Goal: Task Accomplishment & Management: Complete application form

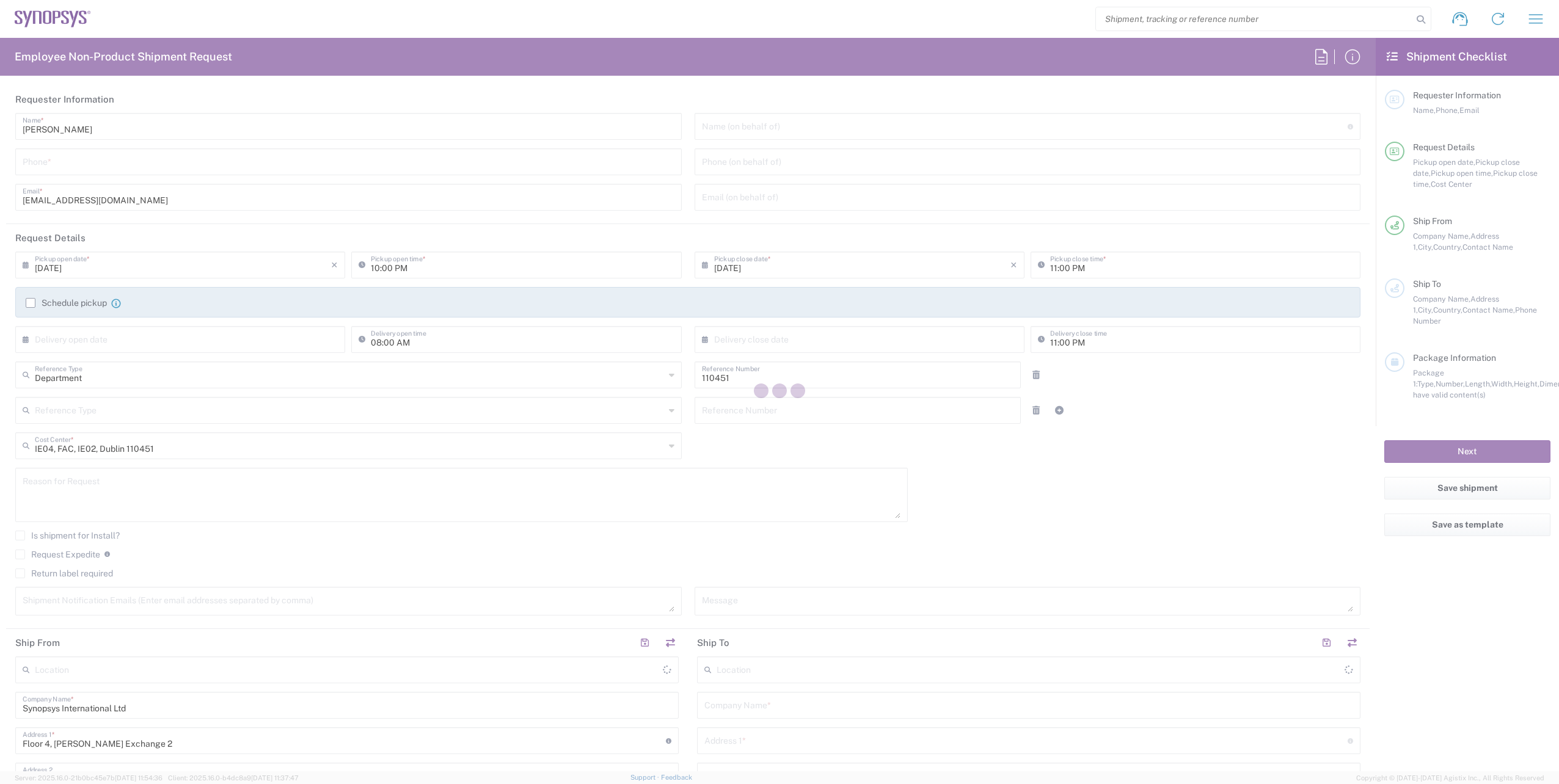
type input "Dublin IE02"
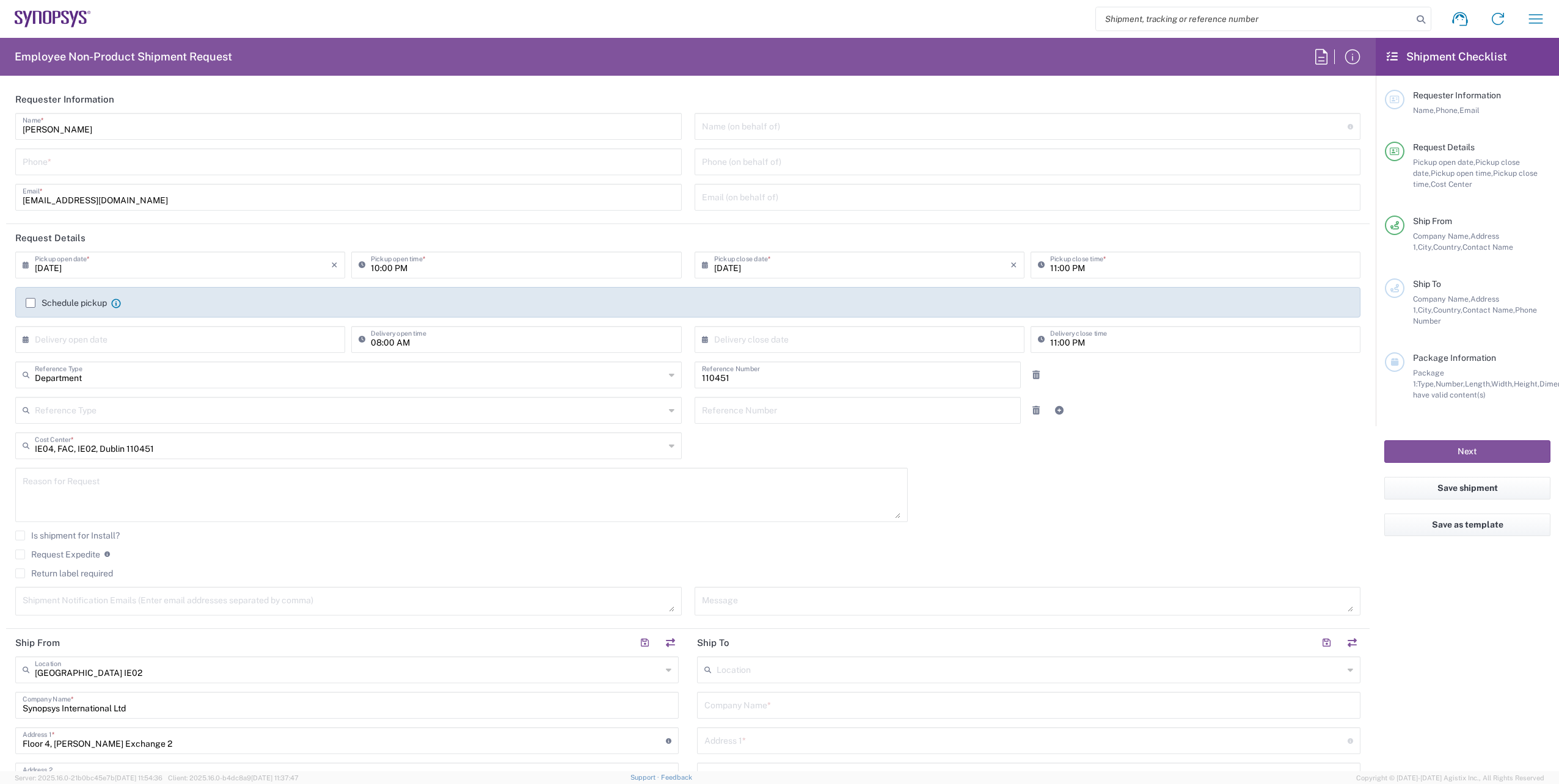
click at [110, 167] on input "tel" at bounding box center [348, 160] width 652 height 21
paste input "+353 1 575 8329"
type input "+353 1 575 8329"
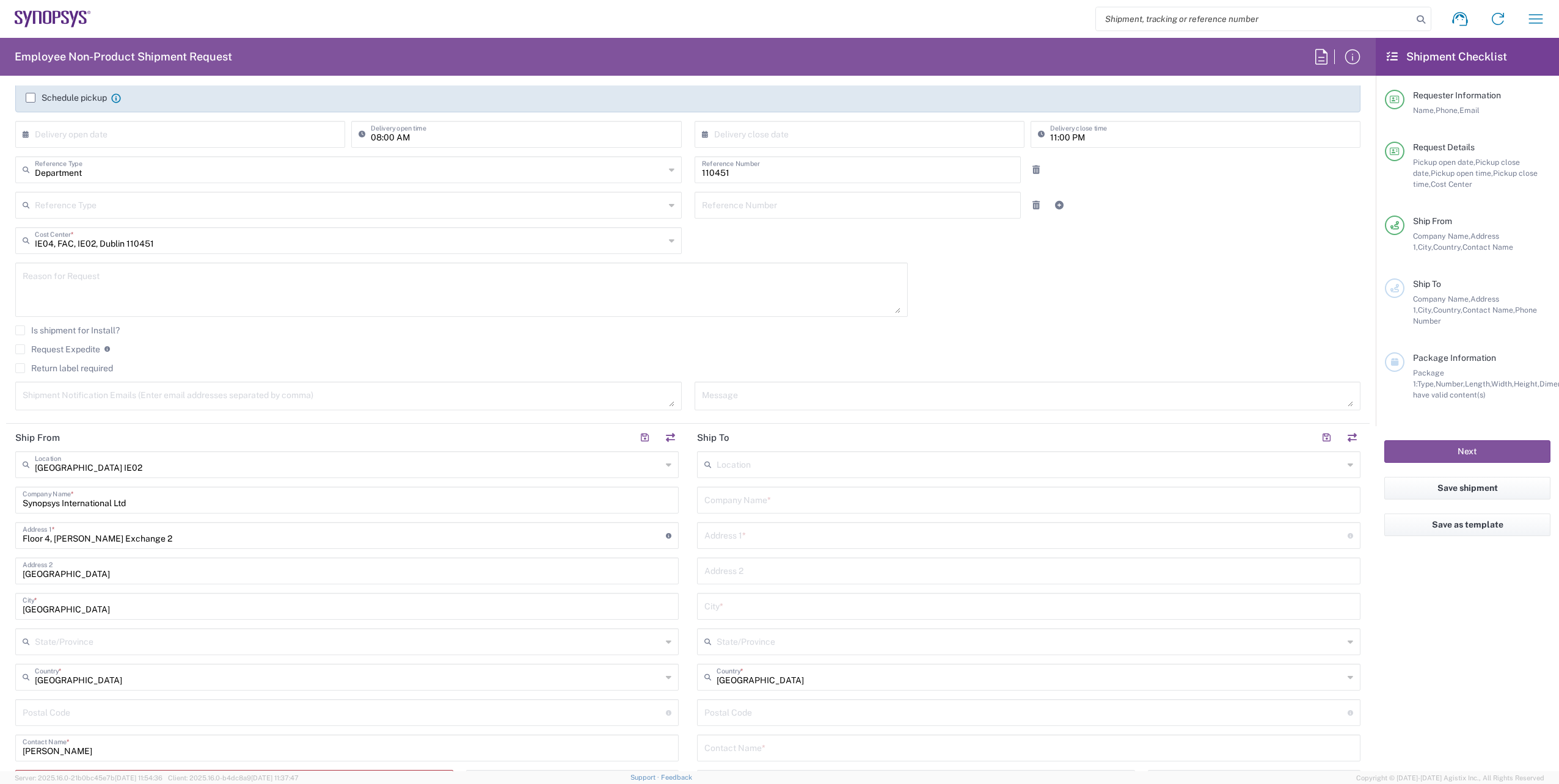
scroll to position [427, 0]
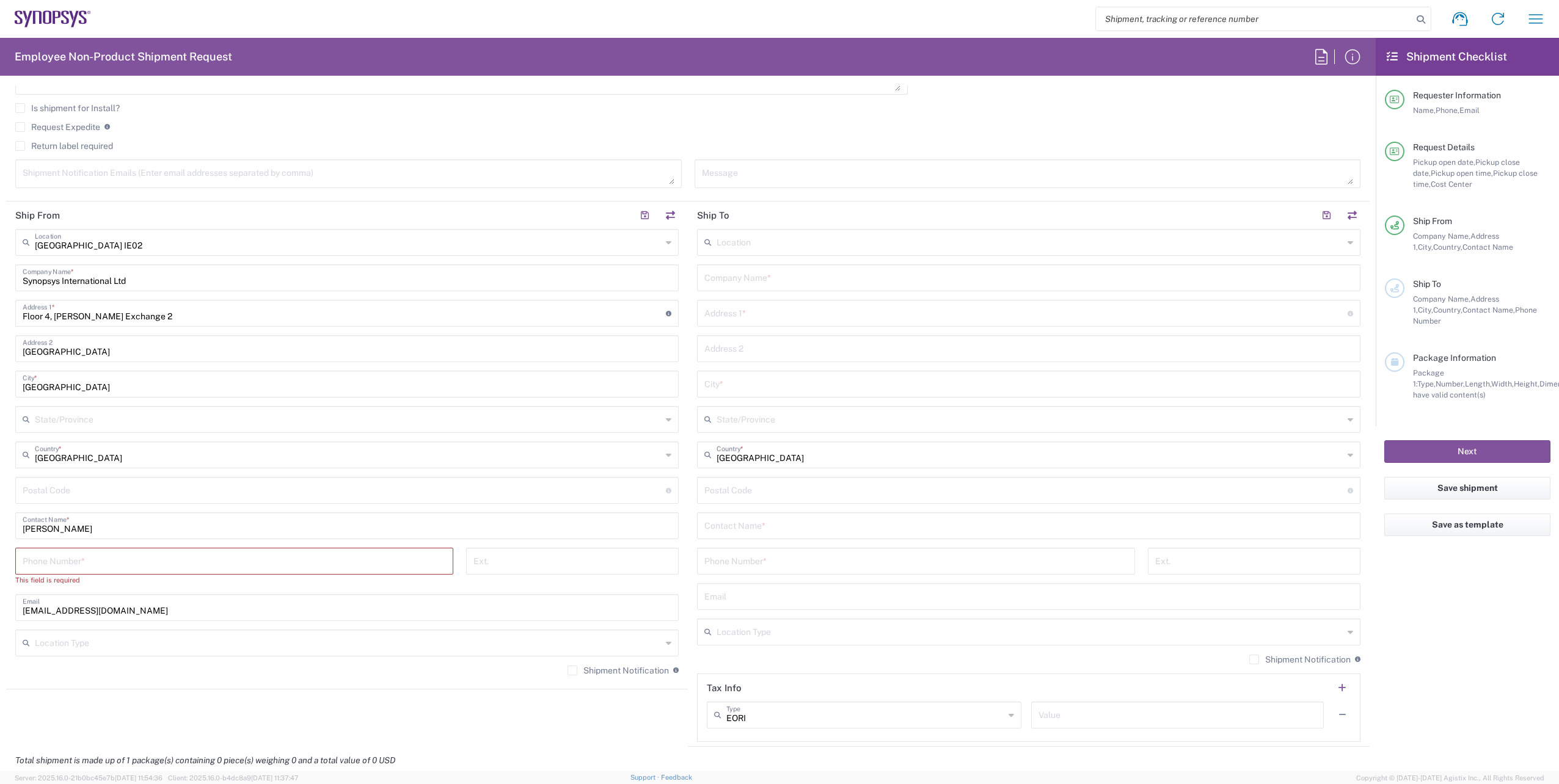
click at [136, 566] on input "tel" at bounding box center [234, 560] width 424 height 21
paste input "+353 1 575 8329"
type input "+353 1 575 8329"
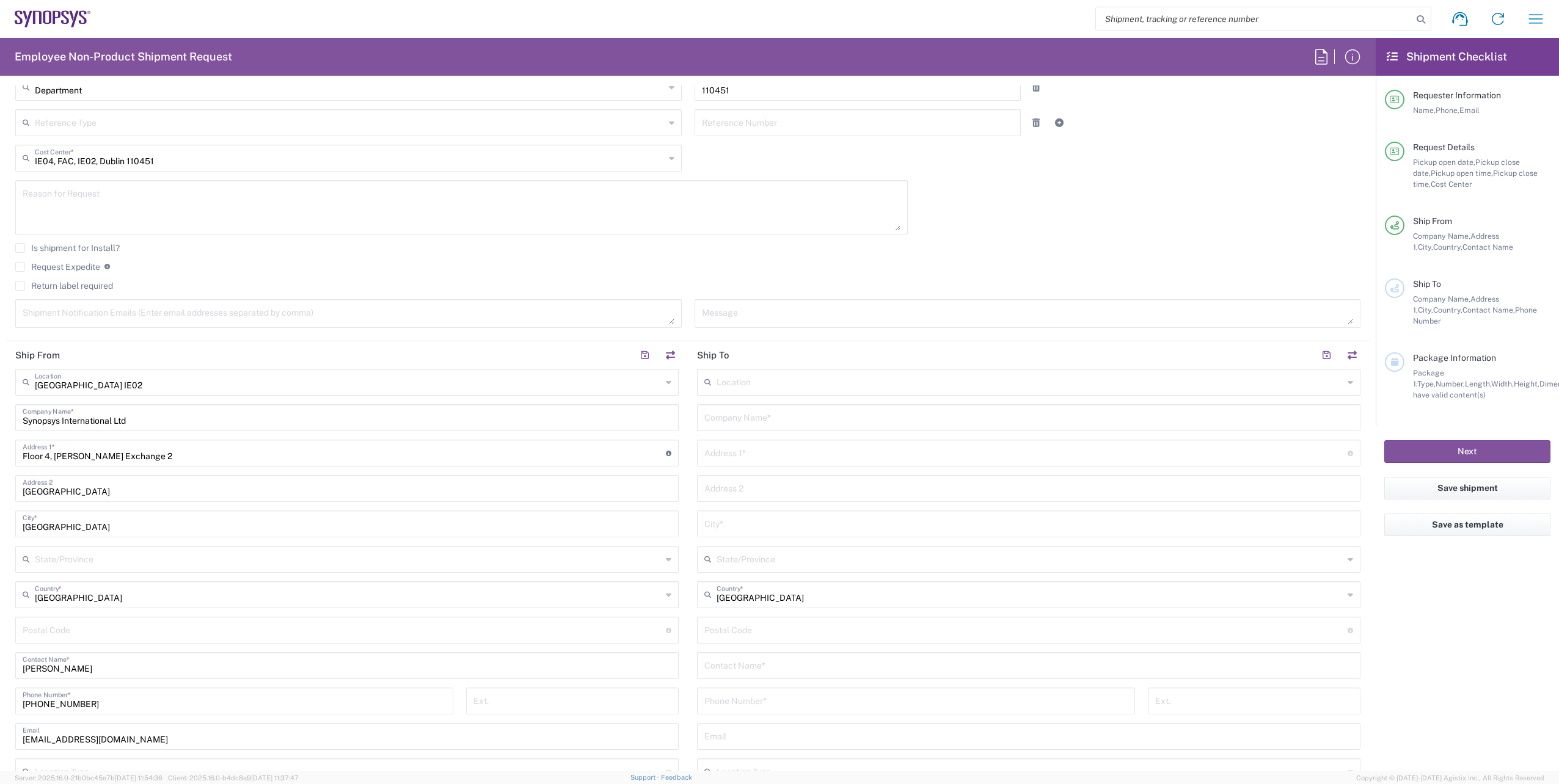
scroll to position [183, 0]
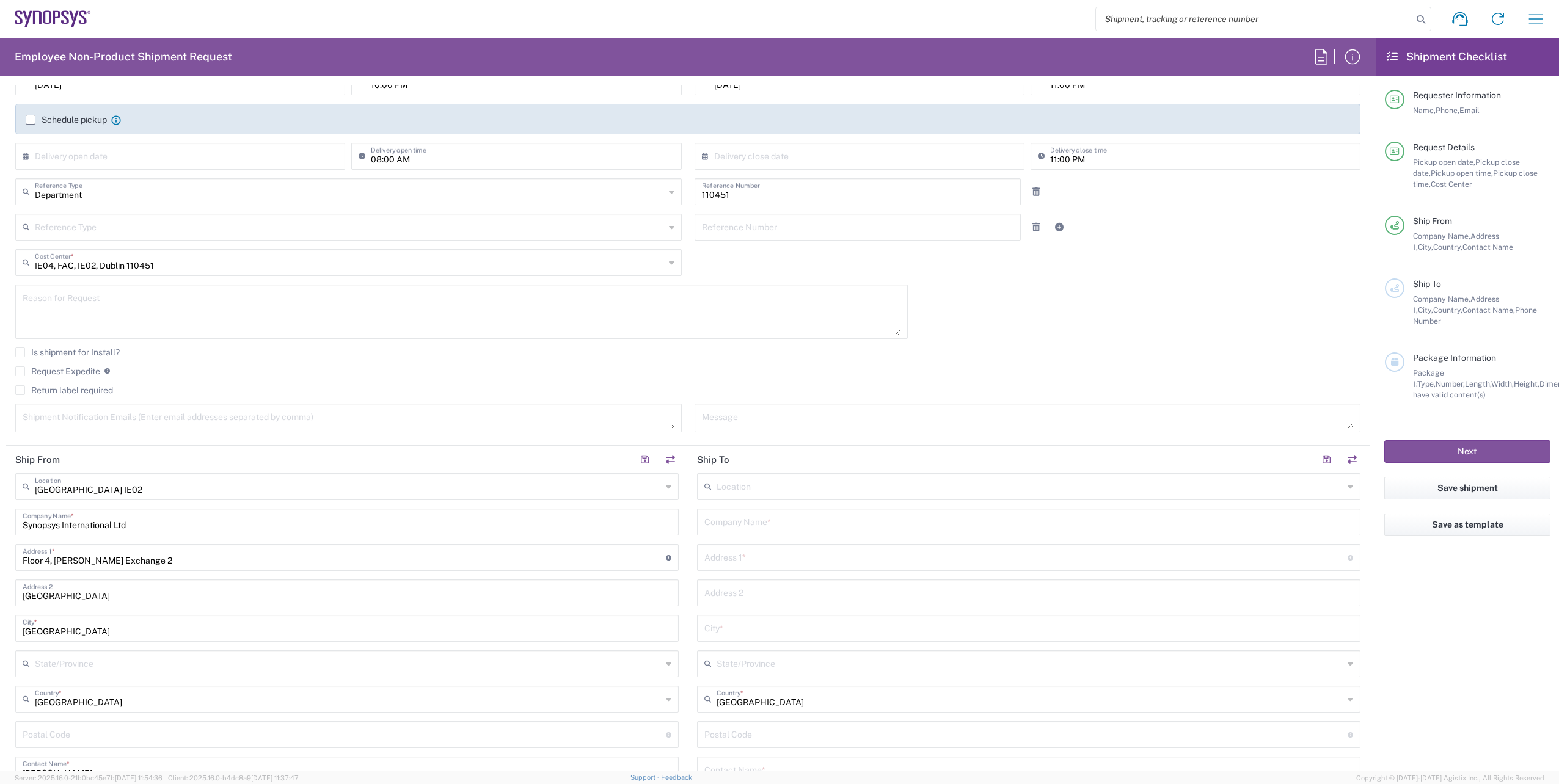
click at [103, 423] on textarea at bounding box center [348, 418] width 652 height 21
paste textarea "emea-rsoc@synopsys.com"
type textarea "emea-rsoc@synopsys.com"
click at [518, 365] on agx-checkbox-control "Request Expedite If expedite is checked you will be unable to rate and book thi…" at bounding box center [688, 370] width 1345 height 11
click at [725, 417] on textarea at bounding box center [1028, 418] width 652 height 21
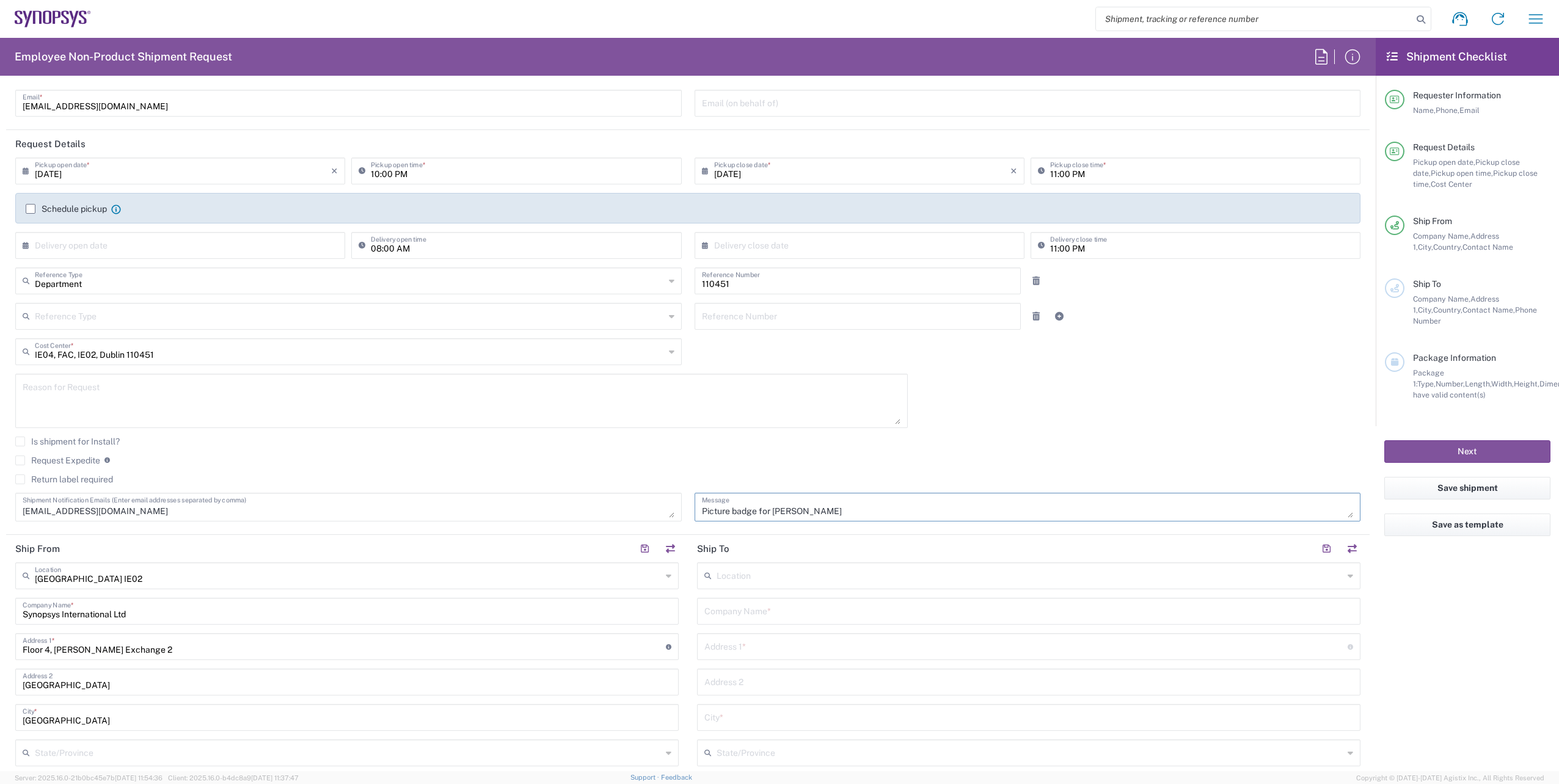
scroll to position [0, 0]
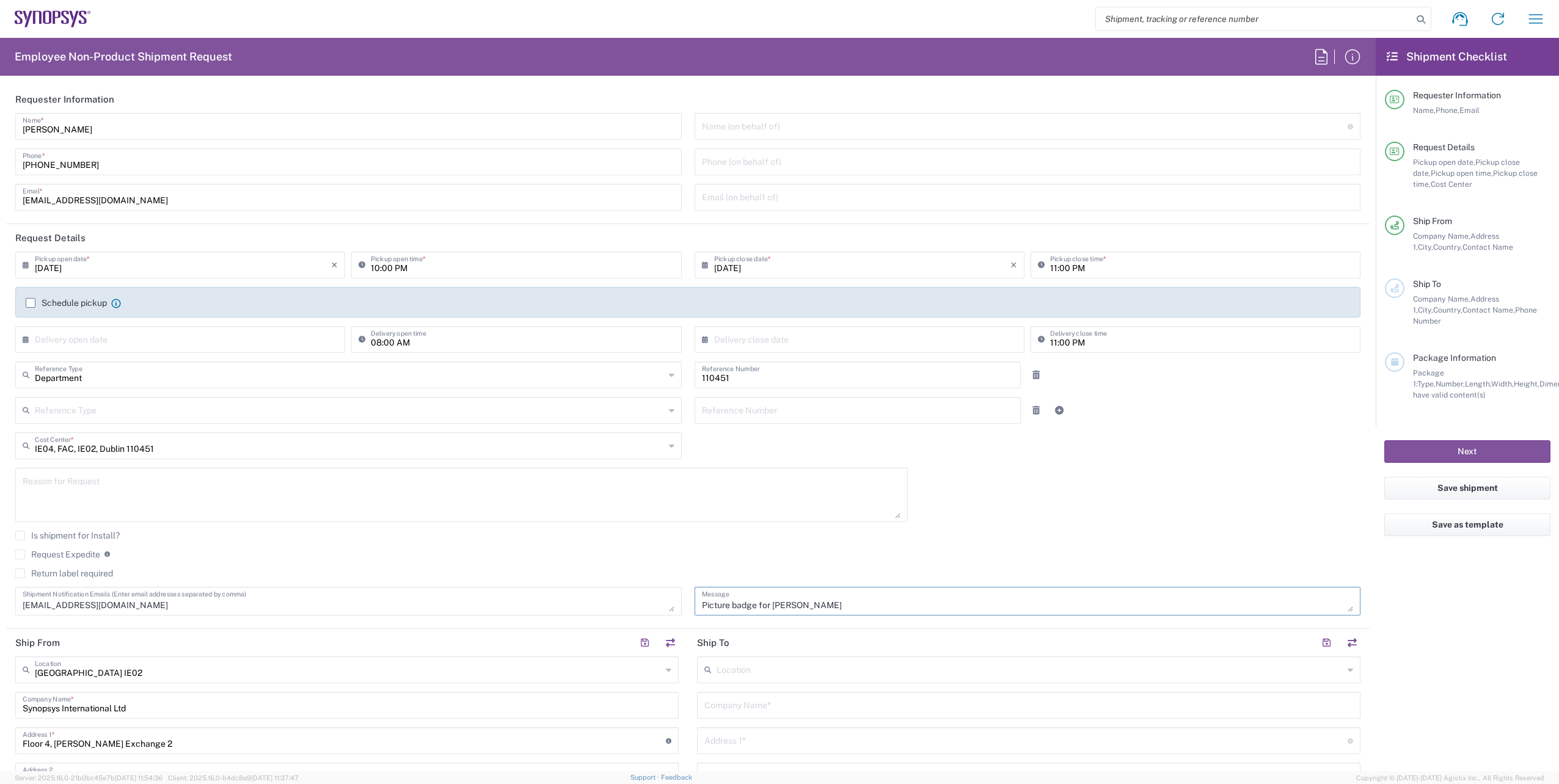
type textarea "Picture badge for Radhika Joglekar"
click at [292, 266] on input "08/14/2025" at bounding box center [183, 264] width 296 height 21
click at [220, 355] on span "15" at bounding box center [217, 359] width 17 height 17
type input "08/15/2025"
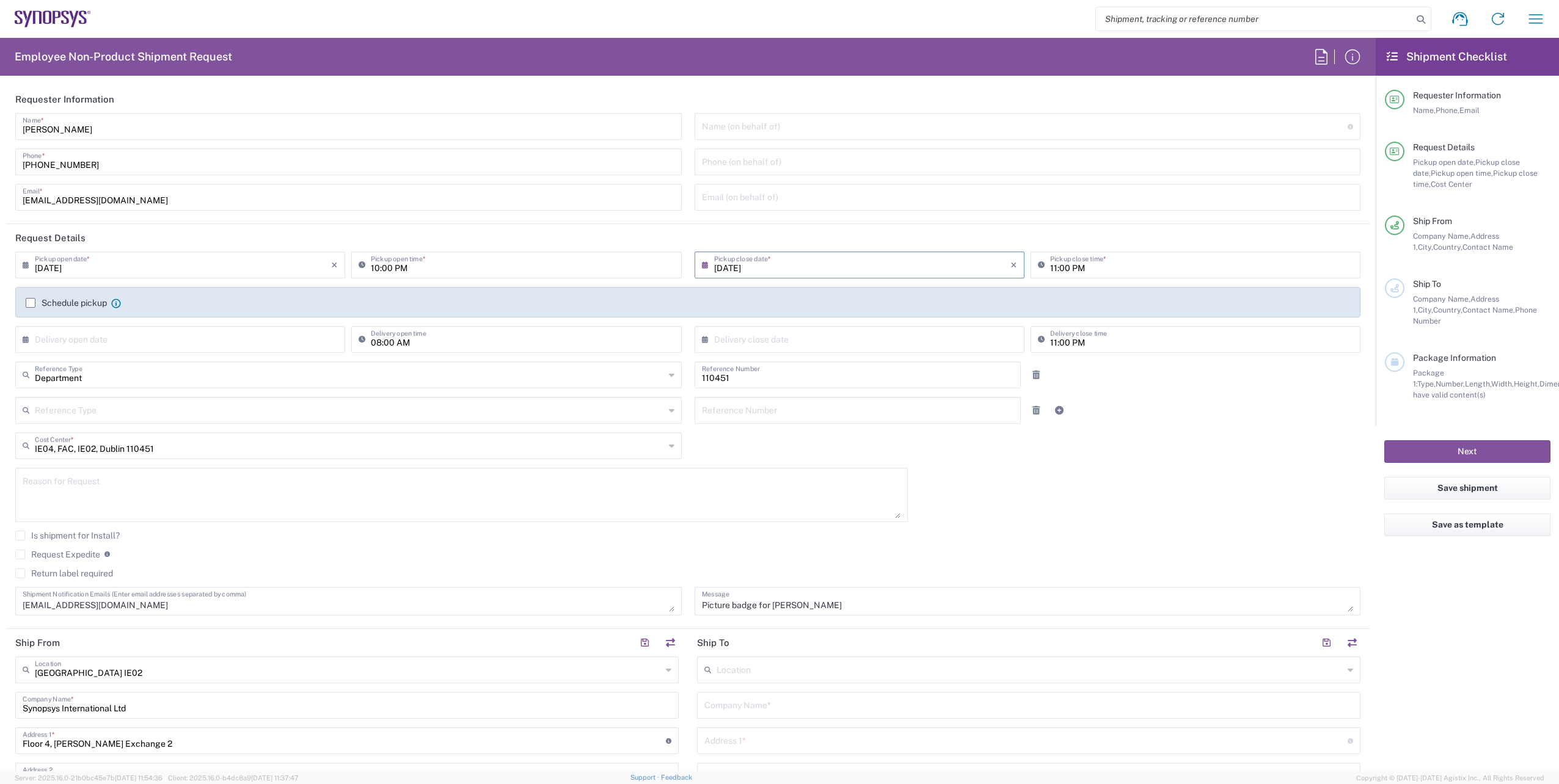
click at [924, 257] on input "08/15/2025" at bounding box center [862, 264] width 296 height 21
click at [893, 359] on span "15" at bounding box center [891, 359] width 17 height 17
click at [375, 271] on input "10:00 PM" at bounding box center [521, 264] width 303 height 21
click at [406, 271] on input "08:00 PM" at bounding box center [521, 264] width 303 height 21
type input "08:00 AM"
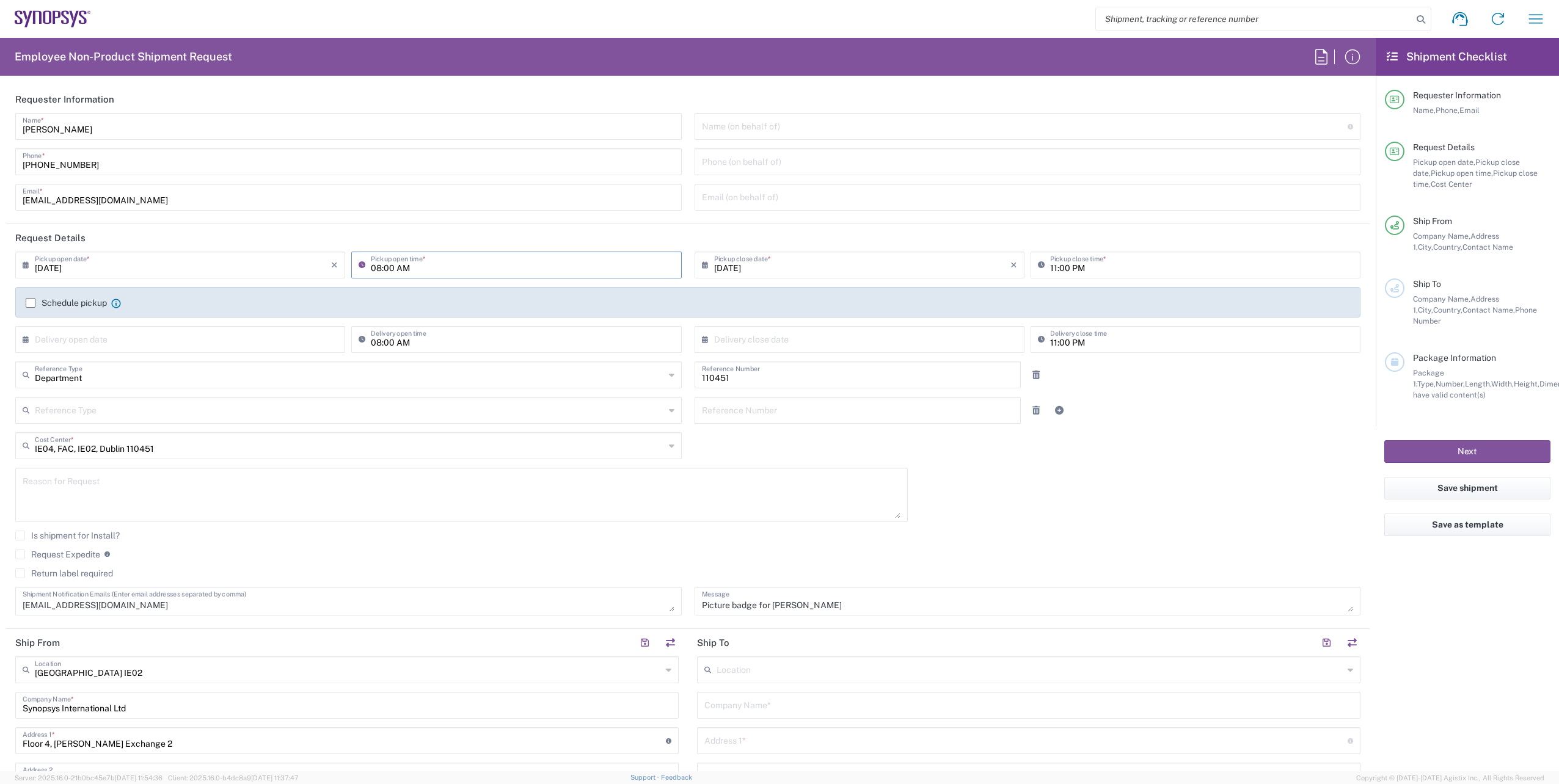
click at [1050, 270] on input "11:00 PM" at bounding box center [1201, 264] width 303 height 21
type input "04:00 PM"
drag, startPoint x: 1174, startPoint y: 415, endPoint x: 1178, endPoint y: 428, distance: 13.6
click at [1174, 414] on div "Reference Type Customer Ref Department Invoice Number Purchase Order RMA Refere…" at bounding box center [688, 414] width 1358 height 36
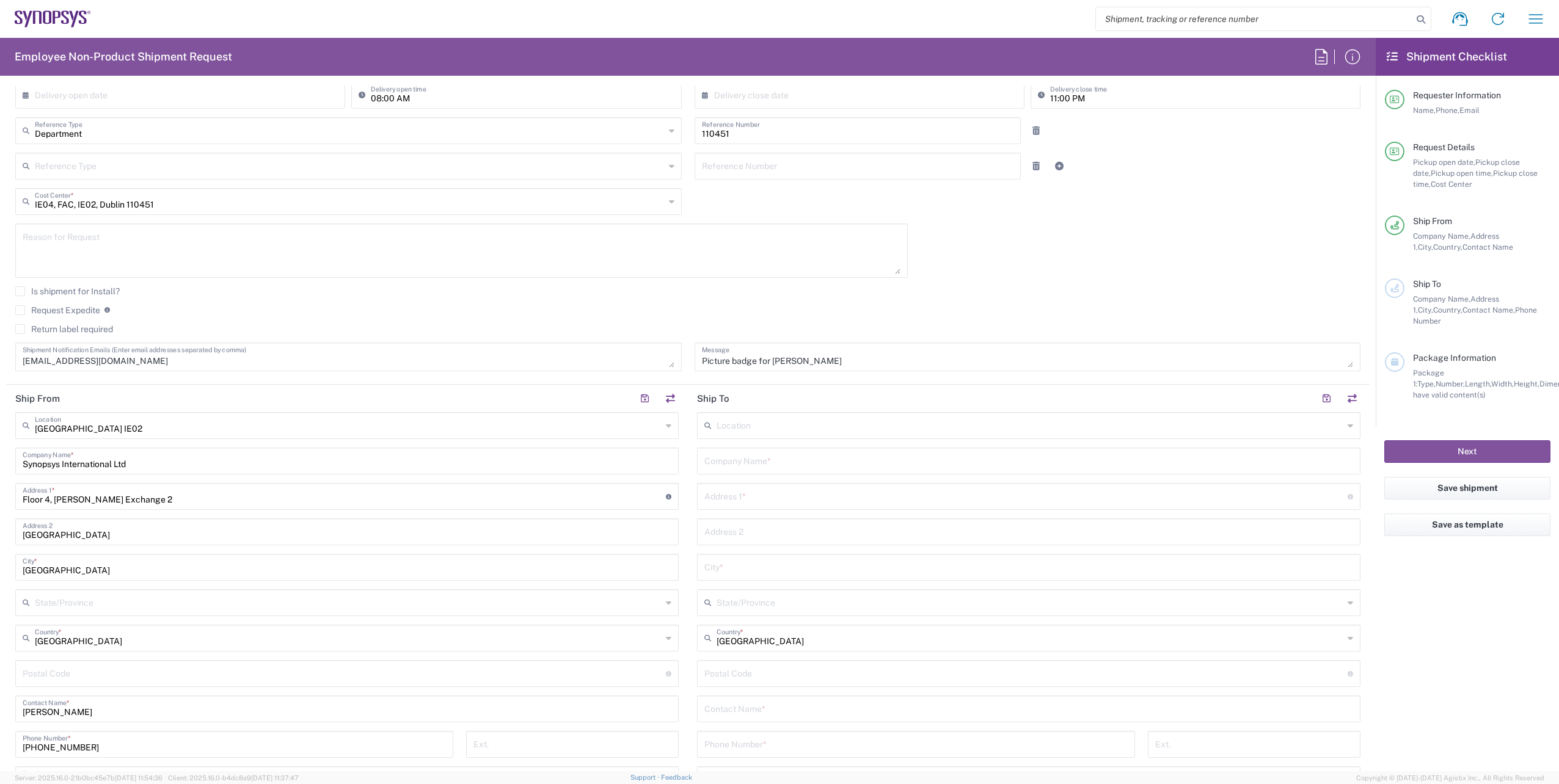
scroll to position [488, 0]
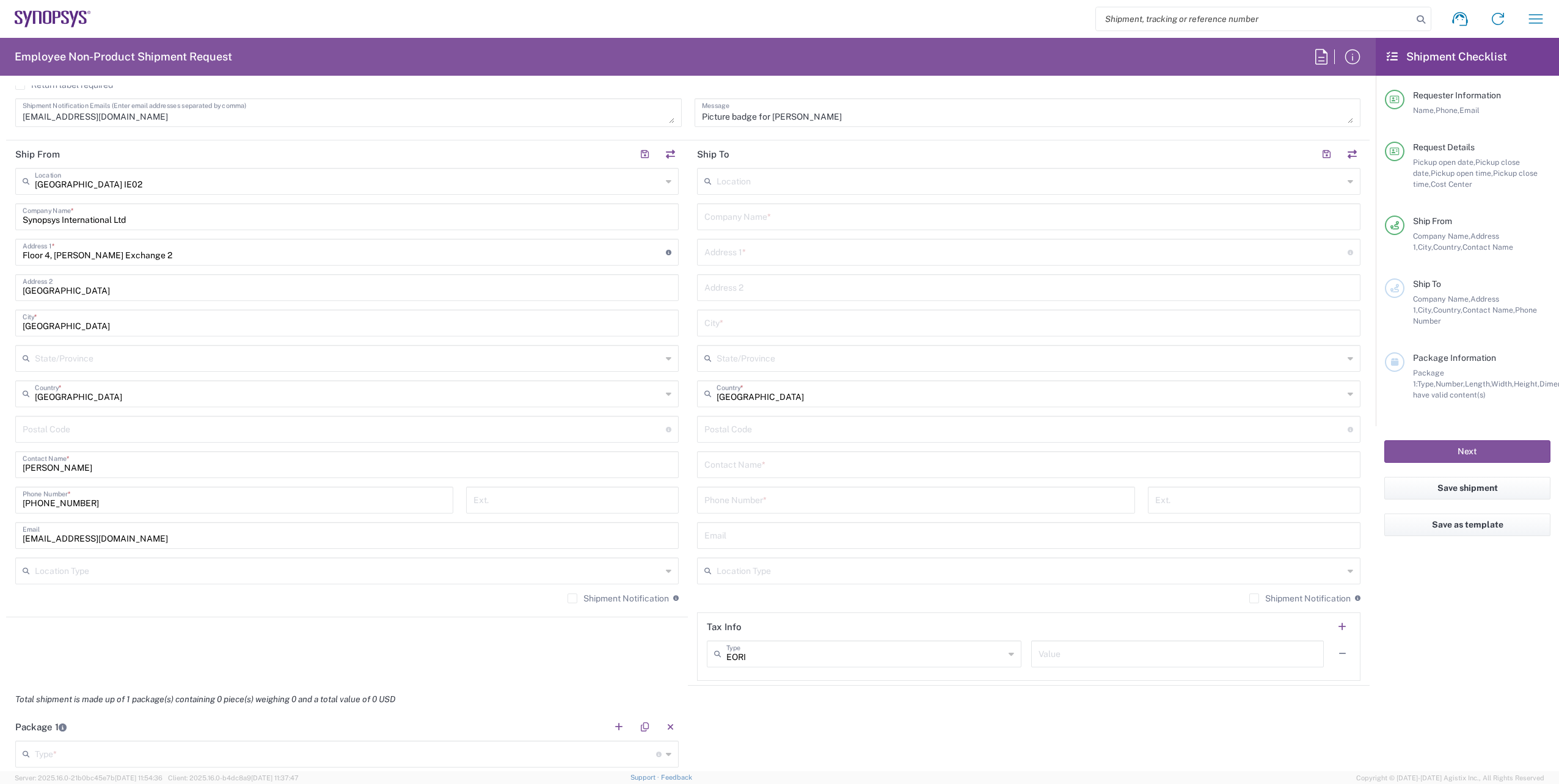
click at [743, 462] on input "text" at bounding box center [1028, 464] width 649 height 21
paste input "Radhika Joglekar"
type input "Radhika Joglekar"
click at [767, 494] on input "tel" at bounding box center [916, 499] width 424 height 21
paste input "+32 470104944"
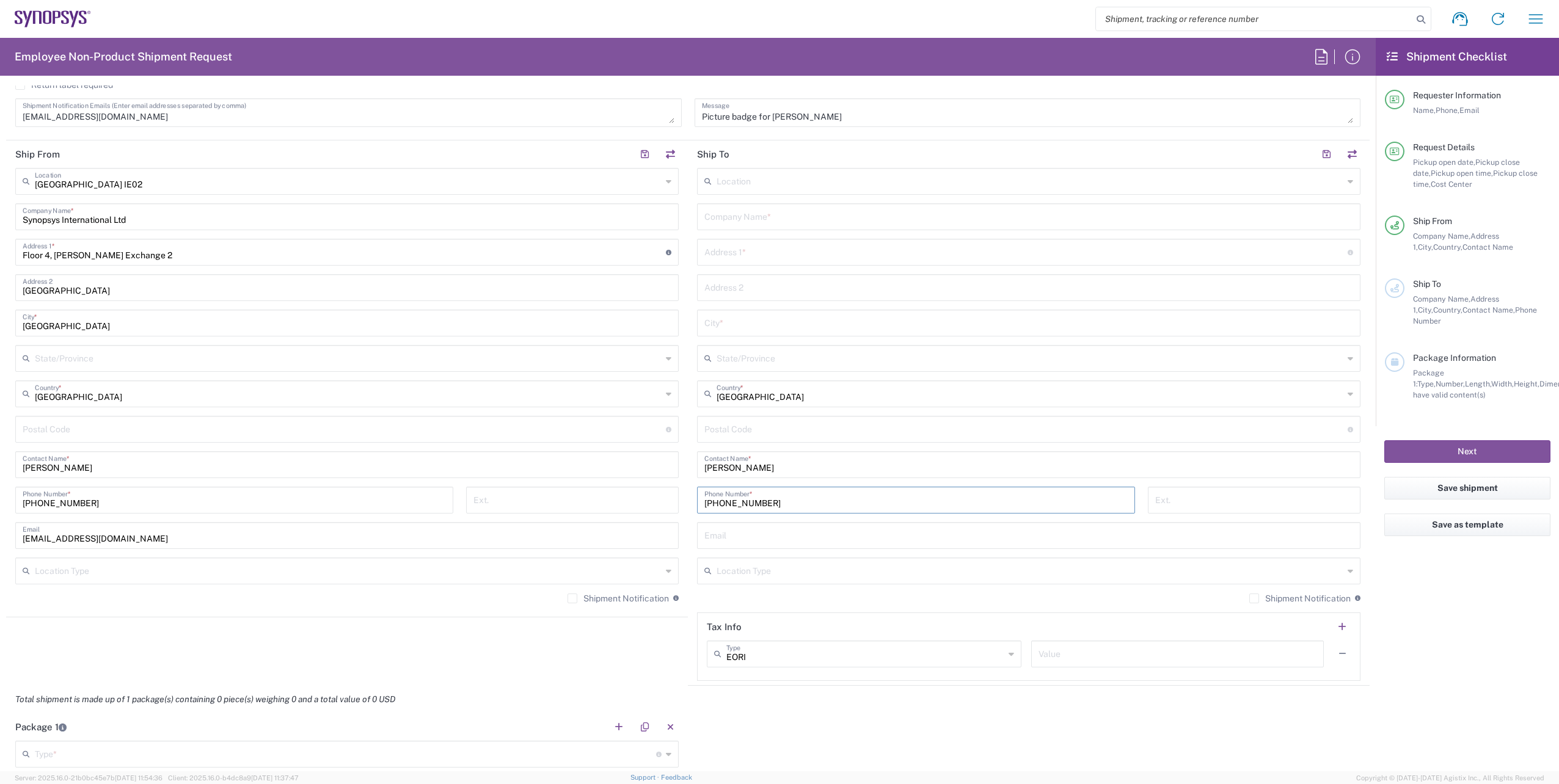
type input "+32 470104944"
click at [787, 528] on input "text" at bounding box center [1028, 535] width 649 height 21
paste input "radhikaj@synopsys.com"
type input "radhikaj@synopsys.com"
click at [1435, 598] on agx-form-checklist "Shipment Checklist Requester Information Name, Phone, Email Request Details Pic…" at bounding box center [1466, 404] width 183 height 733
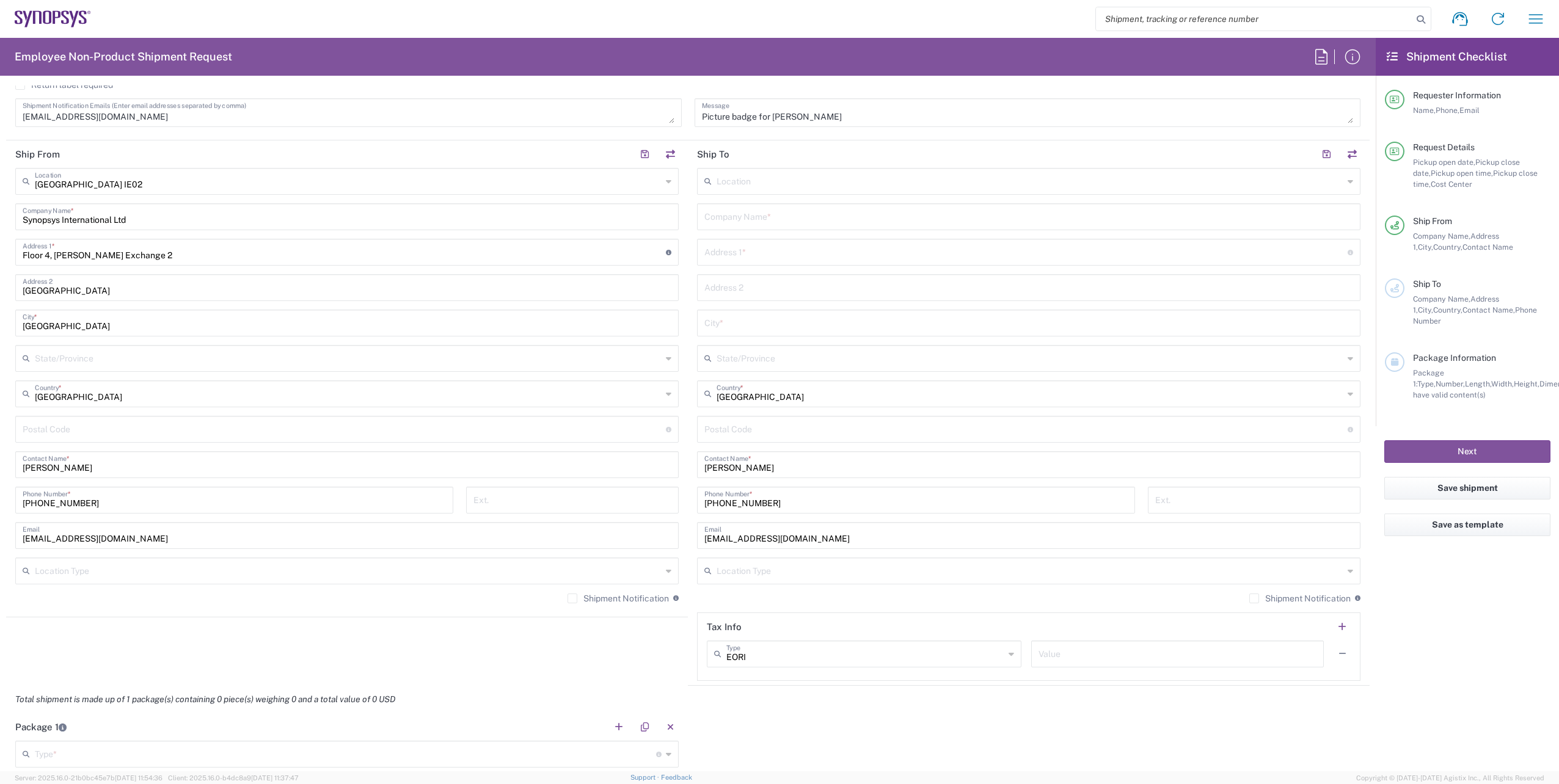
click at [1337, 570] on div "Location Type" at bounding box center [1029, 571] width 663 height 27
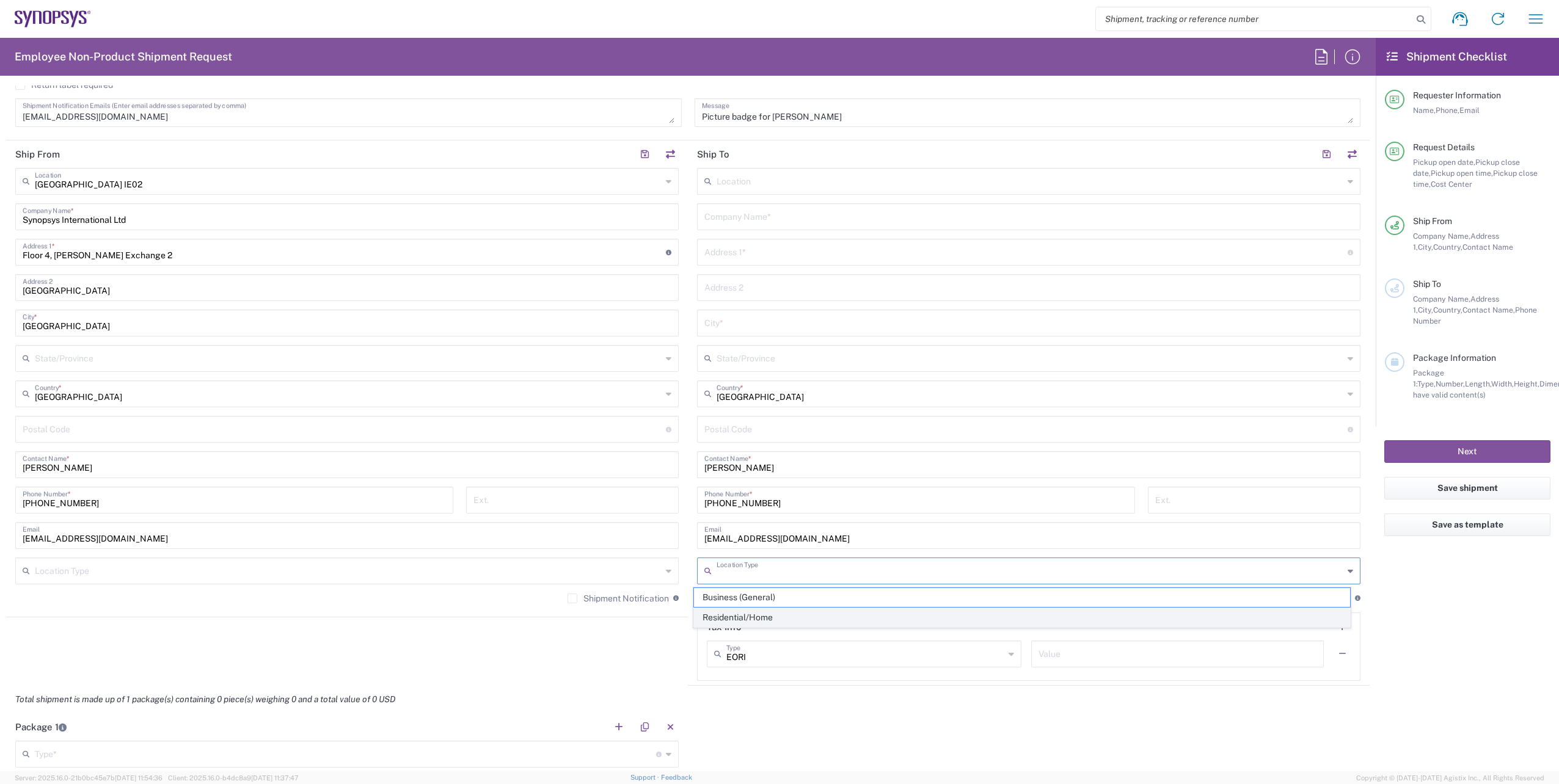
click at [780, 613] on span "Residential/Home" at bounding box center [1021, 618] width 657 height 19
type input "Residential/Home"
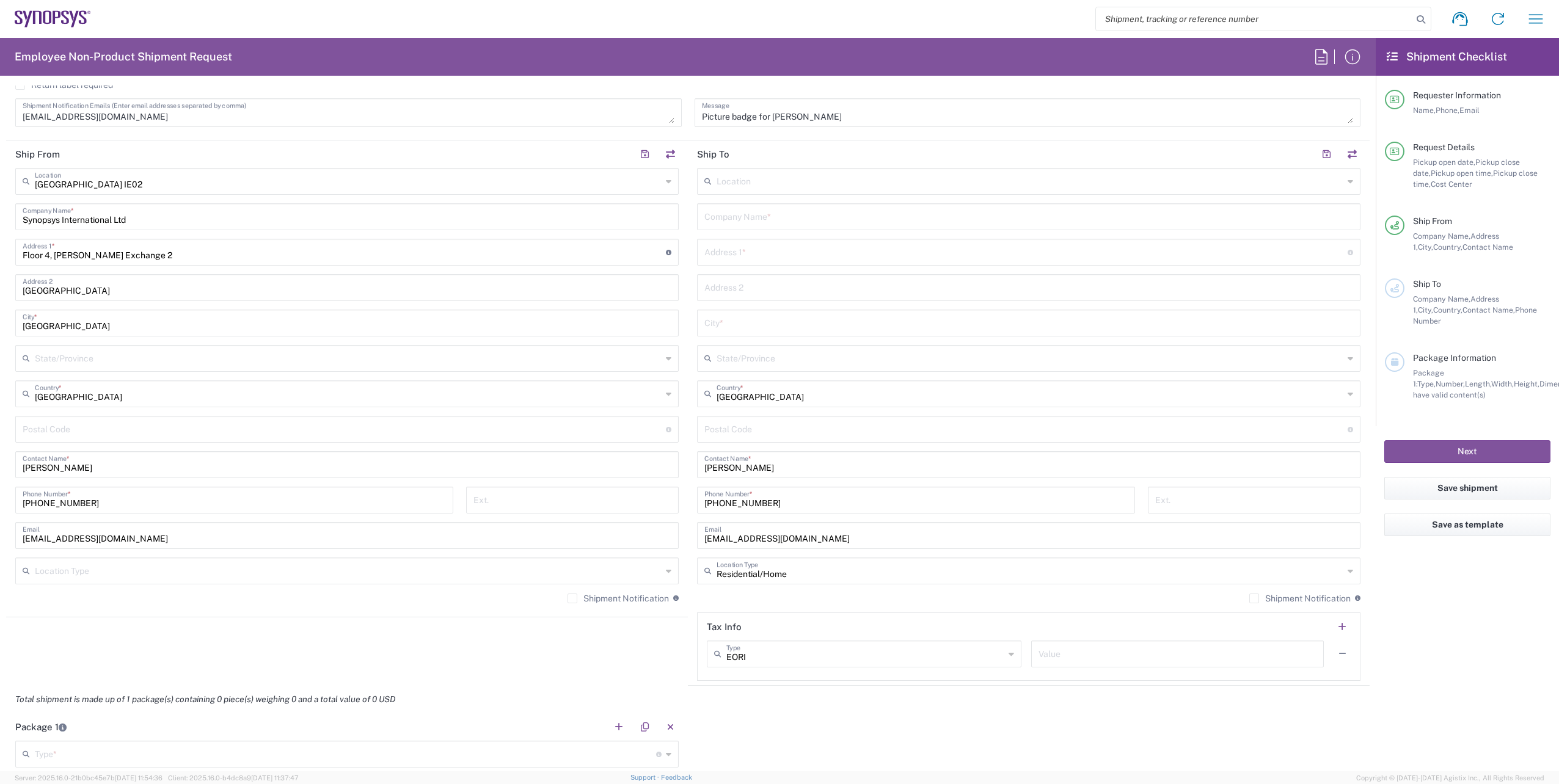
click at [1239, 597] on div "Shipment Notification If checked, a shipment notification email will be sent to…" at bounding box center [1029, 602] width 663 height 19
click at [1249, 599] on label "Shipment Notification" at bounding box center [1299, 598] width 102 height 10
click at [1254, 598] on input "Shipment Notification" at bounding box center [1254, 598] width 0 height 0
click at [755, 219] on input "text" at bounding box center [1028, 216] width 649 height 21
paste input "SNPS Belgium BV"
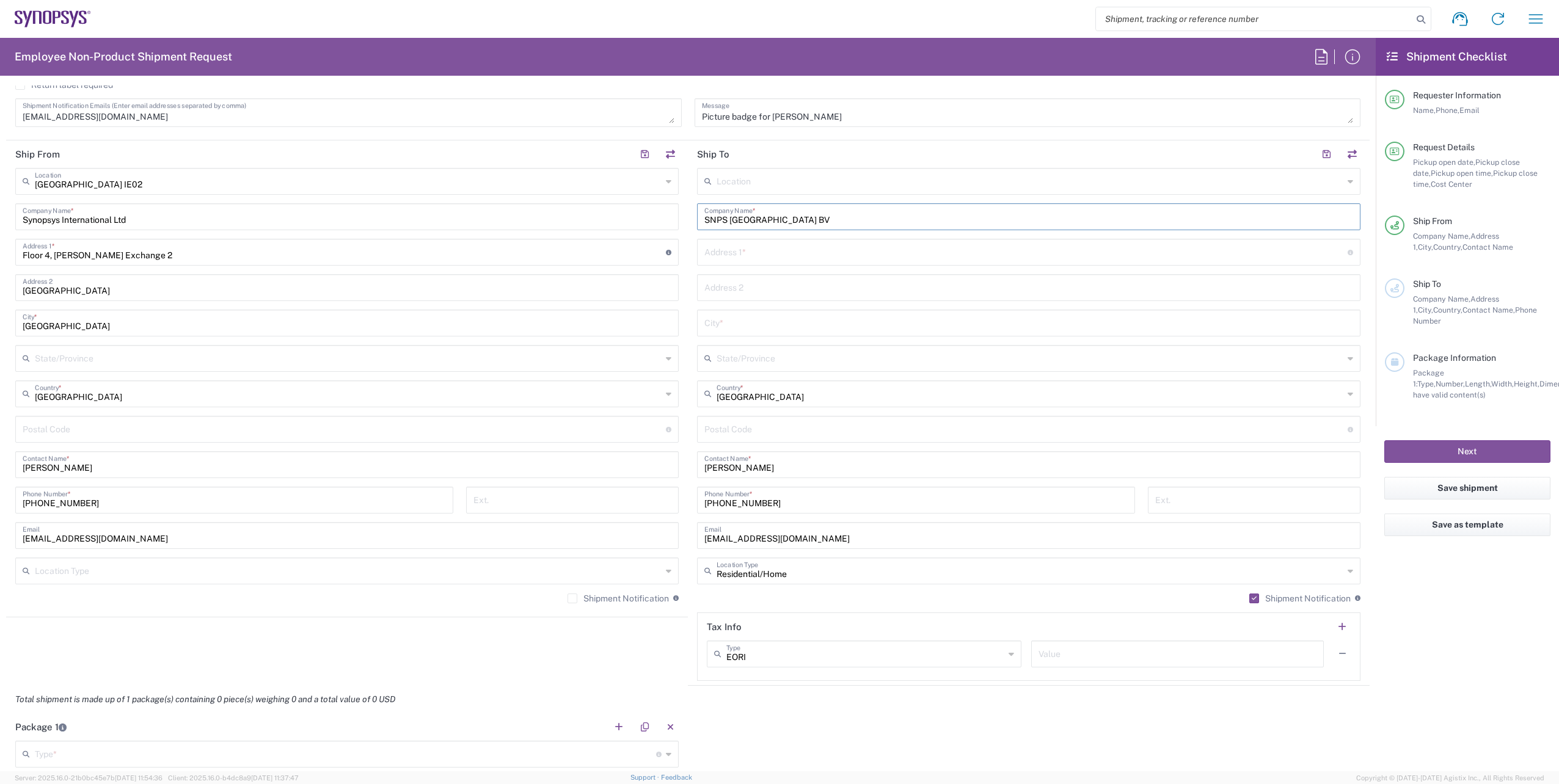
type input "SNPS Belgium BV"
click at [739, 252] on input "text" at bounding box center [1025, 251] width 643 height 21
paste input "0203, Elzasganag 7"
type input "0203, Elzasganag 7"
click at [721, 320] on input "text" at bounding box center [1028, 322] width 649 height 21
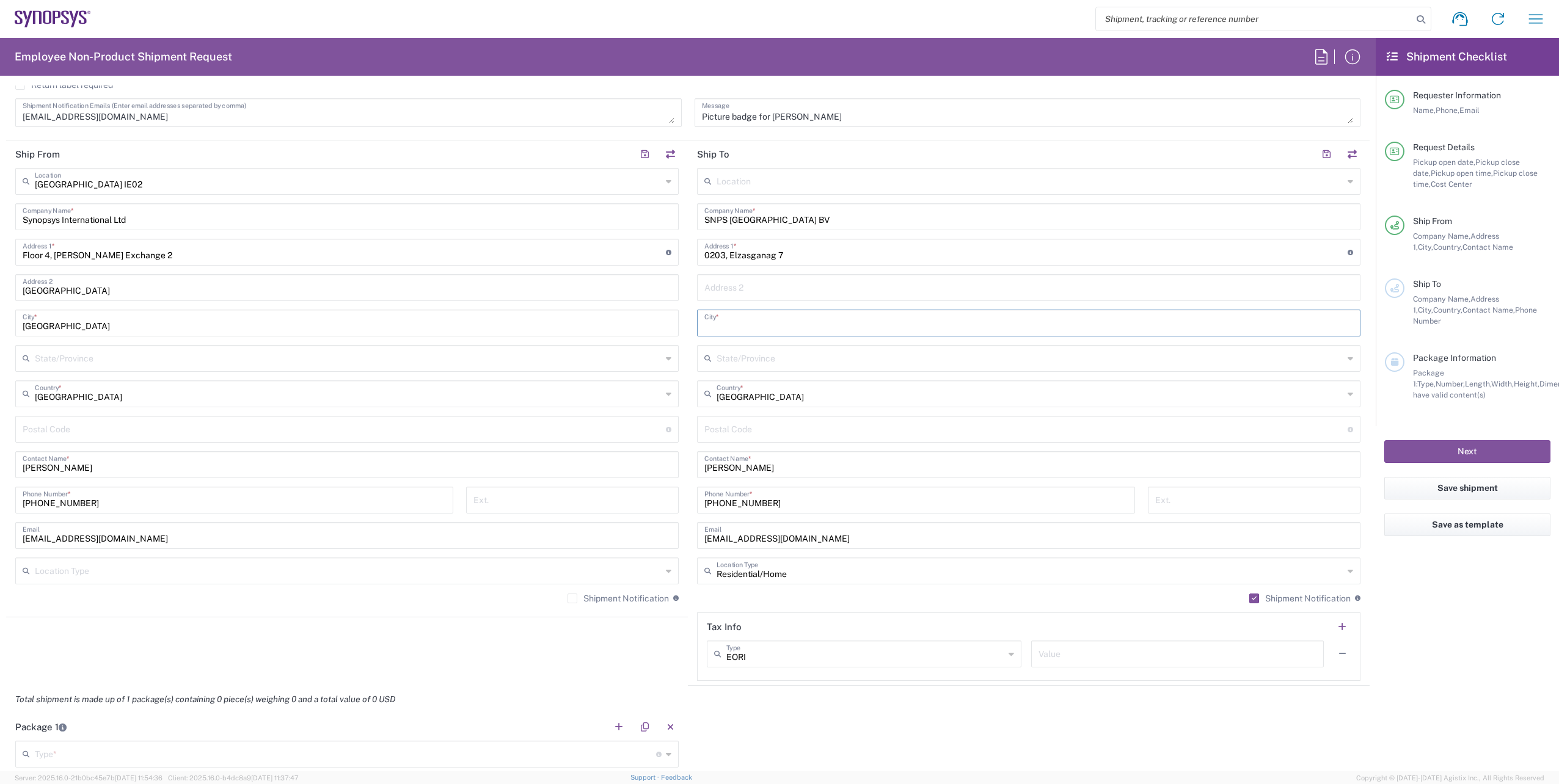
paste input "Leuven"
type input "Leuven"
click at [1336, 394] on div "Ireland Country *" at bounding box center [1029, 393] width 663 height 27
click at [739, 554] on span "Belgium" at bounding box center [1021, 556] width 657 height 19
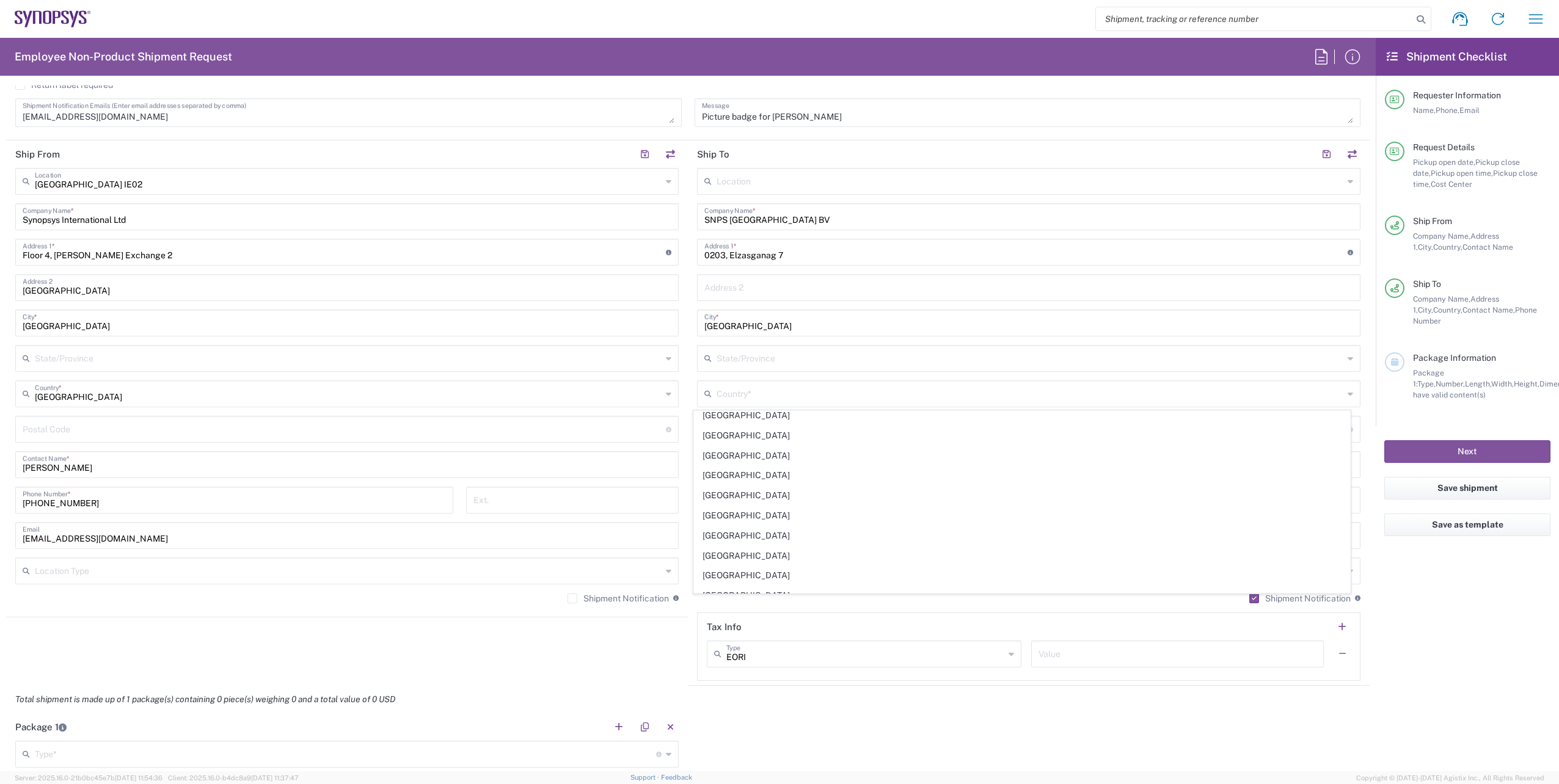
type input "Belgium"
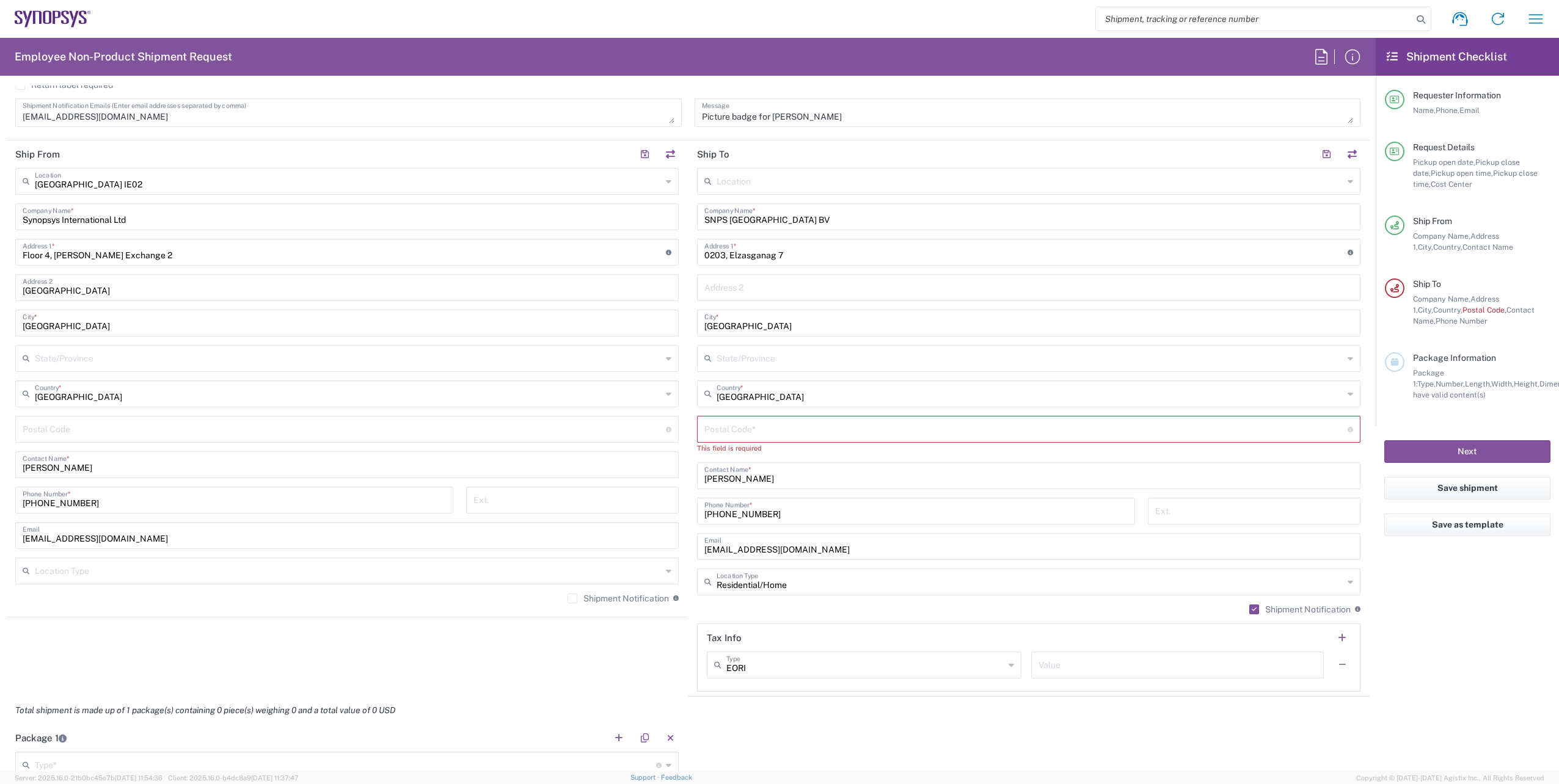
click at [737, 427] on input "undefined" at bounding box center [1025, 428] width 643 height 21
paste input "3000"
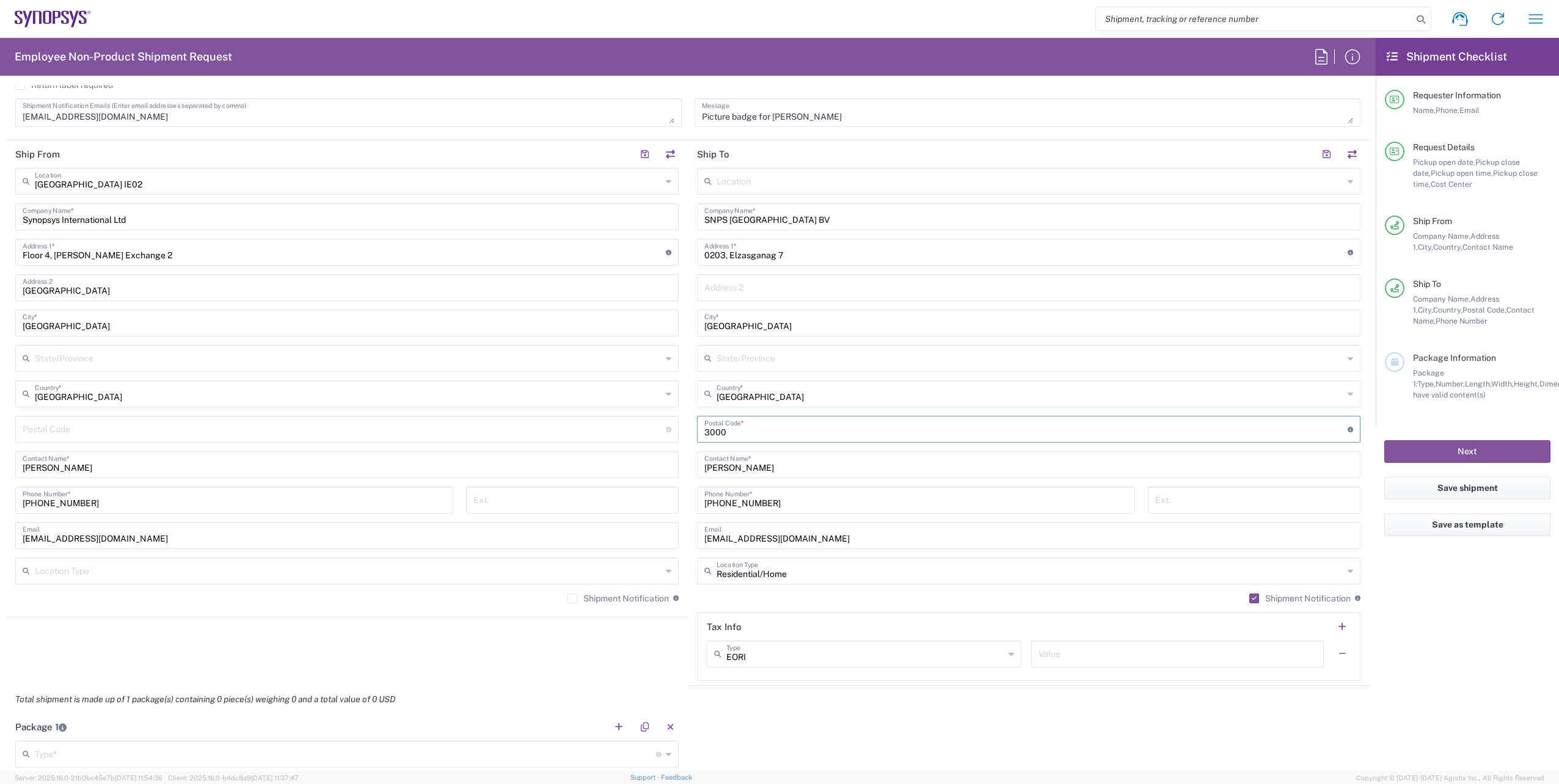
type input "3000"
click at [1415, 685] on agx-form-checklist "Shipment Checklist Requester Information Name, Phone, Email Request Details Pic…" at bounding box center [1466, 404] width 183 height 733
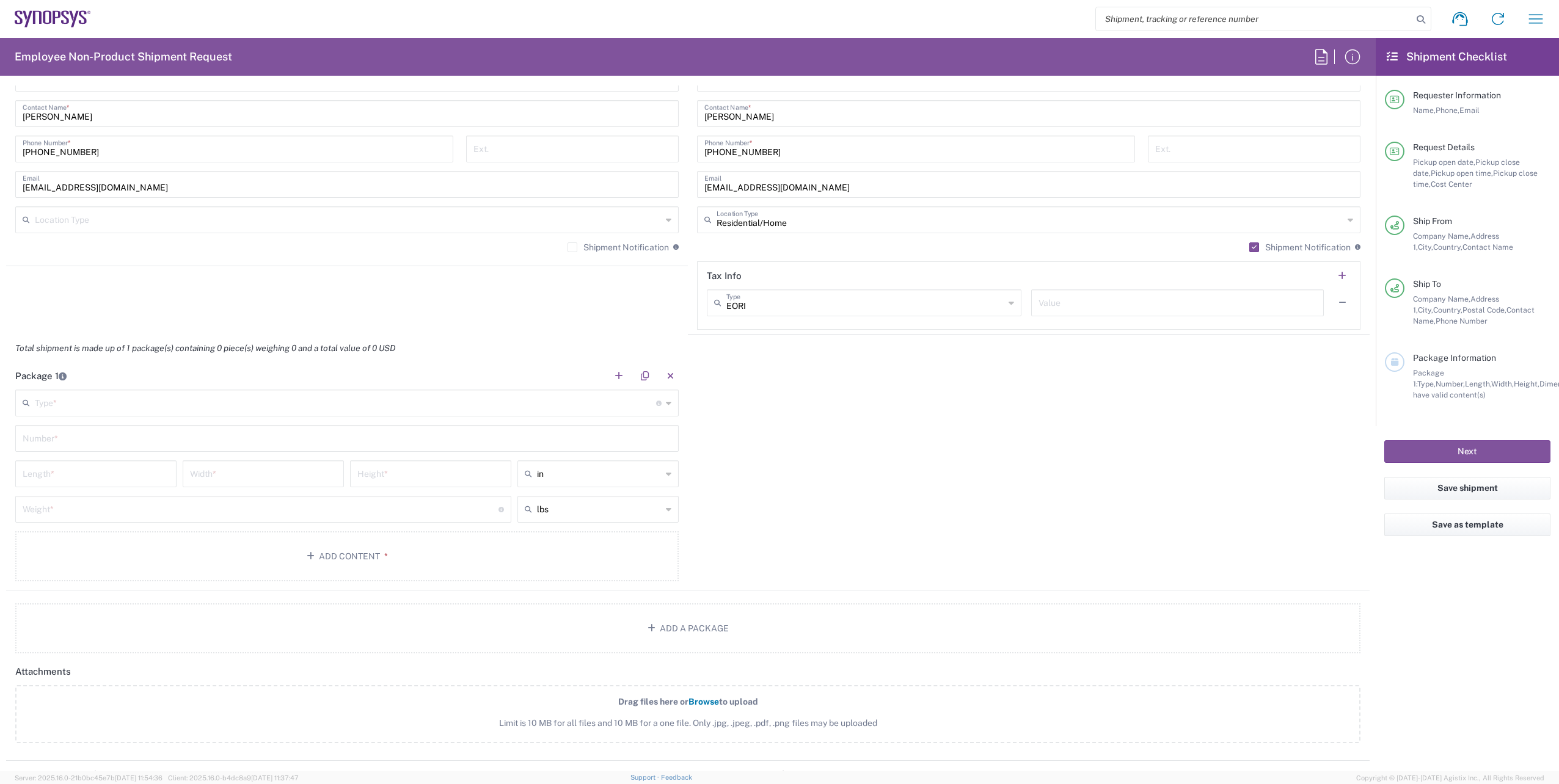
scroll to position [855, 0]
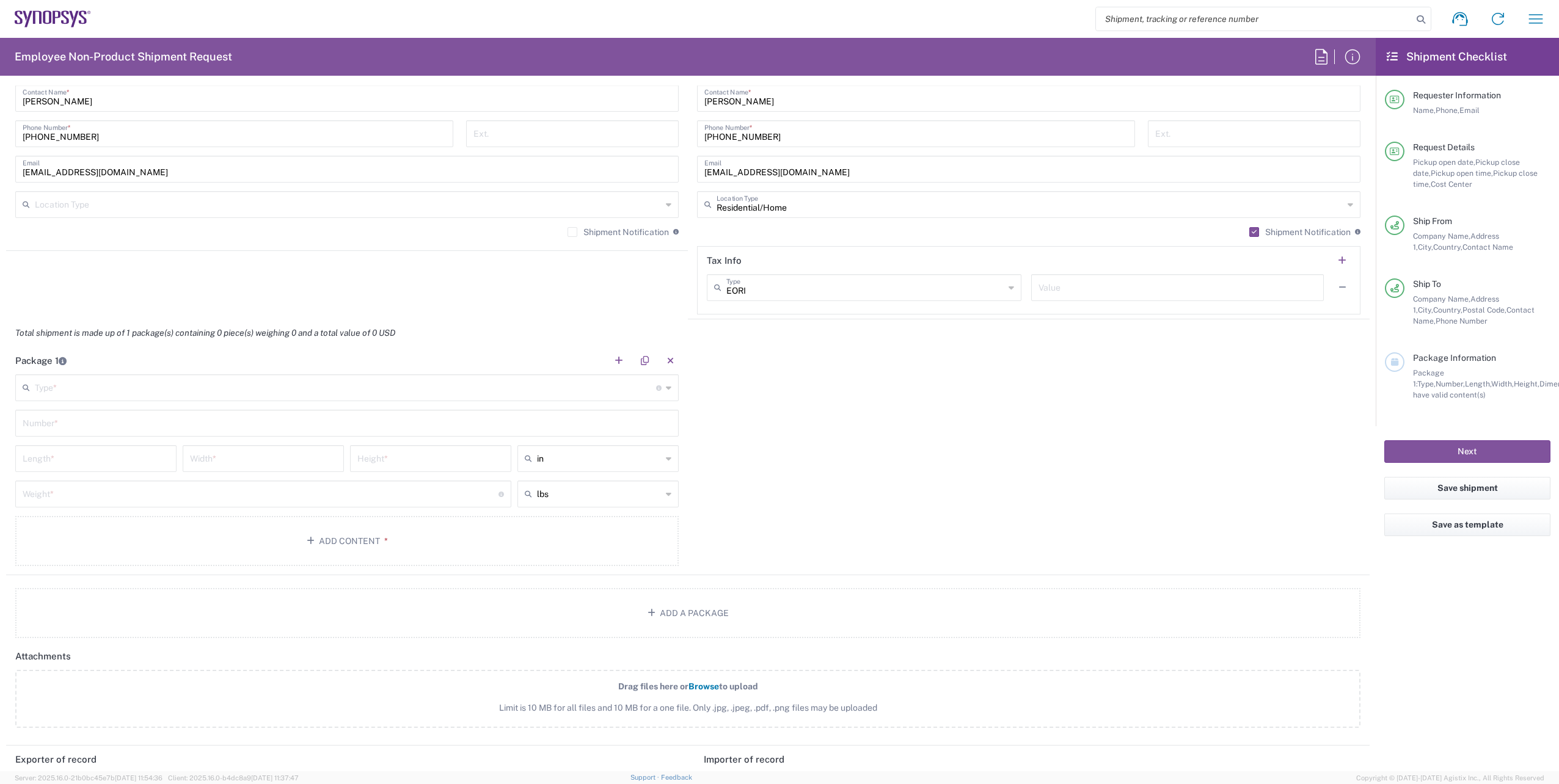
click at [665, 389] on icon at bounding box center [668, 388] width 6 height 19
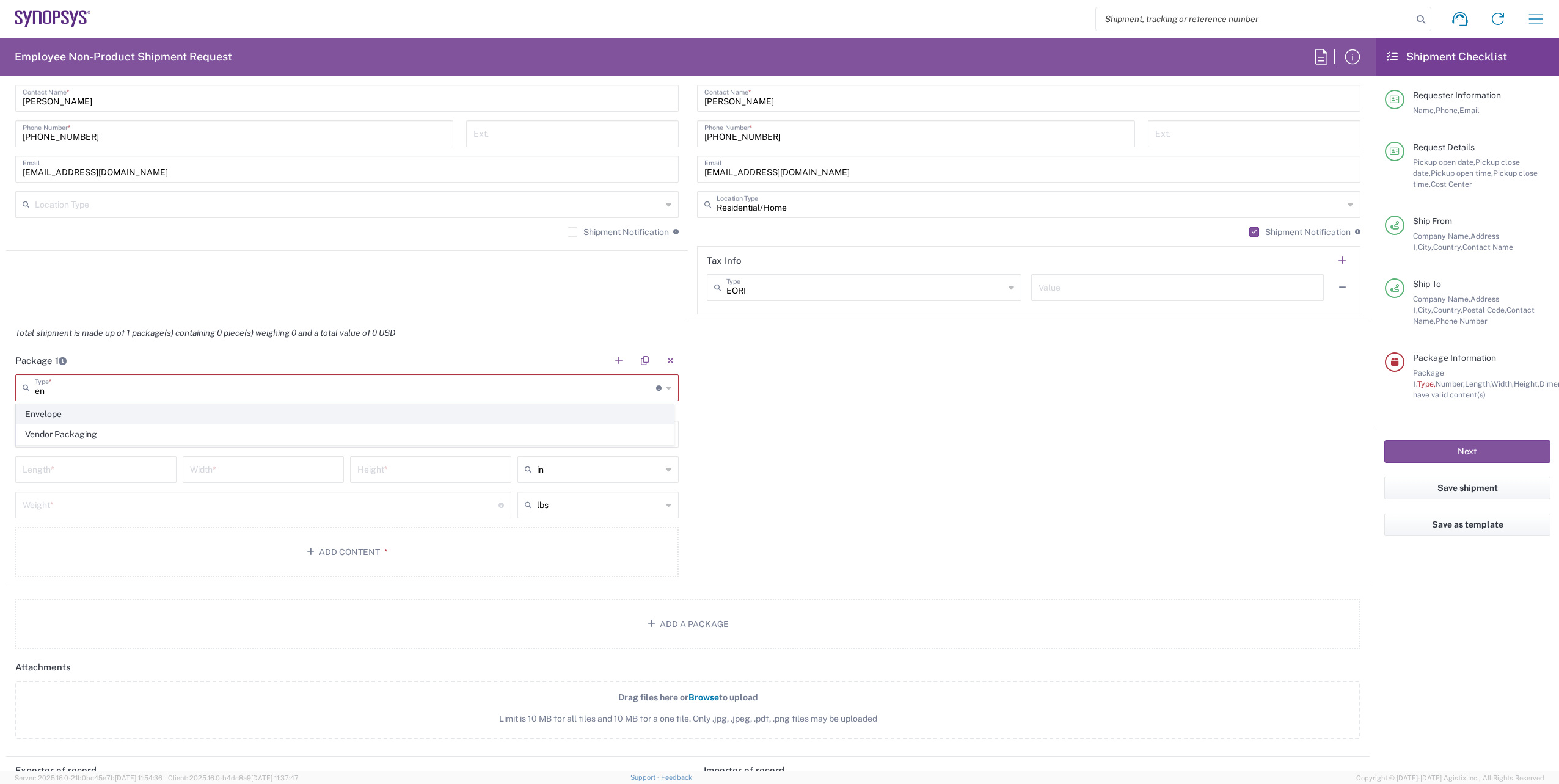
click at [73, 410] on span "Envelope" at bounding box center [344, 415] width 657 height 19
type input "Envelope"
type input "1"
type input "9.5"
type input "12.5"
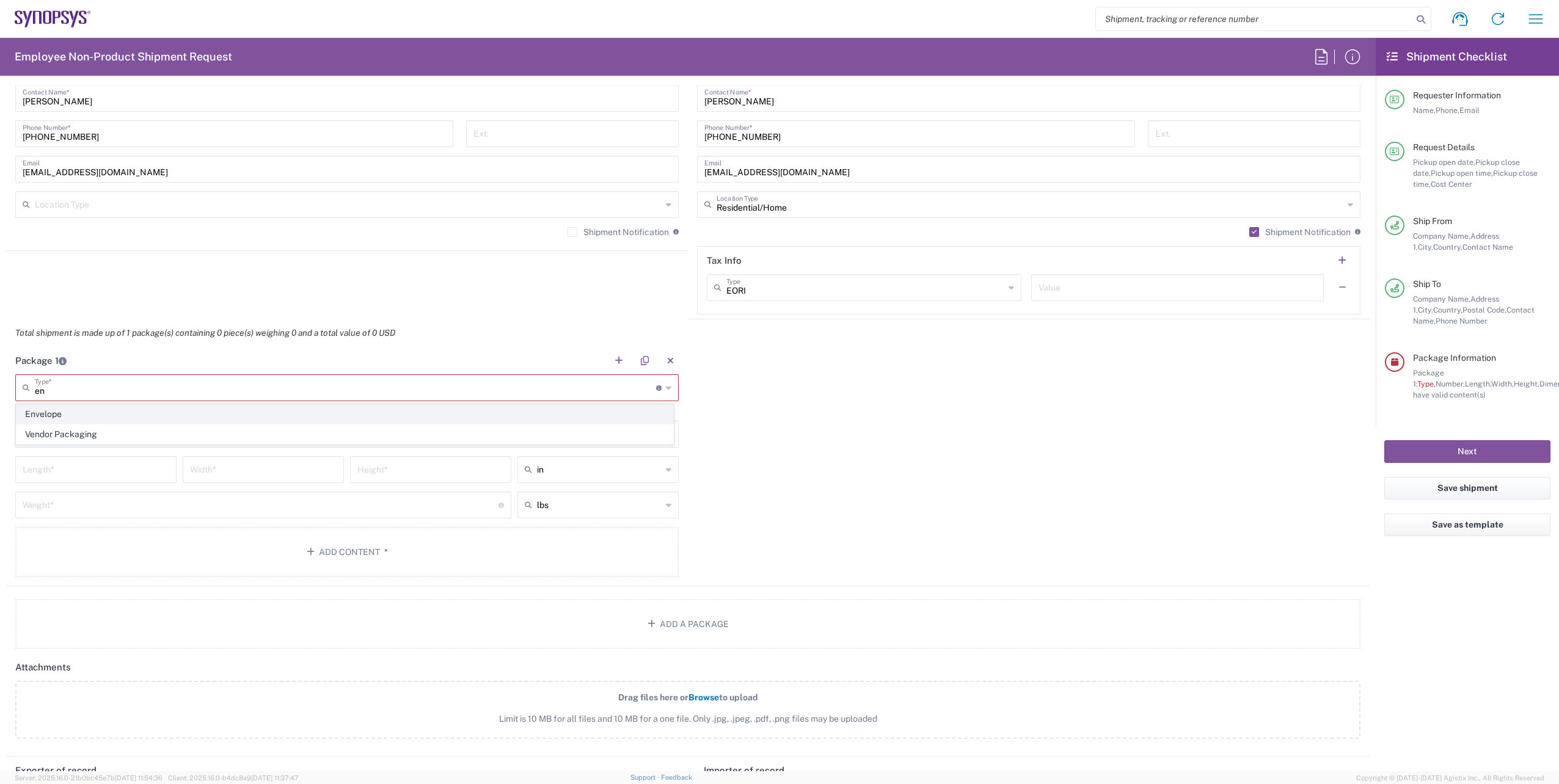
type input "0.25"
type input "1"
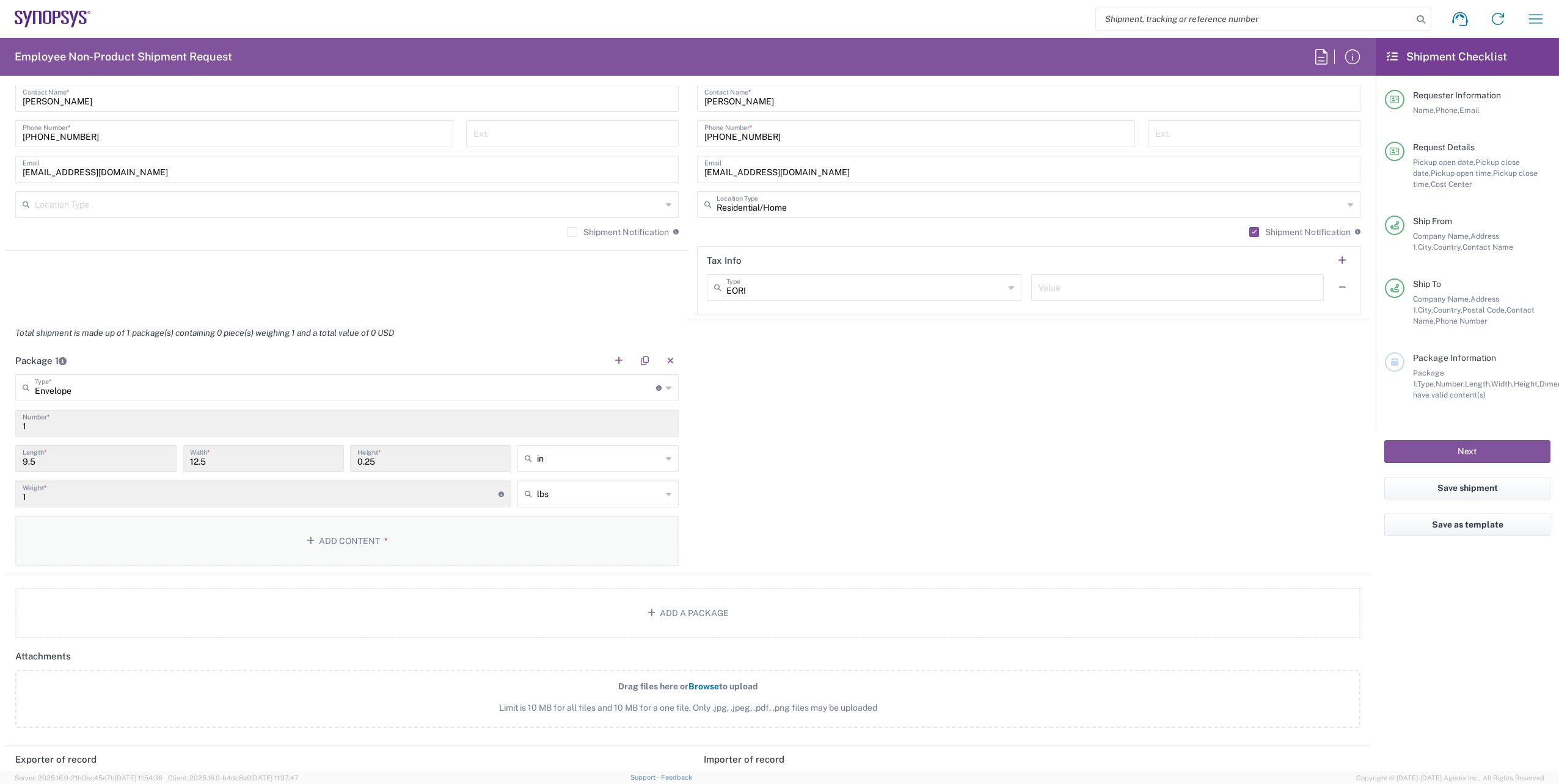
click at [389, 546] on button "Add Content *" at bounding box center [347, 541] width 663 height 50
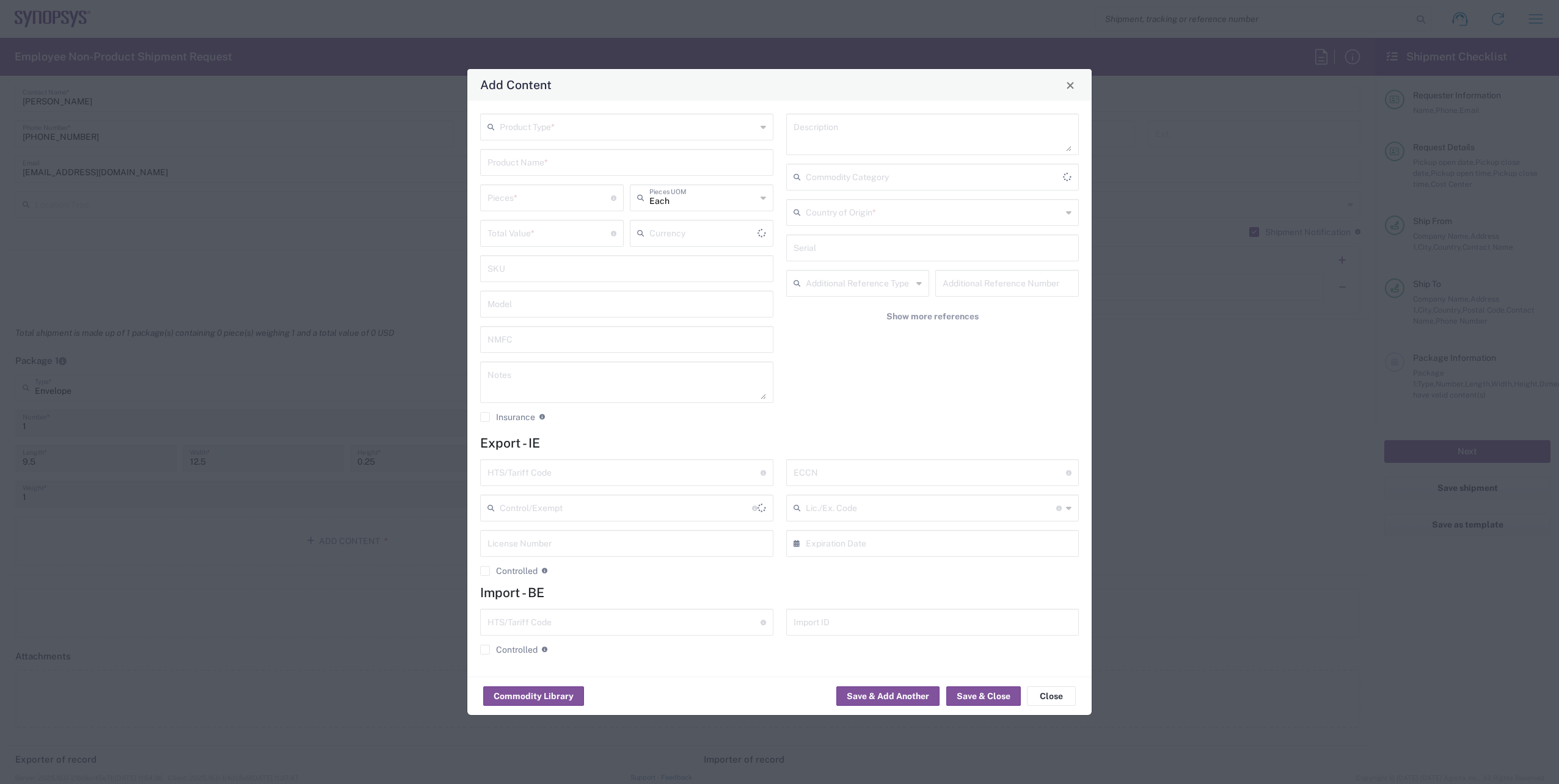
type input "US Dollar"
click at [763, 124] on icon at bounding box center [763, 127] width 6 height 19
click at [614, 171] on span "General Commodity" at bounding box center [627, 174] width 291 height 19
type input "General Commodity"
click at [549, 161] on input "text" at bounding box center [627, 161] width 279 height 21
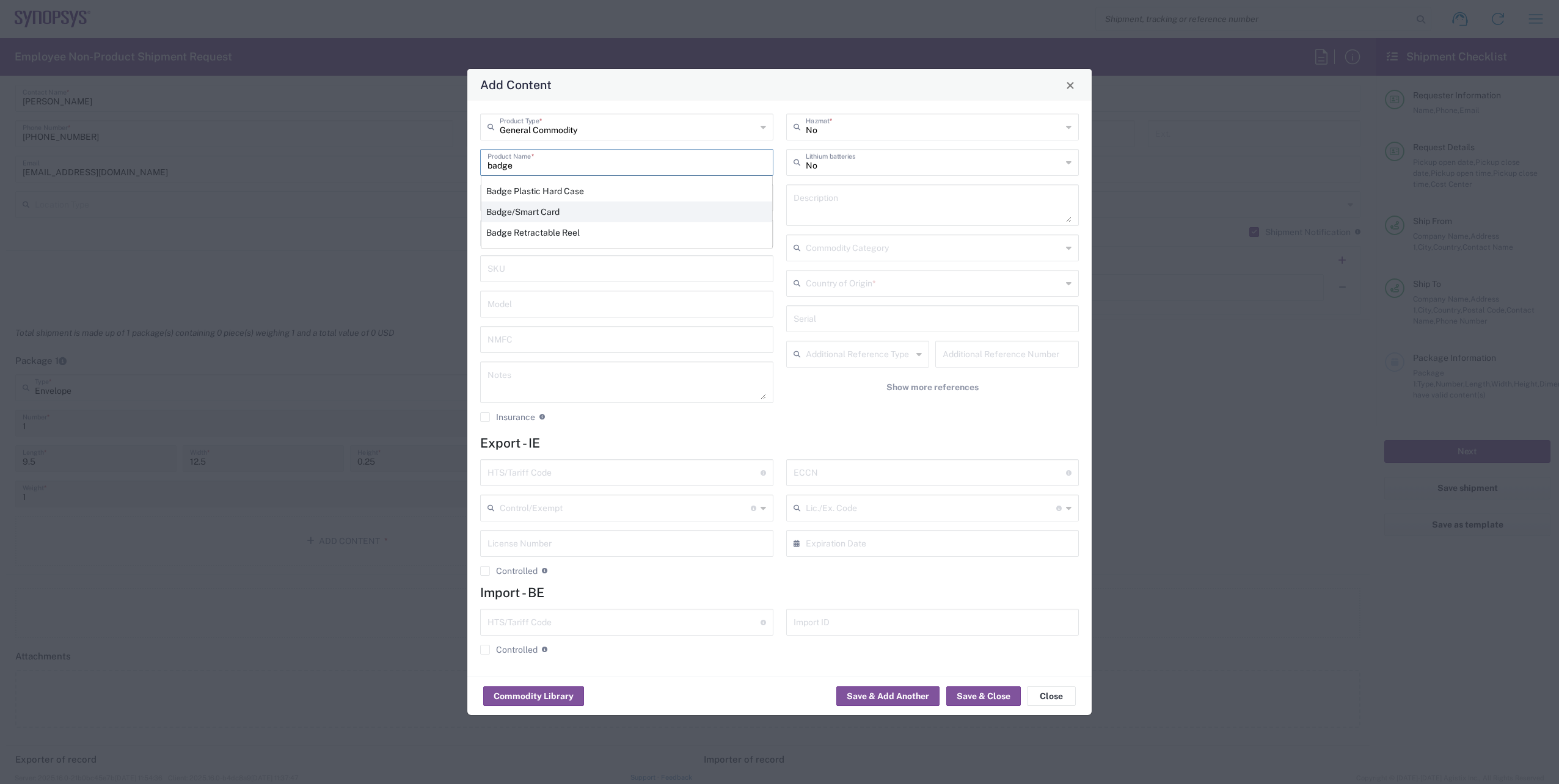
click at [496, 203] on div "Badge/Smart Card" at bounding box center [627, 211] width 291 height 20
type input "Badge/Smart Card"
type input "10.15"
type textarea "Badge/Smart Card"
type input "8523.52.0090"
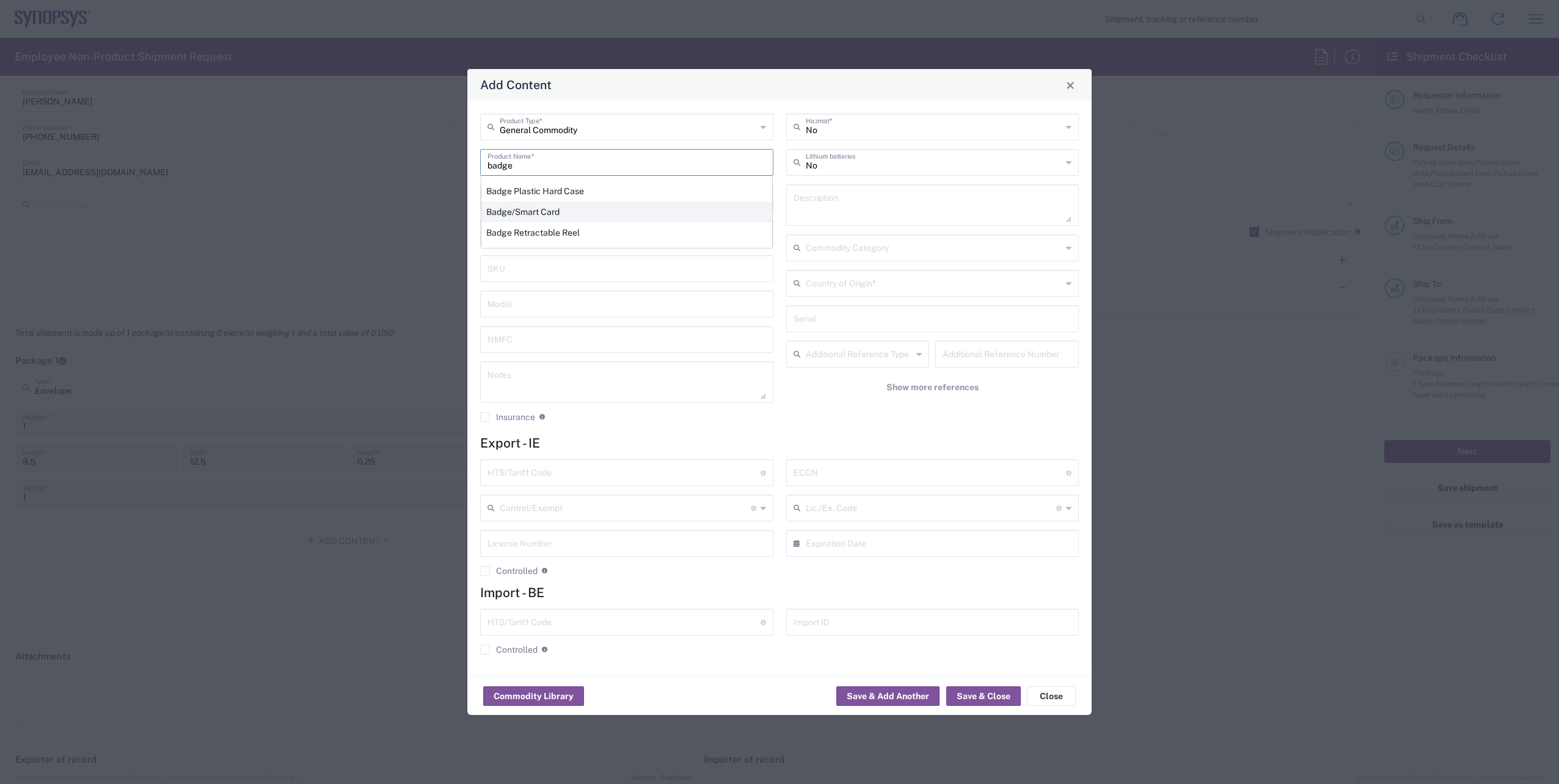
type input "BIS"
type input "EAR99"
type input "NLR - No License Required"
click at [1068, 285] on icon at bounding box center [1069, 283] width 6 height 19
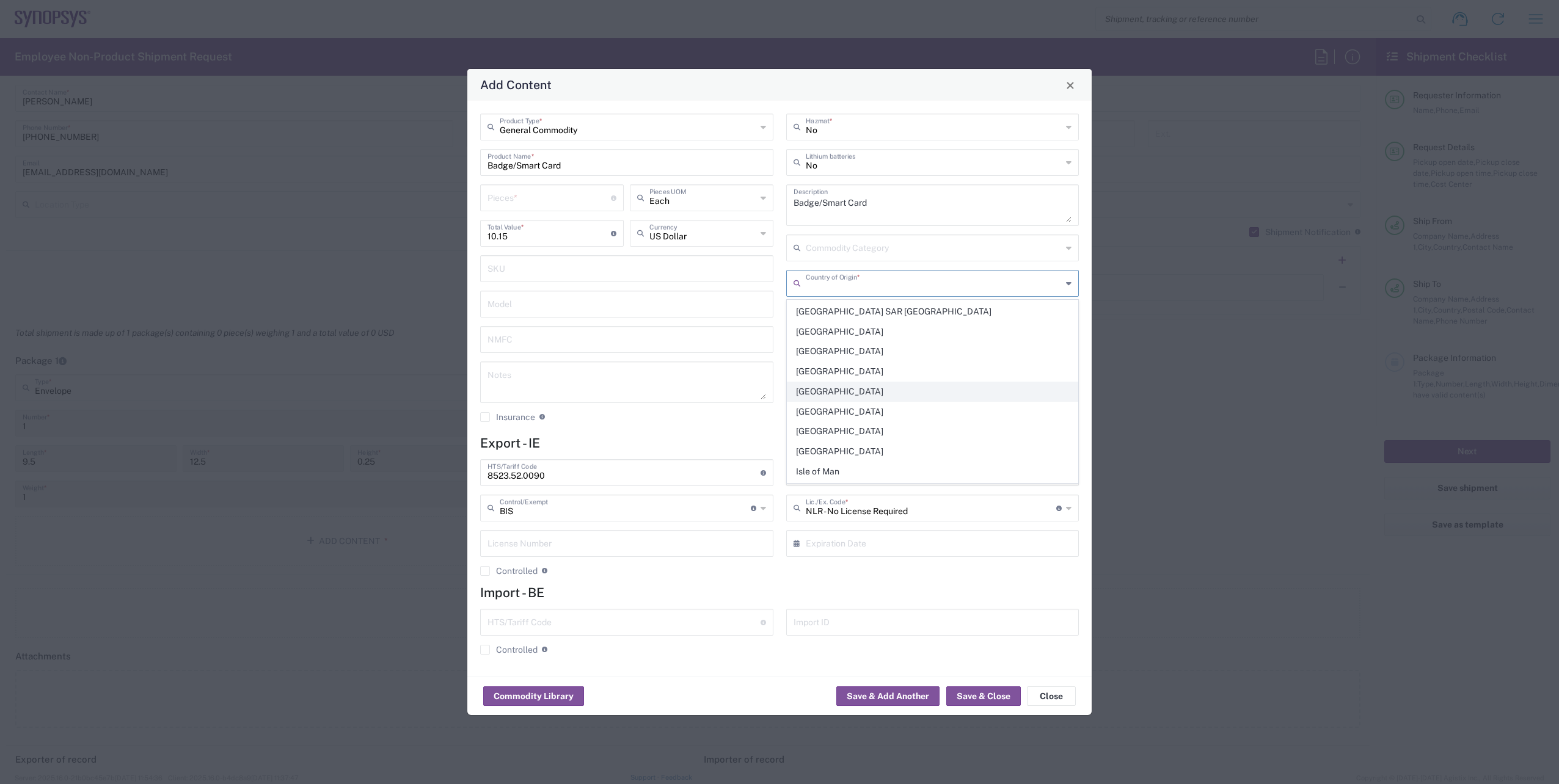
scroll to position [2015, 0]
click at [816, 442] on span "Ireland" at bounding box center [932, 438] width 291 height 19
type input "Ireland"
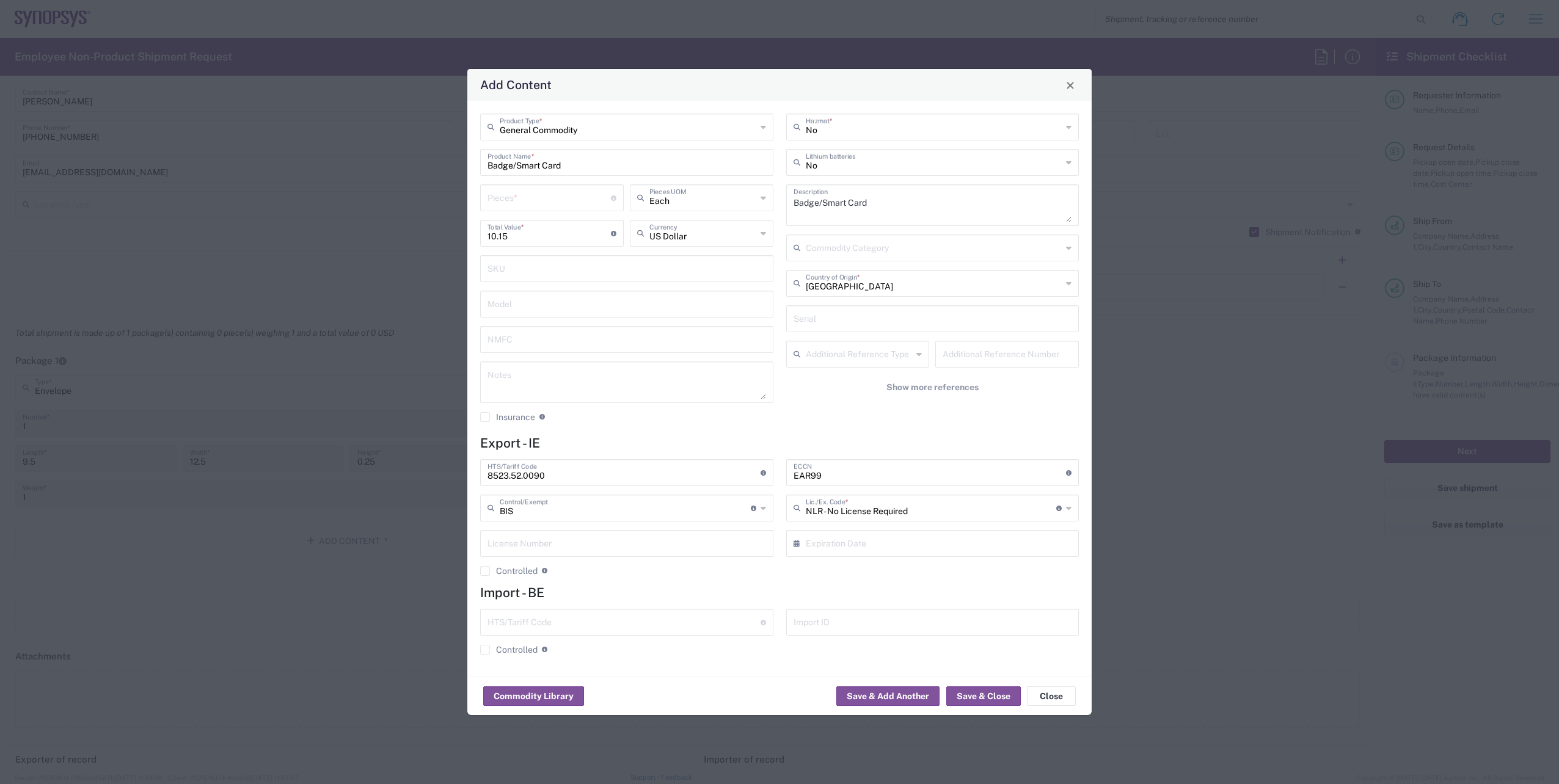
click at [518, 206] on input "number" at bounding box center [549, 197] width 124 height 21
type input "1"
click at [705, 430] on div "General Commodity Product Type * Badge/Smart Card Product Name * 1 Pieces * Num…" at bounding box center [627, 272] width 306 height 317
click at [972, 695] on button "Save & Close" at bounding box center [983, 696] width 74 height 19
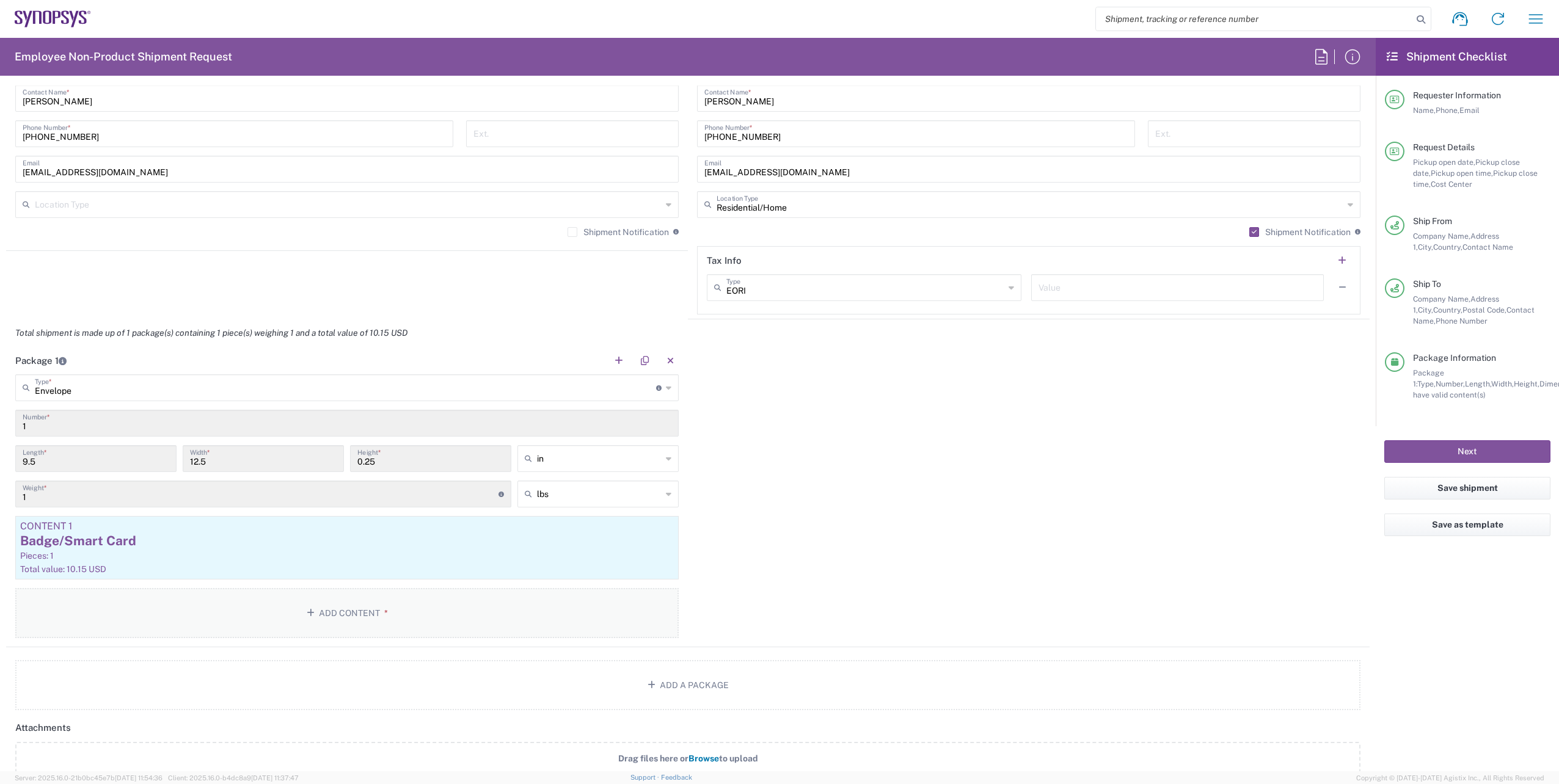
click at [384, 612] on span "*" at bounding box center [384, 613] width 8 height 10
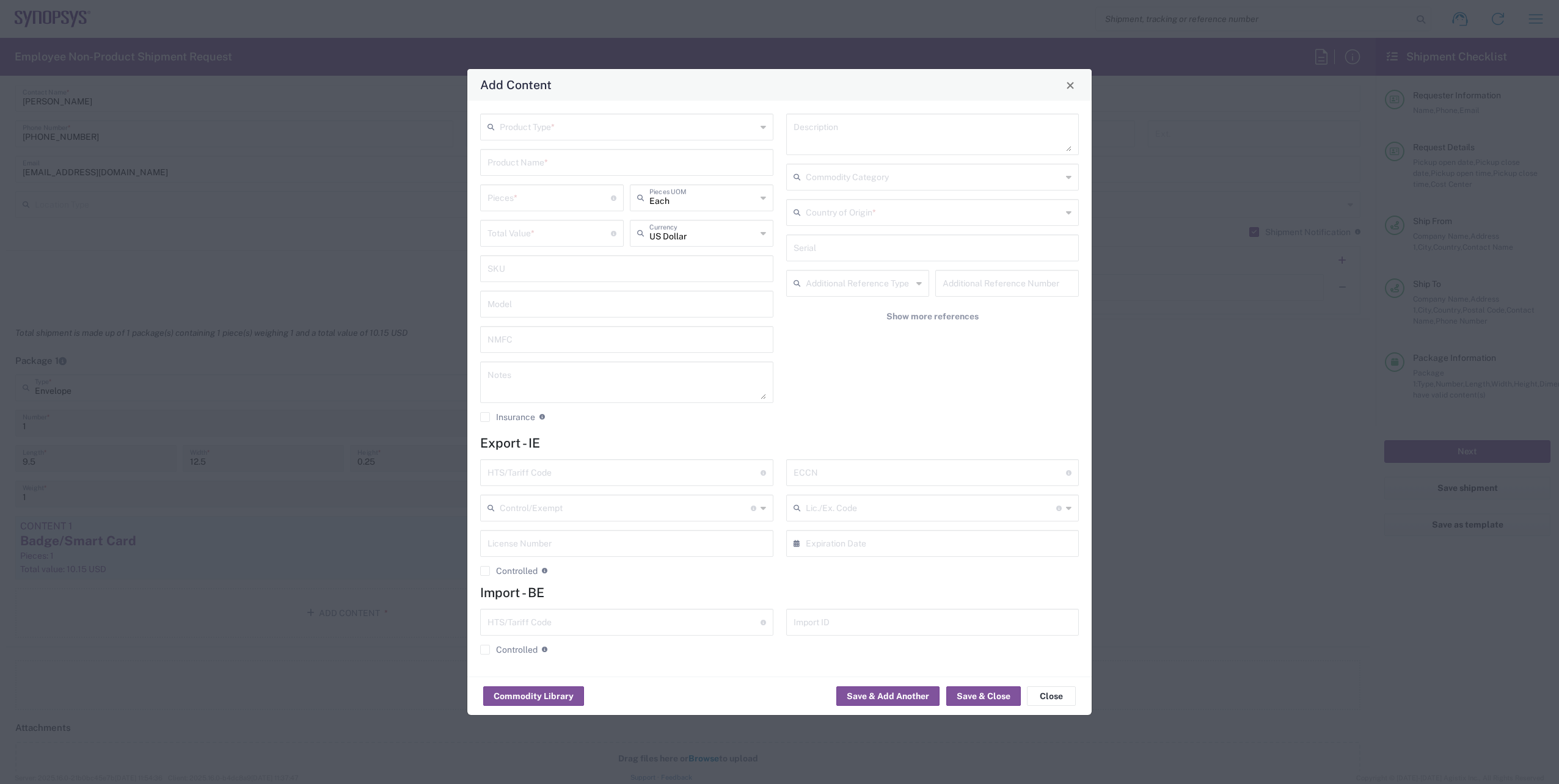
click at [755, 121] on input "text" at bounding box center [628, 126] width 256 height 21
click at [620, 175] on span "General Commodity" at bounding box center [627, 174] width 291 height 19
type input "General Commodity"
click at [603, 165] on input "text" at bounding box center [627, 161] width 279 height 21
click at [558, 198] on div "Badge Plastic Hard Case" at bounding box center [627, 190] width 291 height 20
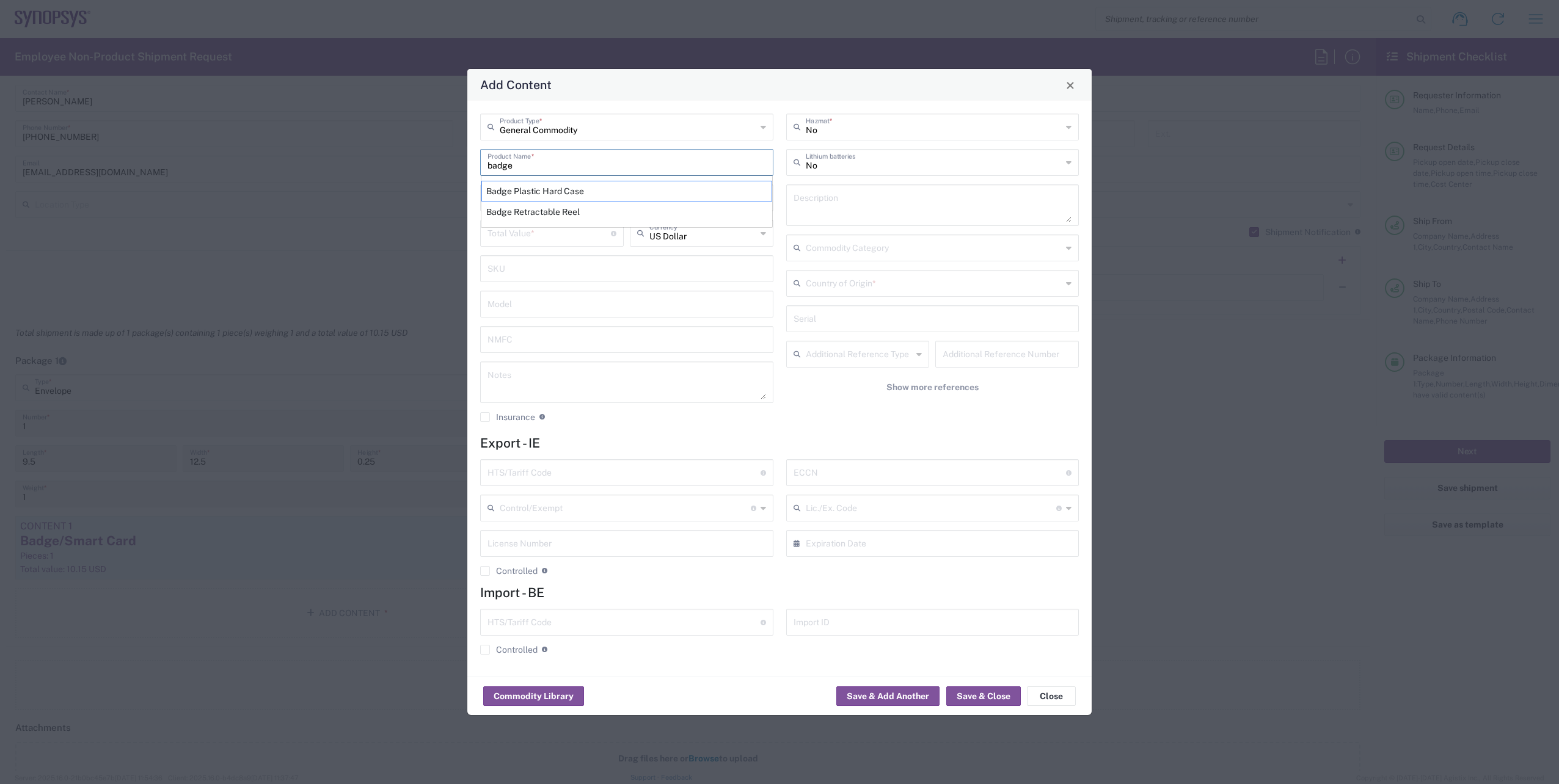
type input "Badge Plastic Hard Case"
type input "1.25"
type textarea "Badge Plastic Hard Case"
type input "United States"
type input "4202.32.0000"
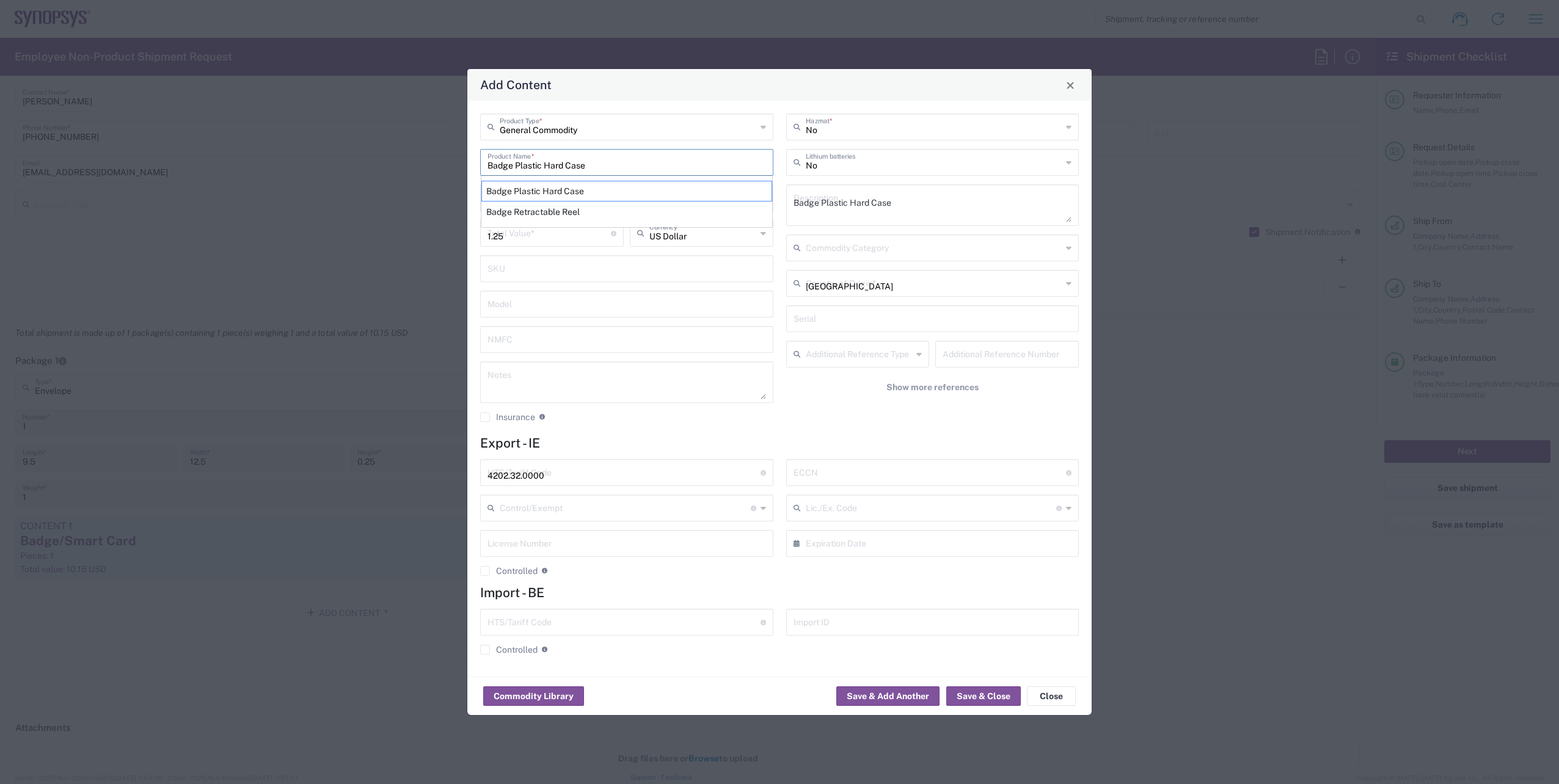
type input "BIS"
type input "EAR99"
type input "NLR - No License Required"
click at [544, 197] on input "number" at bounding box center [549, 197] width 124 height 21
type input "1"
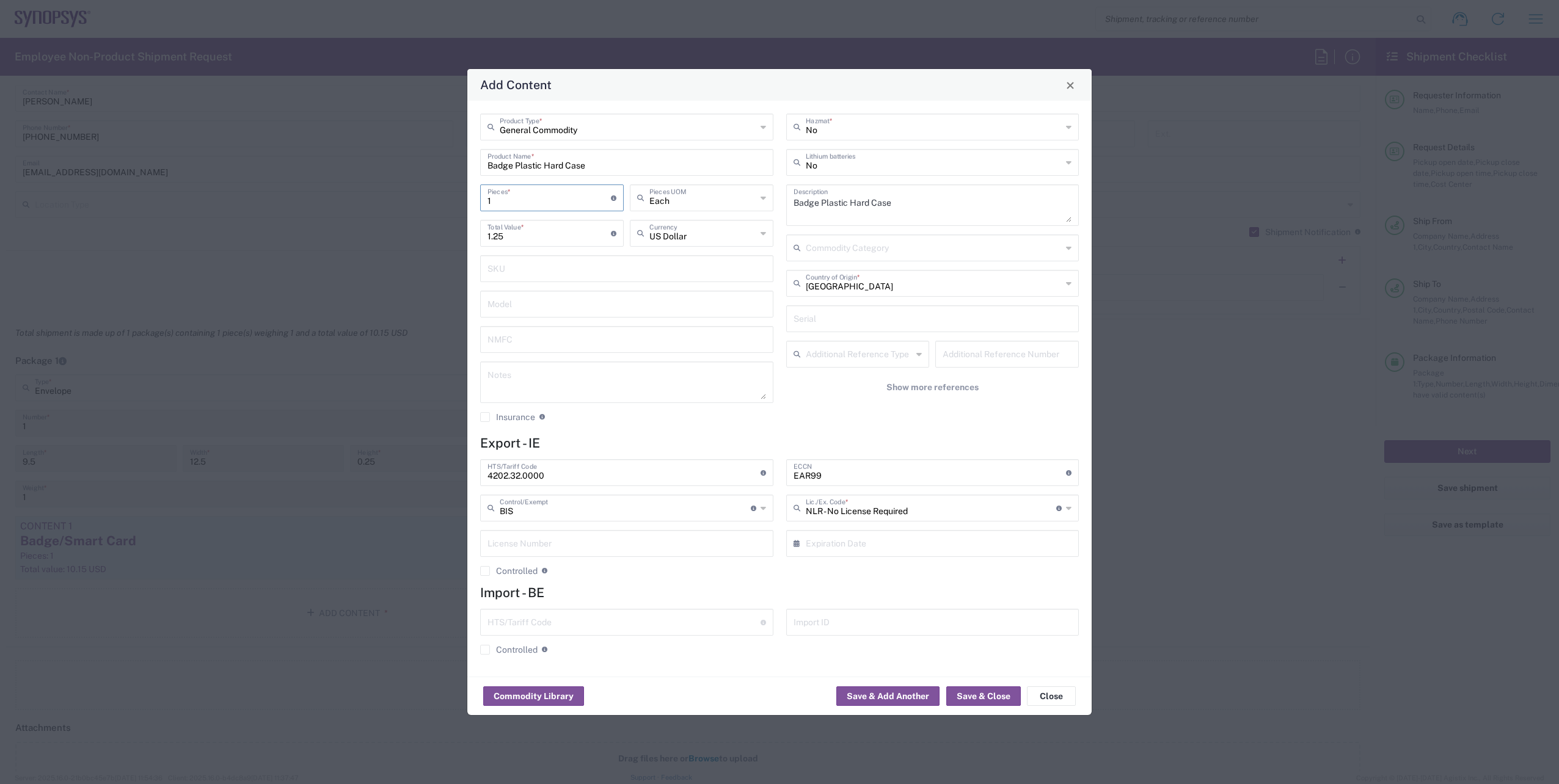
click at [700, 421] on agx-checkbox-control "Insurance Check this box to request insurance" at bounding box center [626, 417] width 293 height 11
click at [1007, 698] on button "Save & Close" at bounding box center [983, 696] width 74 height 19
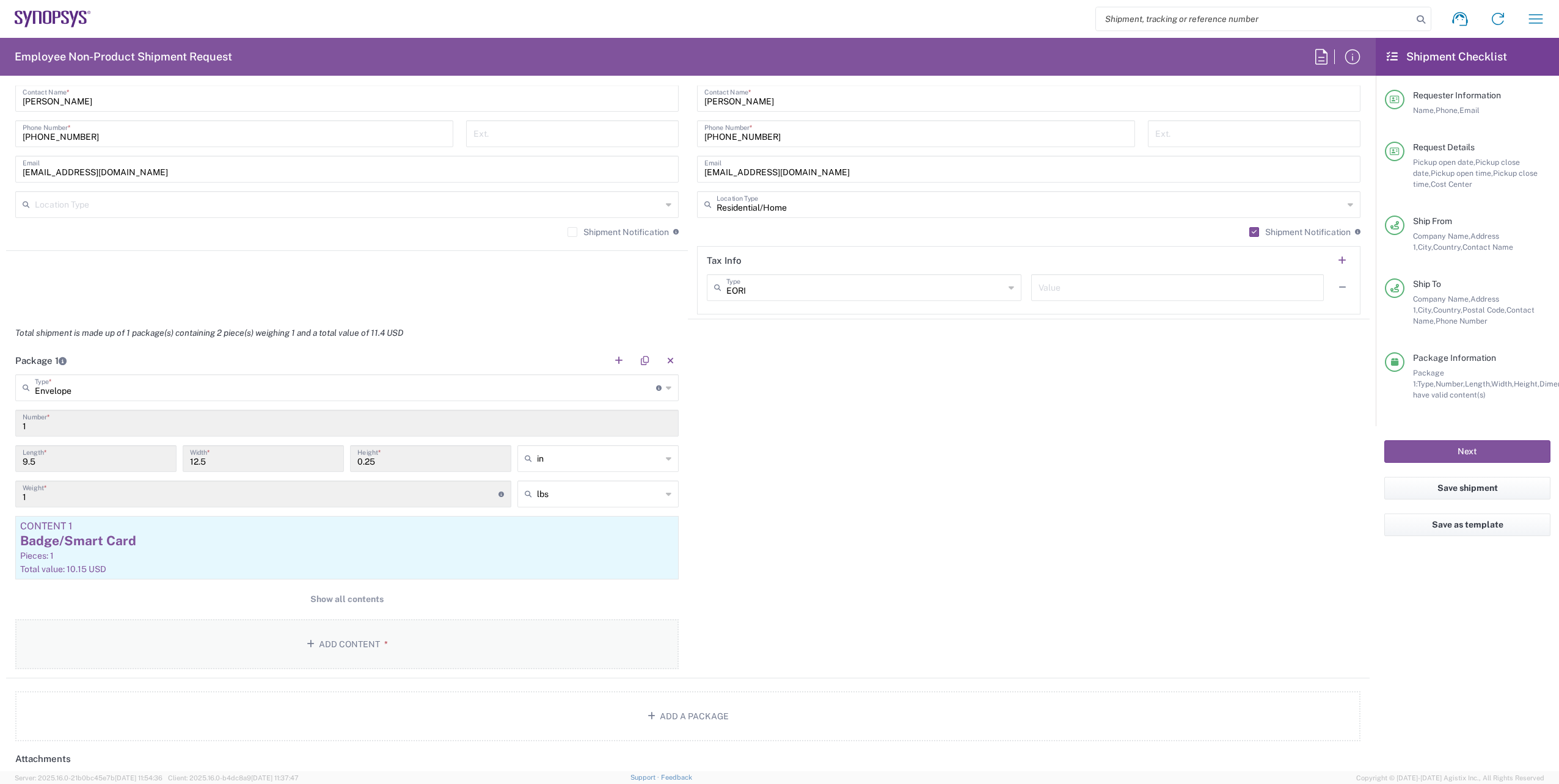
click at [356, 642] on button "Add Content *" at bounding box center [347, 644] width 663 height 50
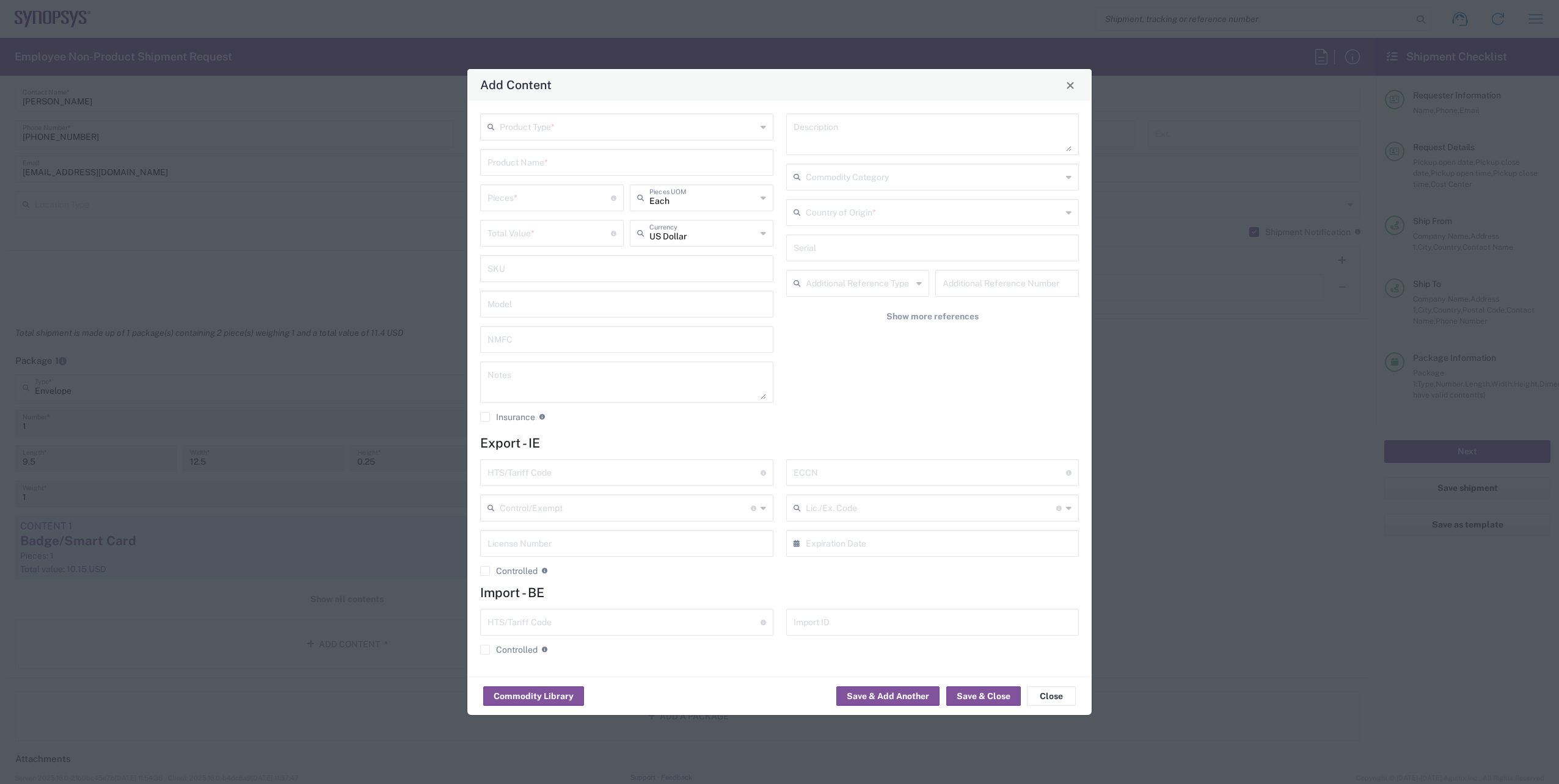
drag, startPoint x: 761, startPoint y: 123, endPoint x: 721, endPoint y: 139, distance: 43.1
click at [760, 124] on icon at bounding box center [763, 127] width 6 height 19
click at [633, 178] on span "General Commodity" at bounding box center [627, 174] width 291 height 19
type input "General Commodity"
drag, startPoint x: 619, startPoint y: 161, endPoint x: 617, endPoint y: 155, distance: 6.3
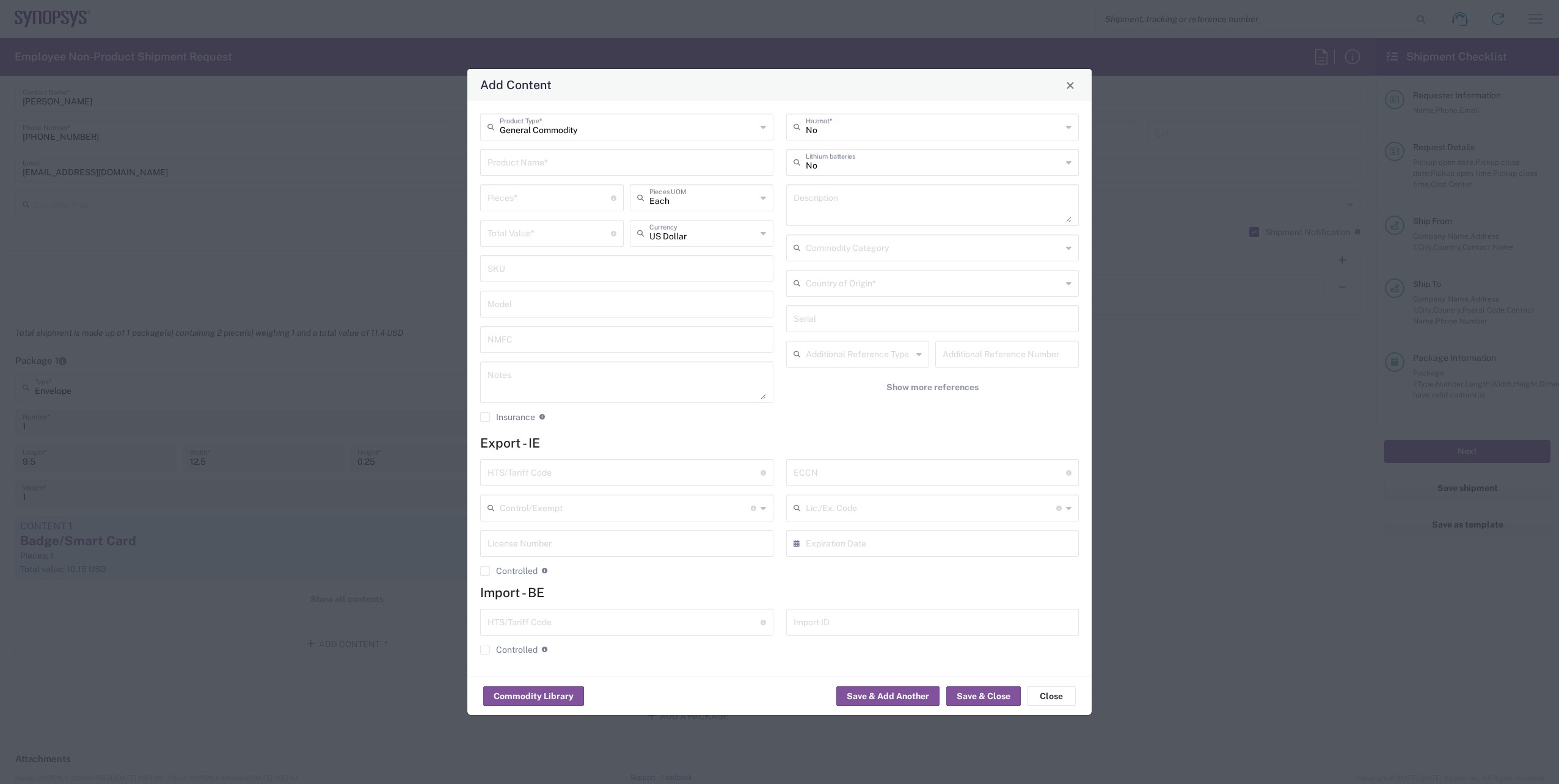
click at [619, 160] on input "text" at bounding box center [627, 161] width 279 height 21
click at [591, 186] on div "Lanyard" at bounding box center [627, 190] width 291 height 20
type input "Lanyard"
type input "1.7"
type textarea "Lanyard for ID Badge"
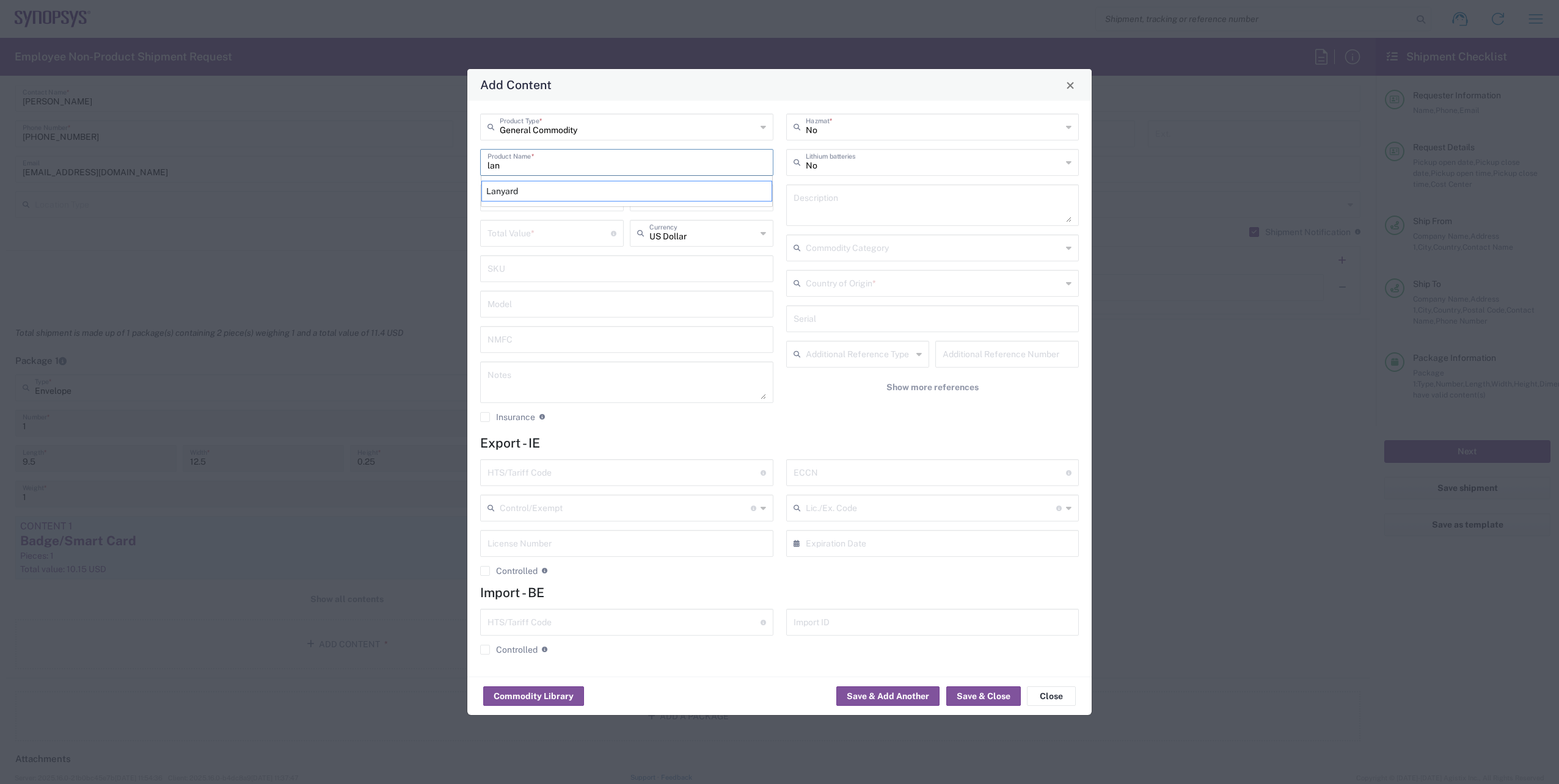
type input "United States"
type input "5609.00.3000"
type input "BIS"
type input "EAR99"
type input "NLR - No License Required"
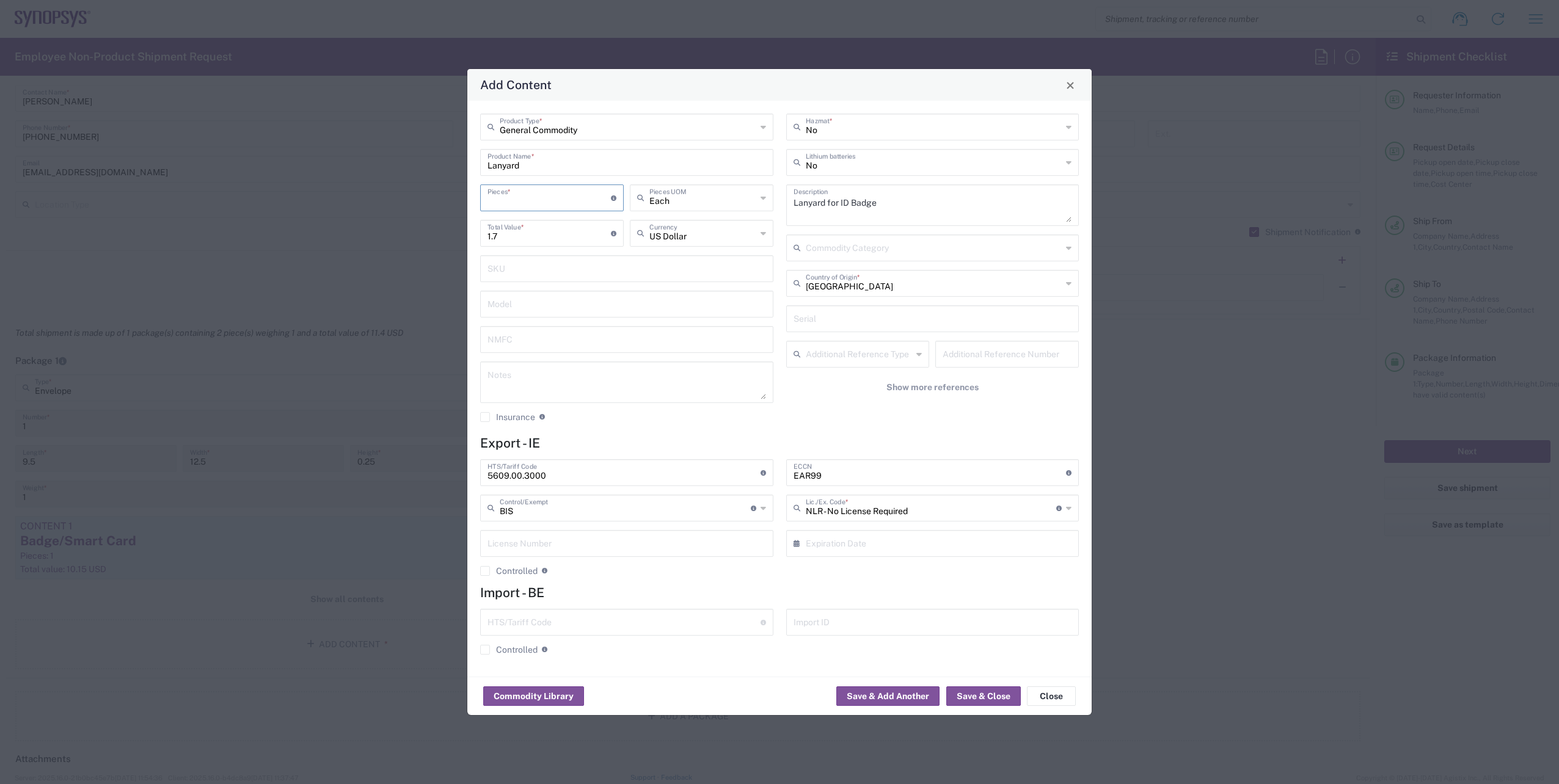
click at [532, 199] on input "number" at bounding box center [549, 197] width 124 height 21
type input "1"
click at [781, 429] on div "No Hazmat * No Lithium batteries Lanyard for ID Badge Description Commodity Cat…" at bounding box center [932, 272] width 306 height 317
click at [998, 701] on button "Save & Close" at bounding box center [983, 696] width 74 height 19
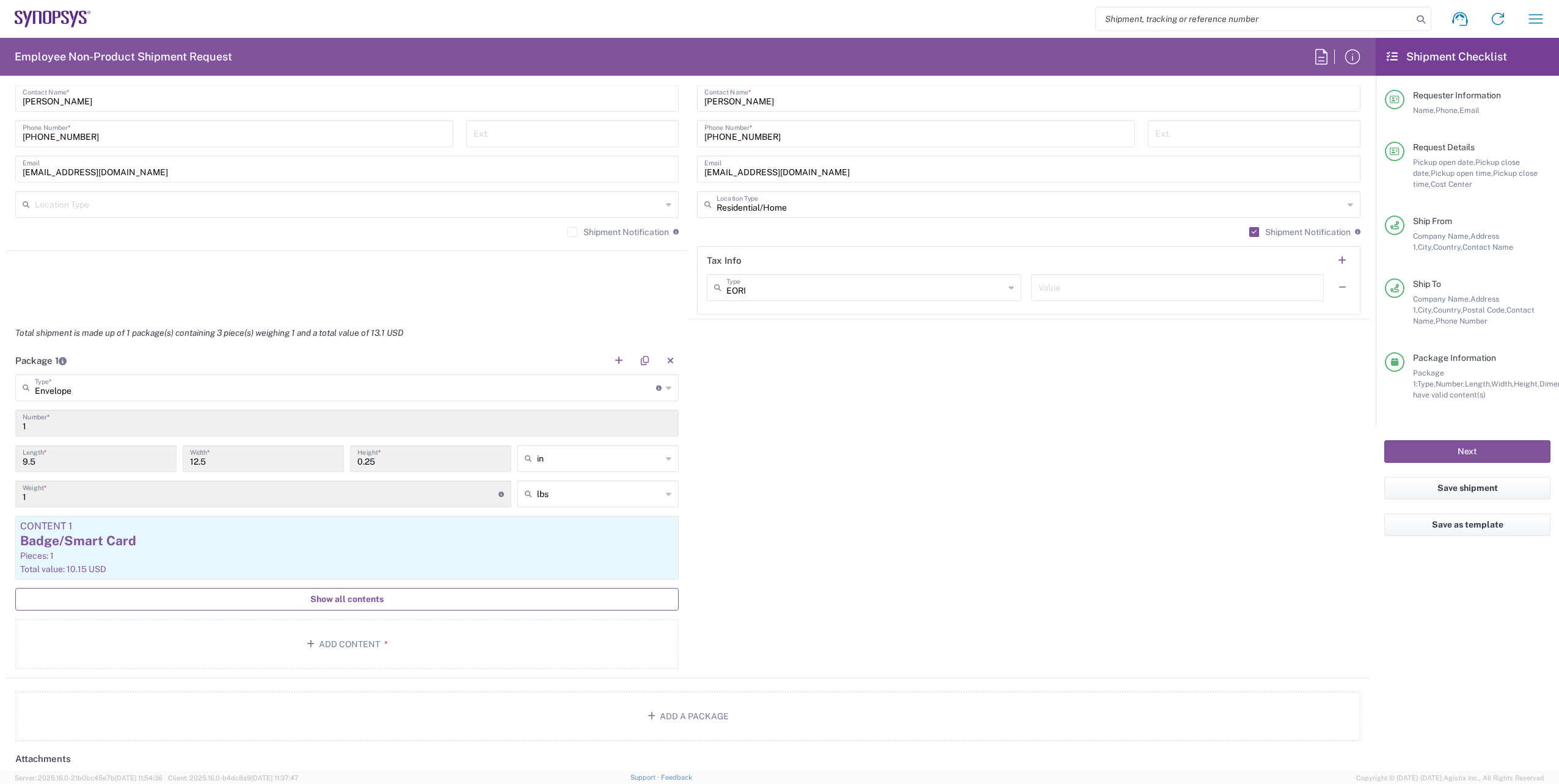
click at [352, 601] on span "Show all contents" at bounding box center [347, 599] width 74 height 12
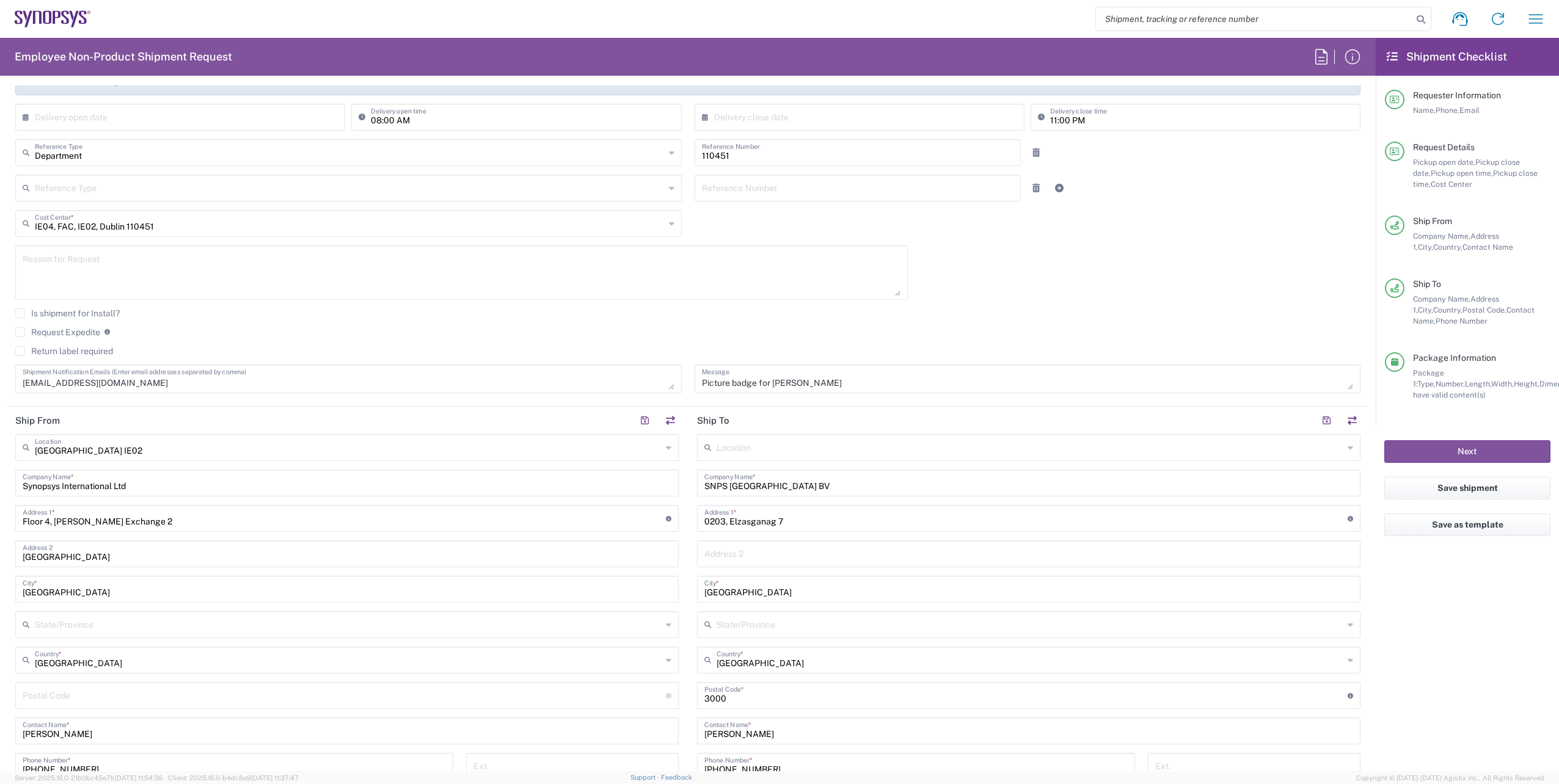
scroll to position [366, 0]
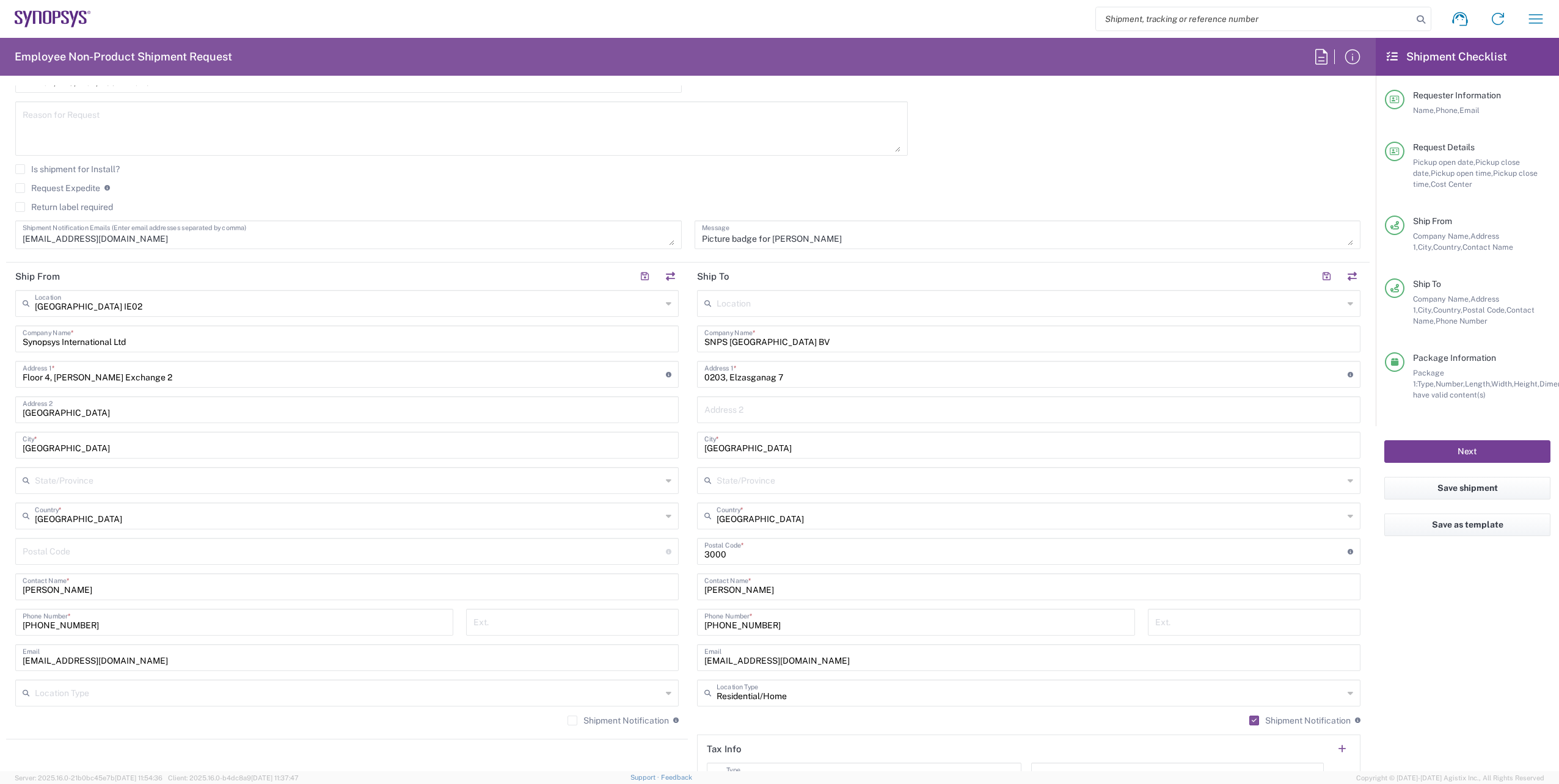
click at [1455, 447] on button "Next" at bounding box center [1467, 450] width 166 height 22
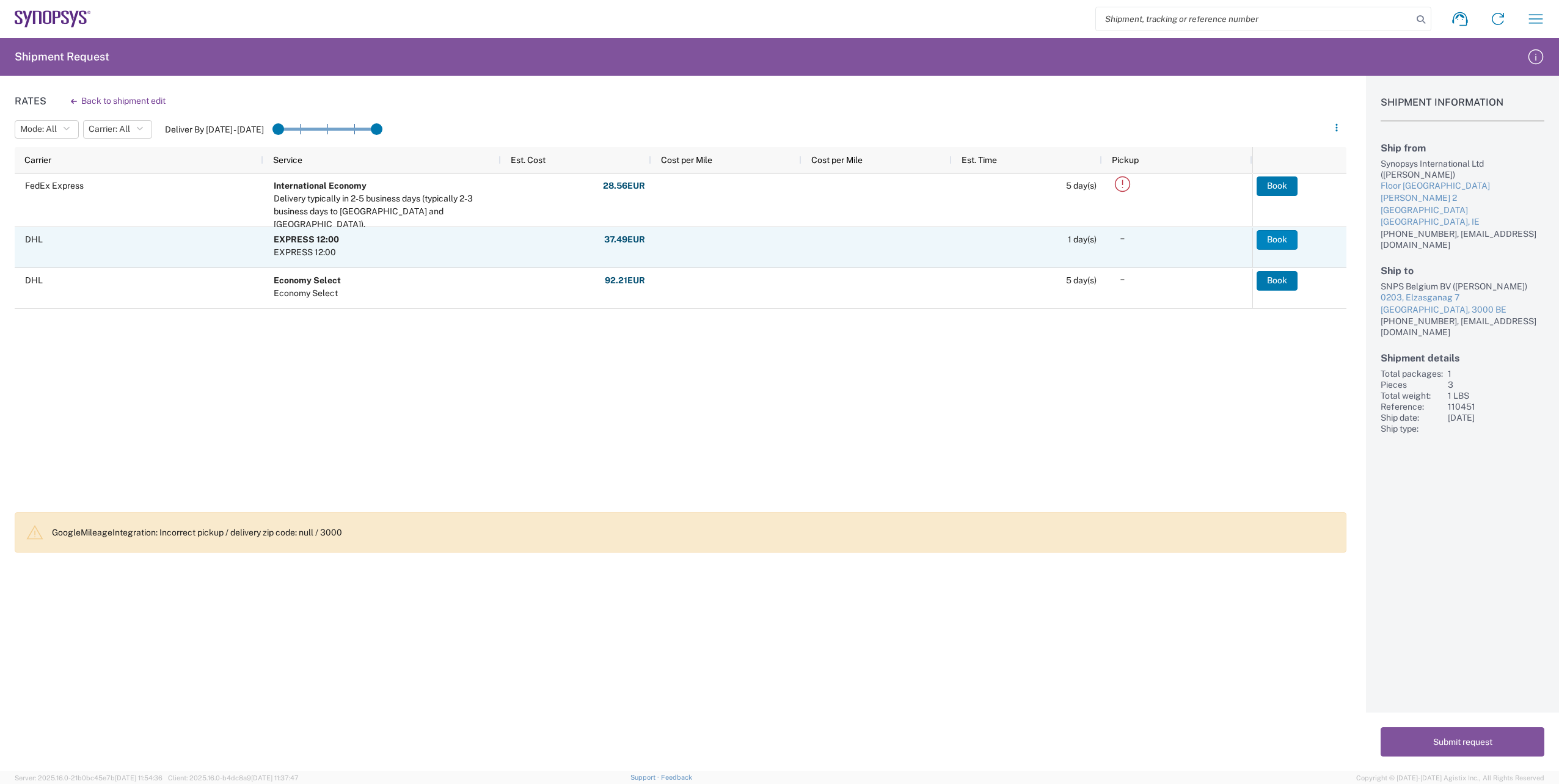
click at [1278, 241] on button "Book" at bounding box center [1277, 240] width 41 height 19
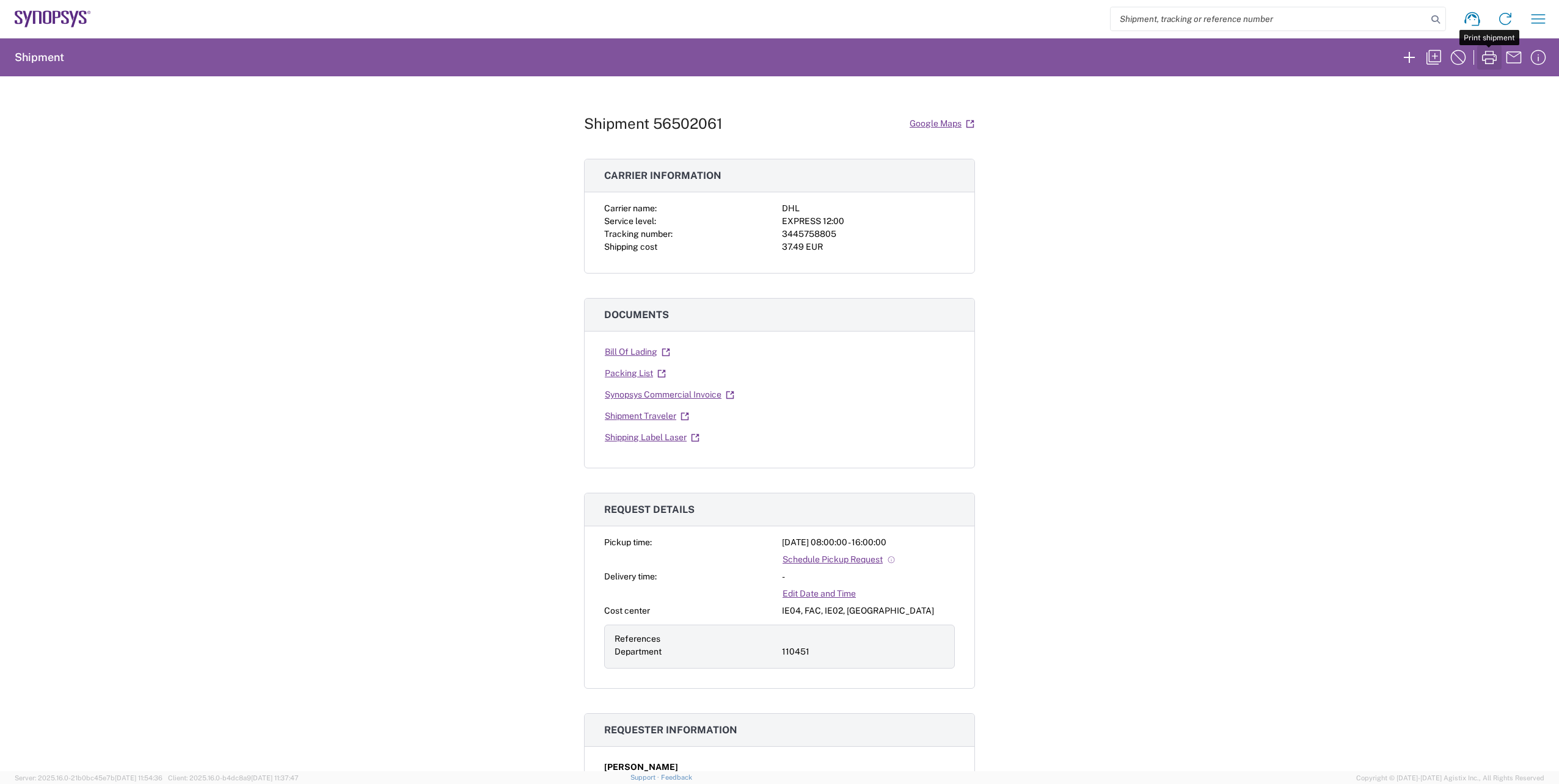
drag, startPoint x: 1485, startPoint y: 57, endPoint x: 1458, endPoint y: 102, distance: 52.5
click at [1485, 57] on icon "button" at bounding box center [1489, 57] width 19 height 19
click at [1406, 59] on icon "button" at bounding box center [1409, 57] width 19 height 19
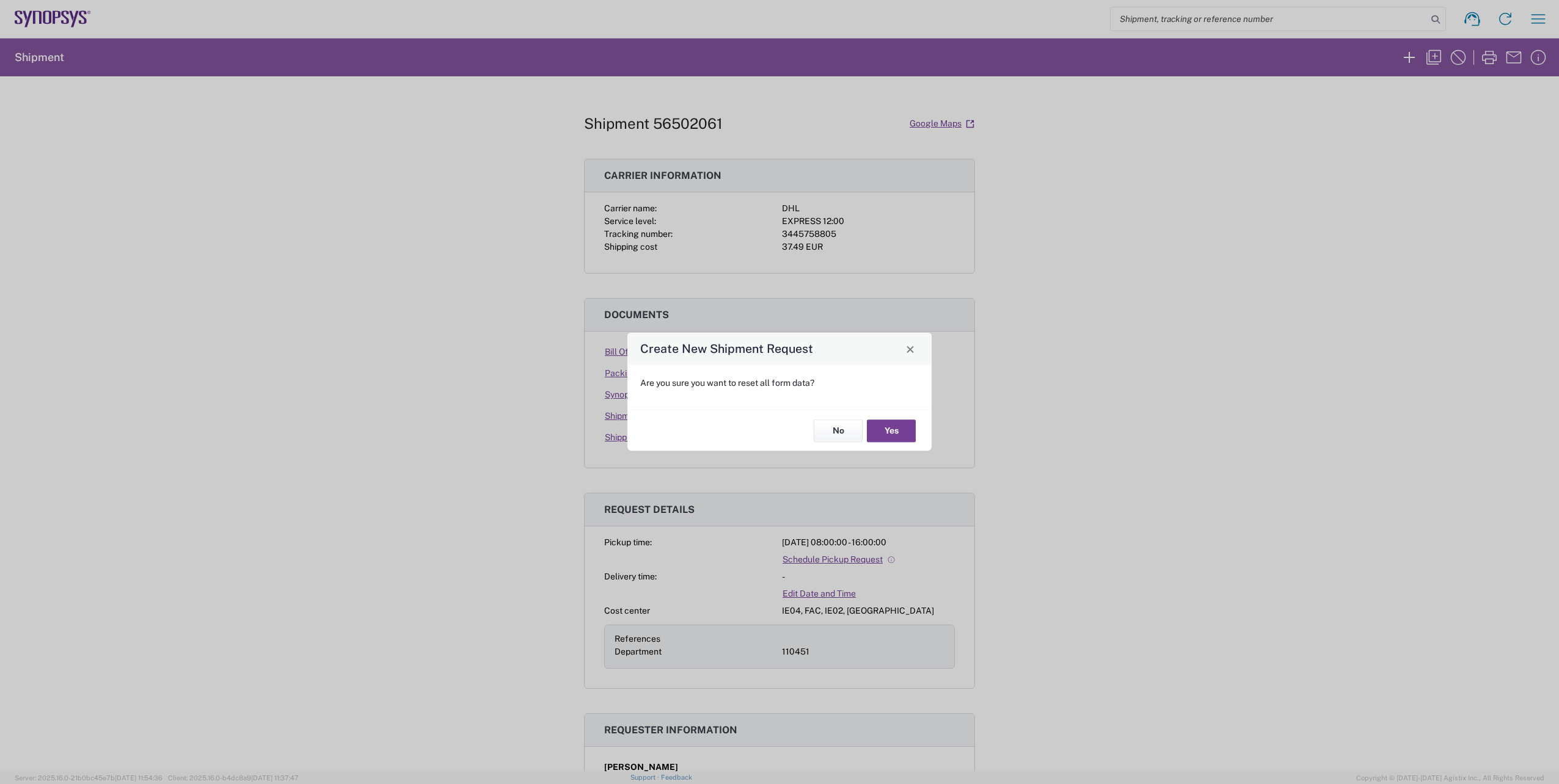
click at [885, 426] on button "Yes" at bounding box center [891, 430] width 49 height 22
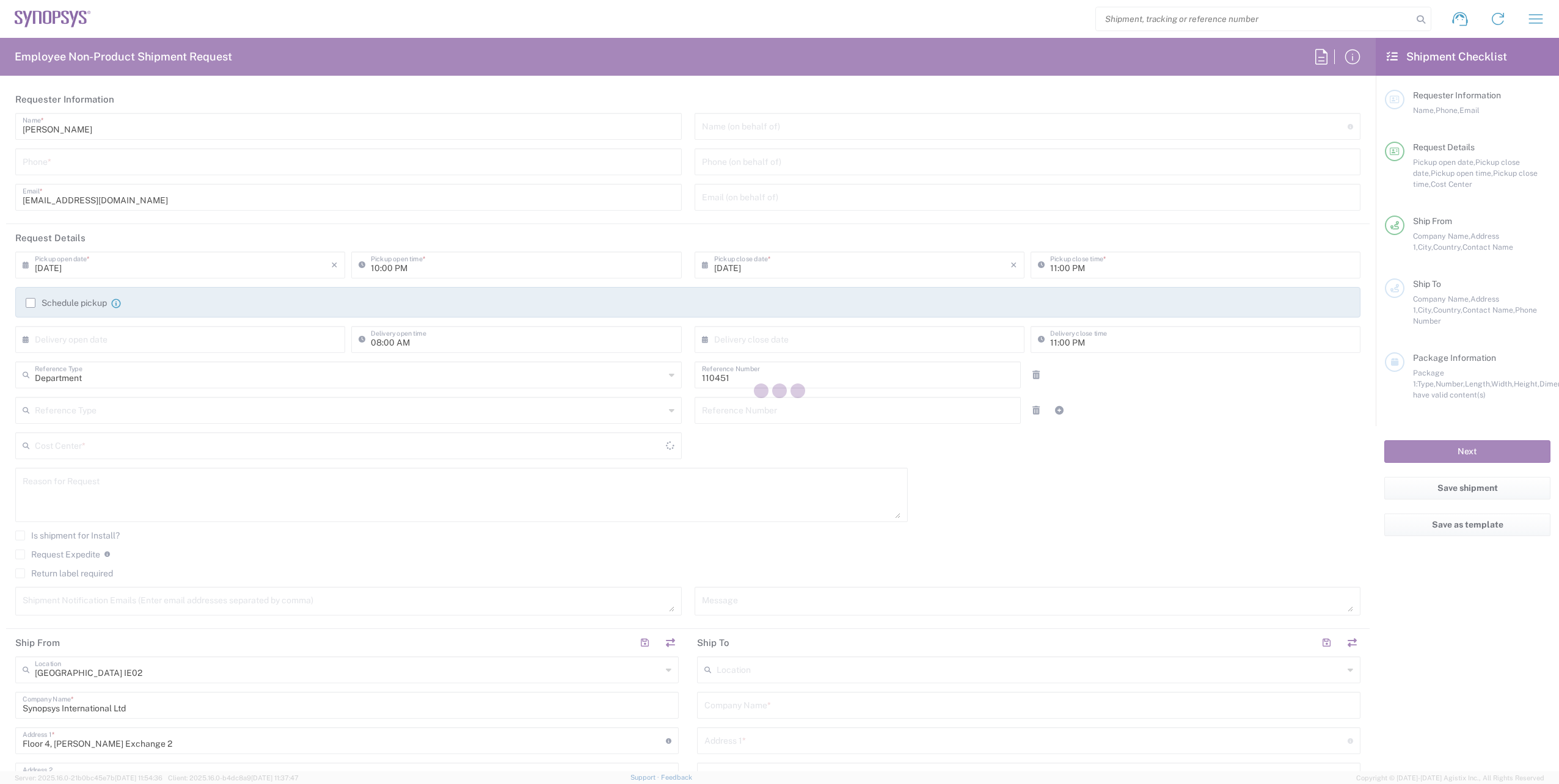
type input "IE04, FAC, IE02, Dublin 110451"
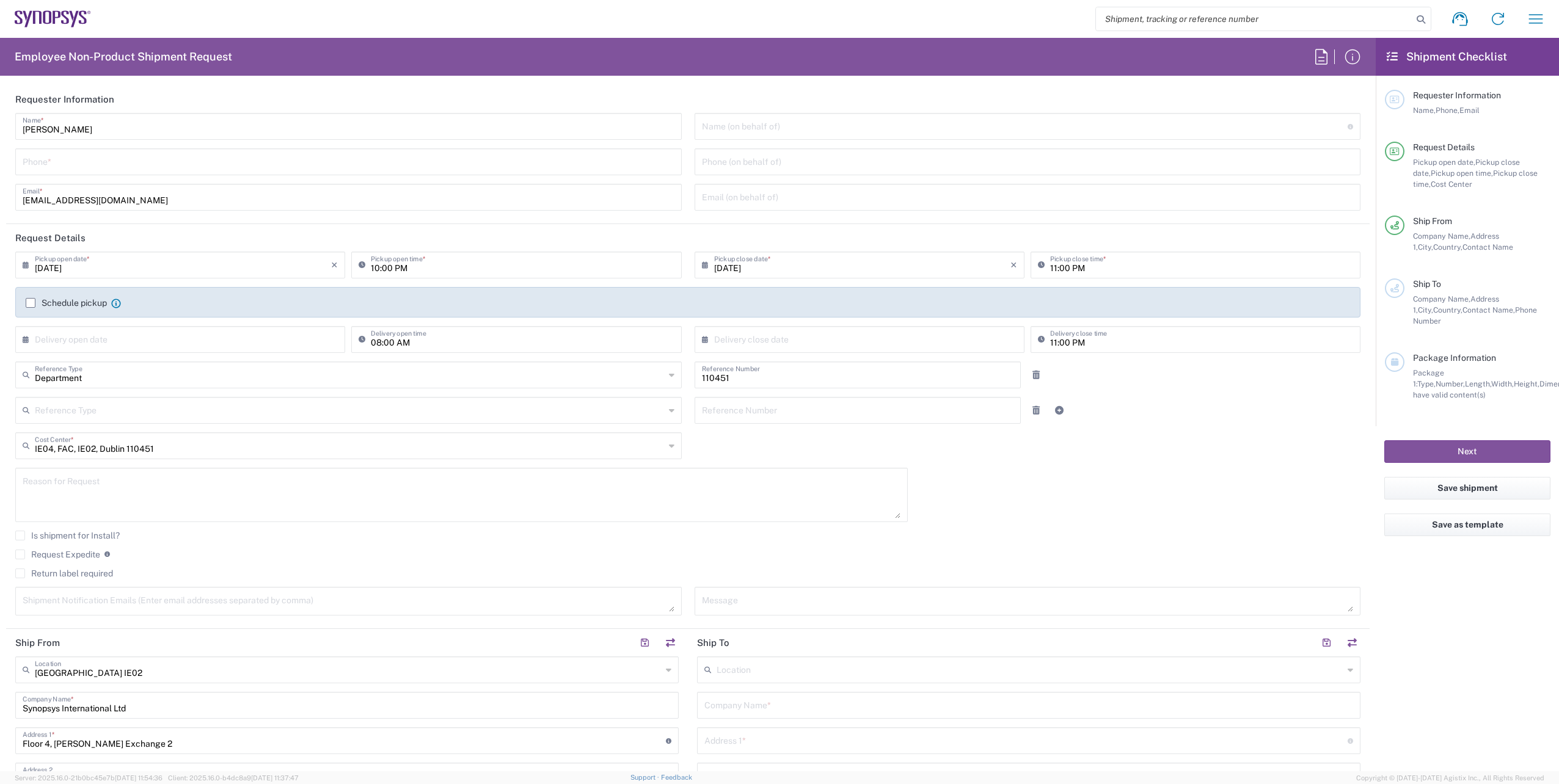
click at [102, 161] on input "tel" at bounding box center [348, 160] width 652 height 21
paste input "+353 1 575 8329"
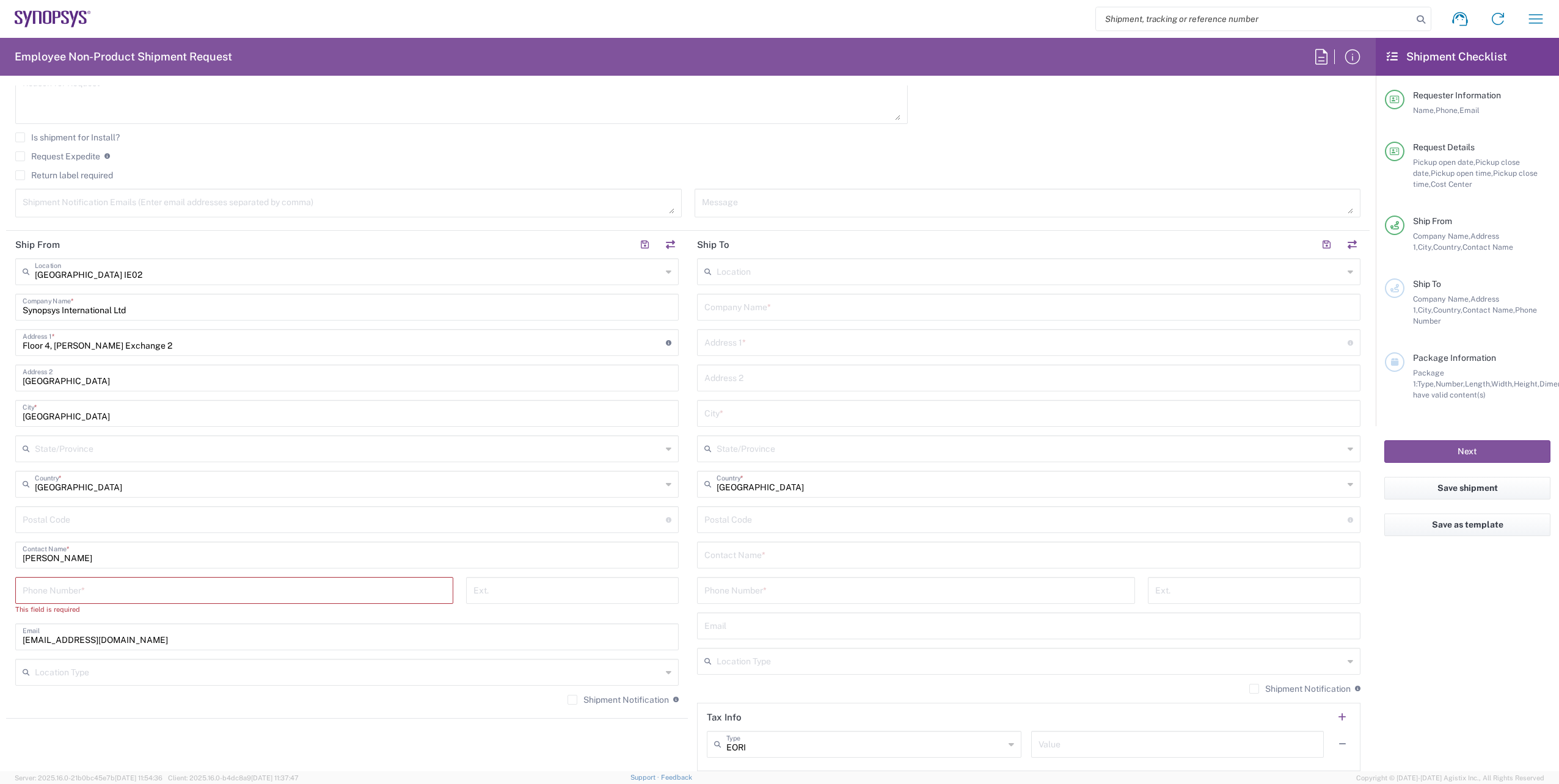
scroll to position [611, 0]
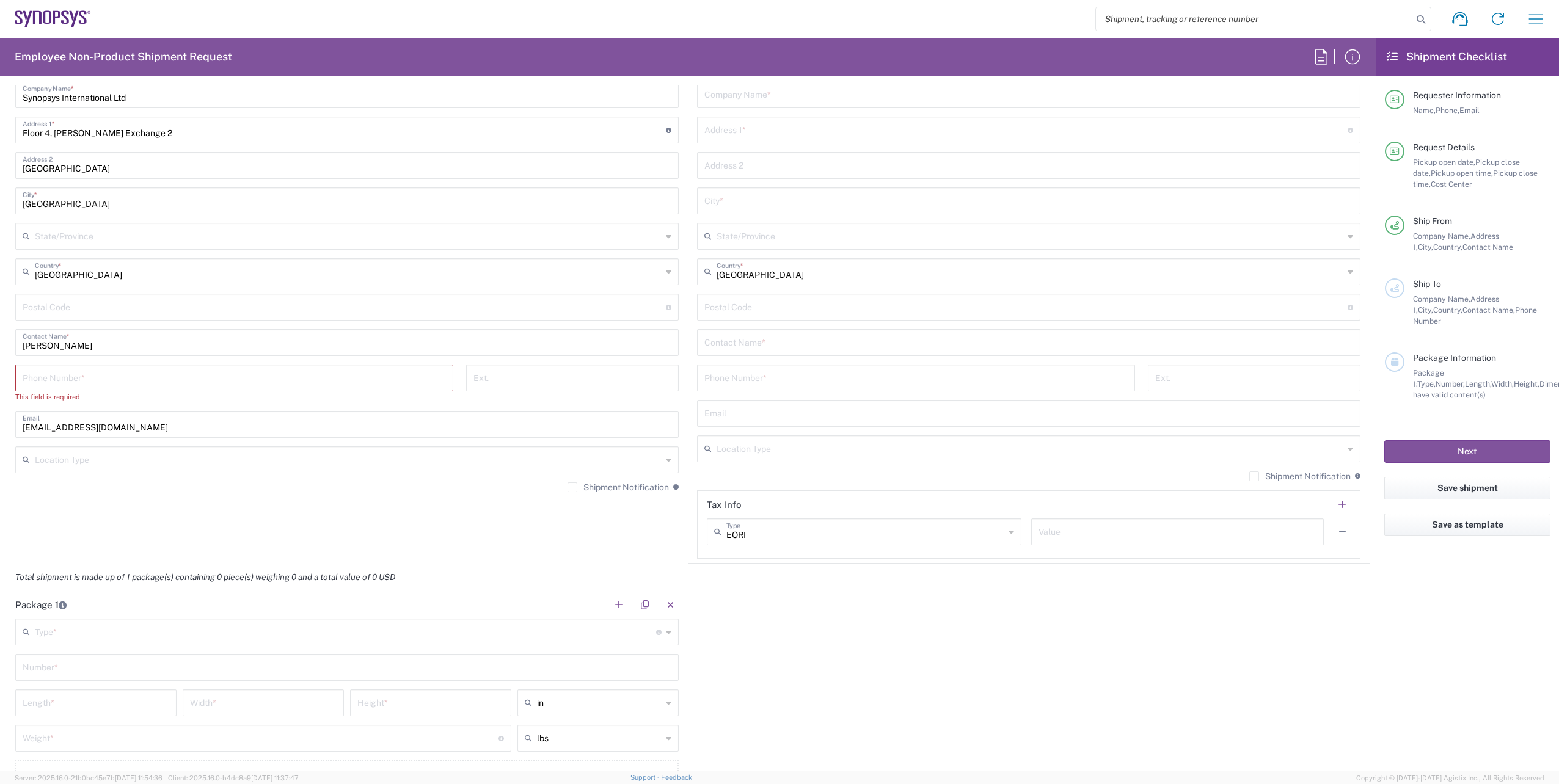
type input "+353 1 575 8329"
click at [76, 372] on input "tel" at bounding box center [234, 377] width 424 height 21
paste input "+353 1 575 8329"
type input "+353 1 575 8329"
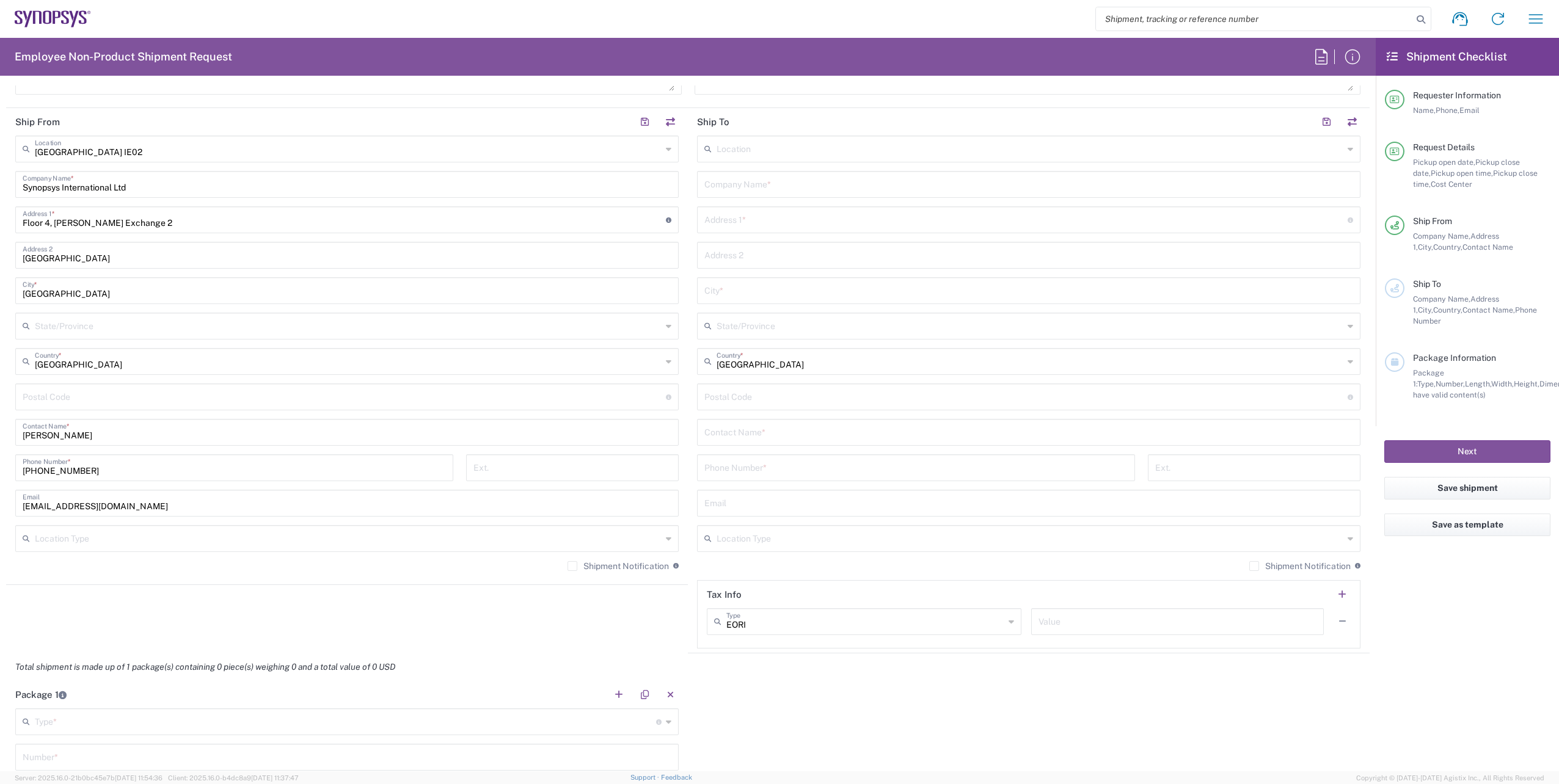
scroll to position [366, 0]
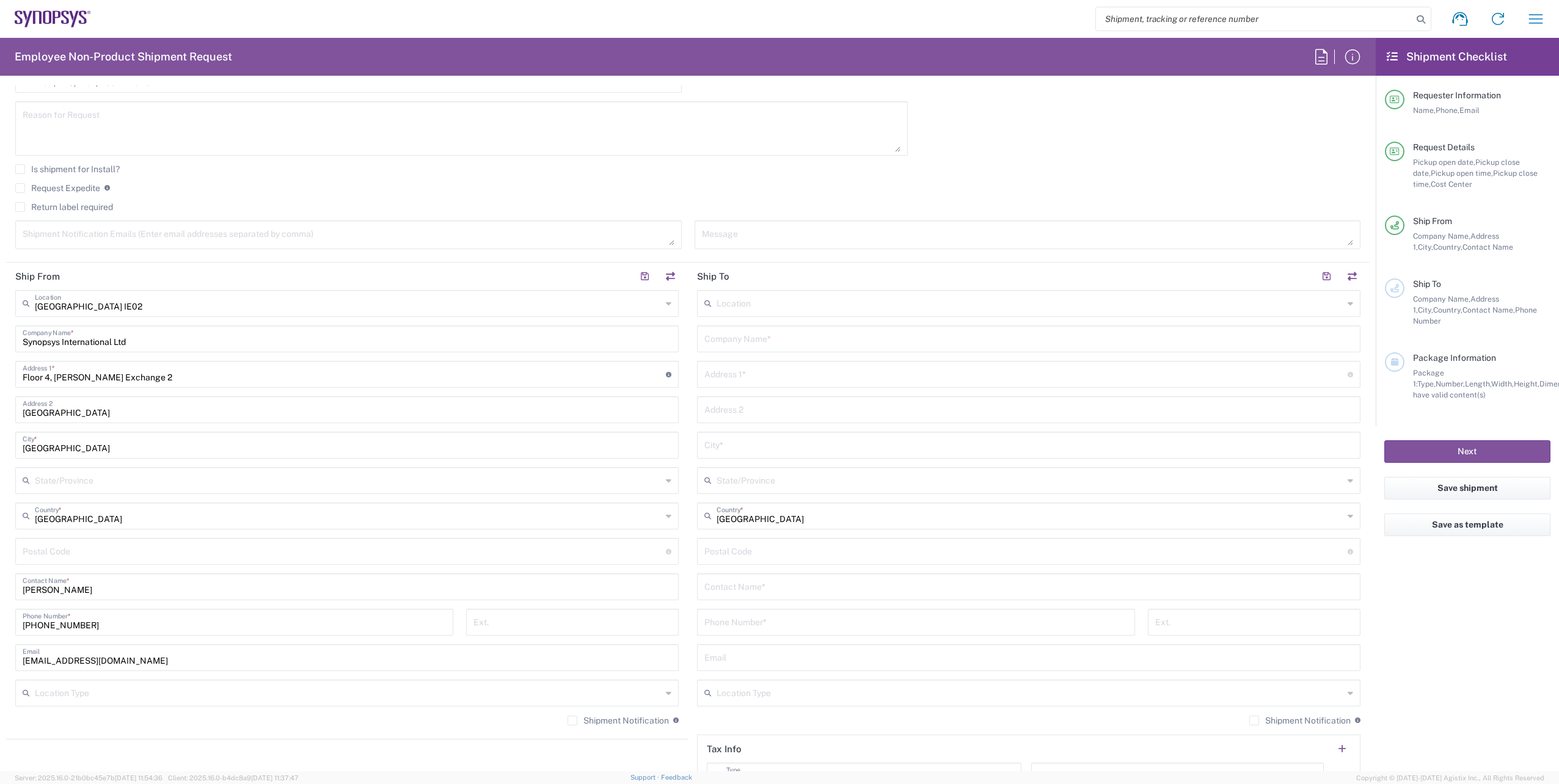
click at [85, 230] on textarea at bounding box center [348, 235] width 652 height 21
paste textarea "emea-rsoc@synopsys.com"
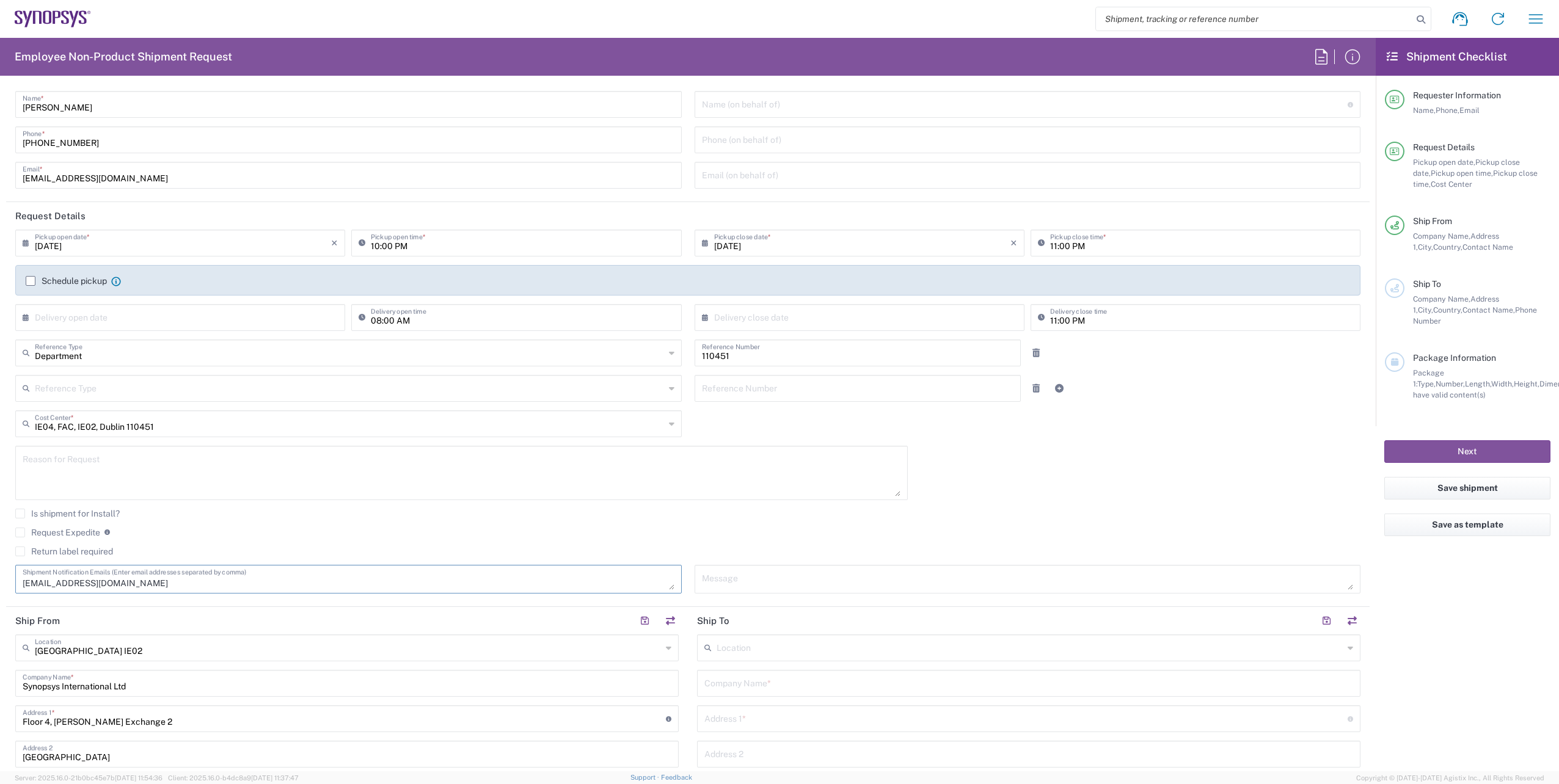
scroll to position [0, 0]
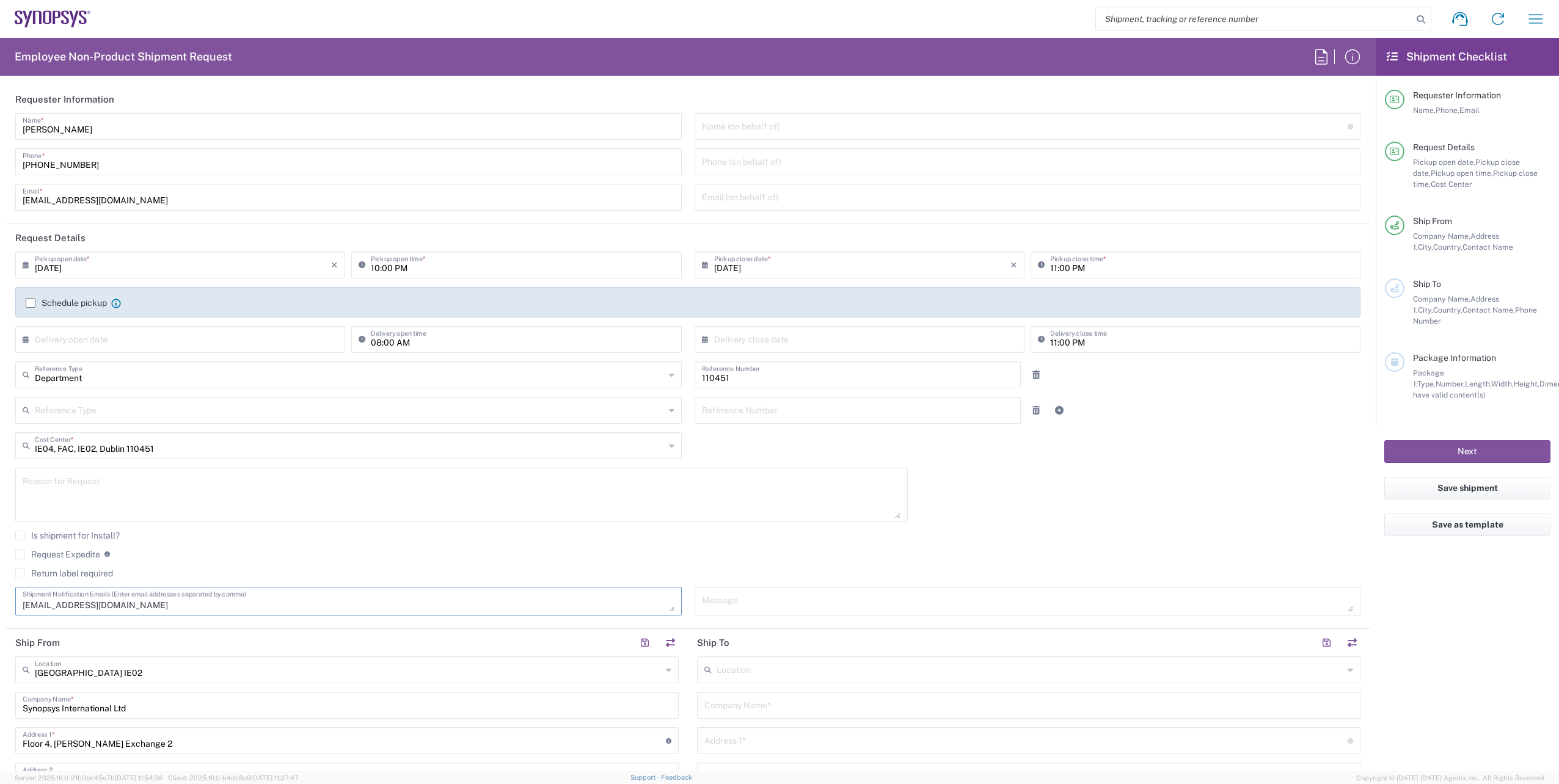
type textarea "emea-rsoc@synopsys.com"
click at [149, 269] on input "08/14/2025" at bounding box center [183, 264] width 296 height 21
click at [212, 357] on span "15" at bounding box center [217, 359] width 17 height 17
type input "08/15/2025"
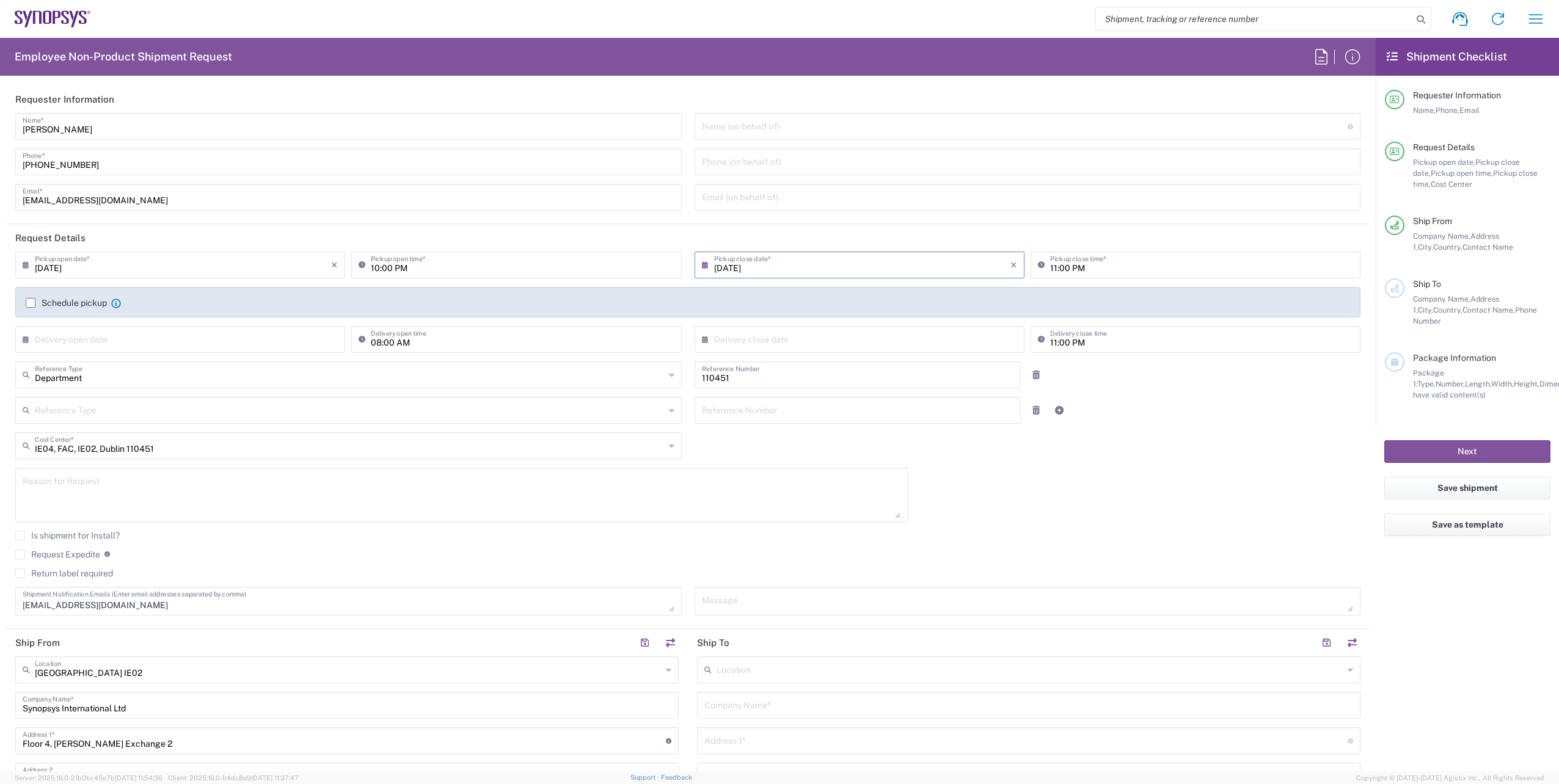
click at [860, 259] on input "08/15/2025" at bounding box center [862, 264] width 296 height 21
click at [891, 357] on span "15" at bounding box center [891, 359] width 17 height 17
click at [375, 268] on input "10:00 PM" at bounding box center [521, 264] width 303 height 21
click at [405, 267] on input "08:00 PM" at bounding box center [521, 264] width 303 height 21
type input "08:00 AM"
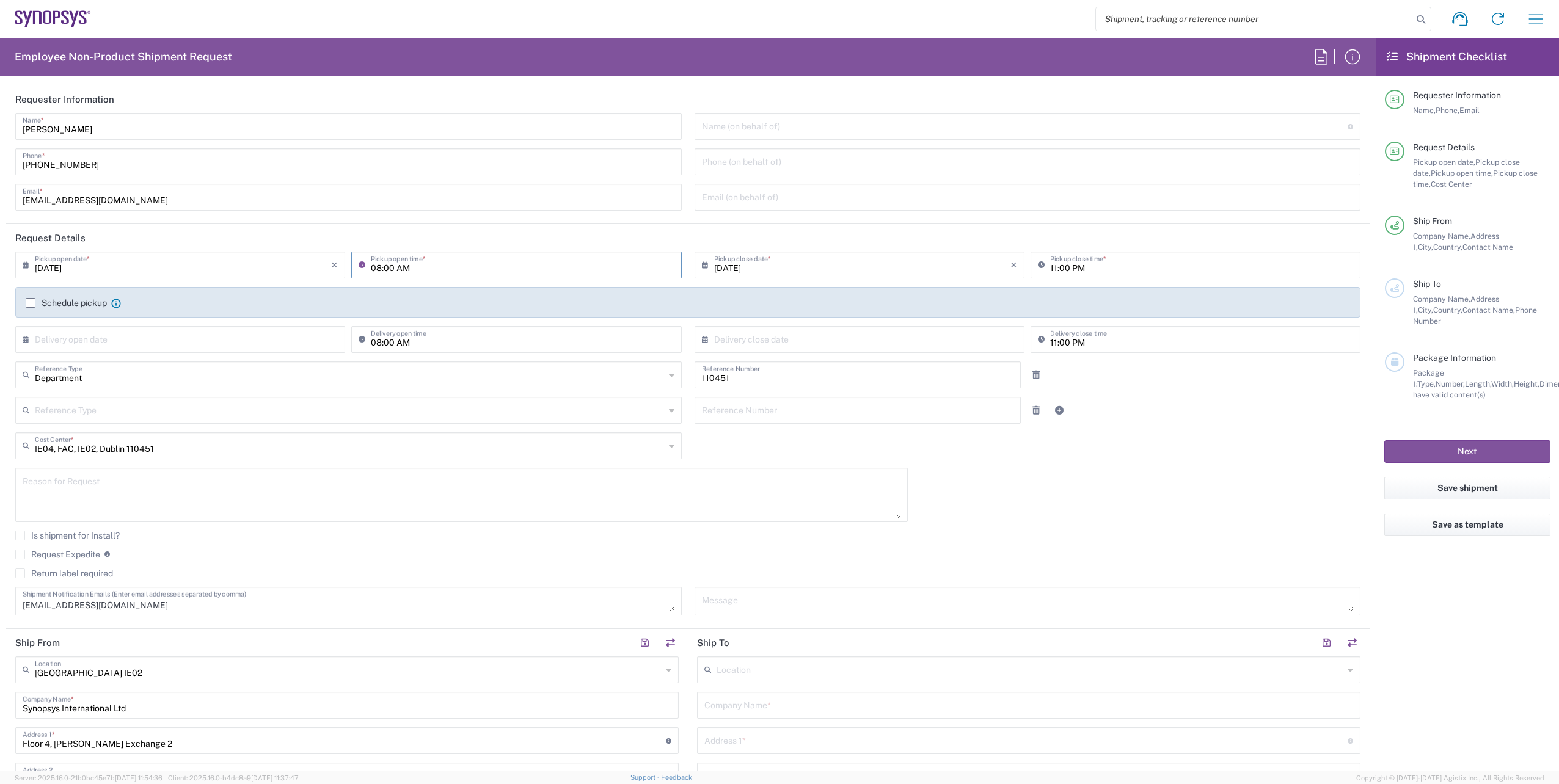
click at [1050, 271] on input "11:00 PM" at bounding box center [1201, 264] width 303 height 21
type input "04:00 PM"
drag, startPoint x: 1173, startPoint y: 452, endPoint x: 1098, endPoint y: 472, distance: 77.6
click at [1174, 452] on div "08/15/2025 × Pickup open date * Cancel Apply 08:00 AM Pickup open time * 08/15/…" at bounding box center [688, 437] width 1358 height 372
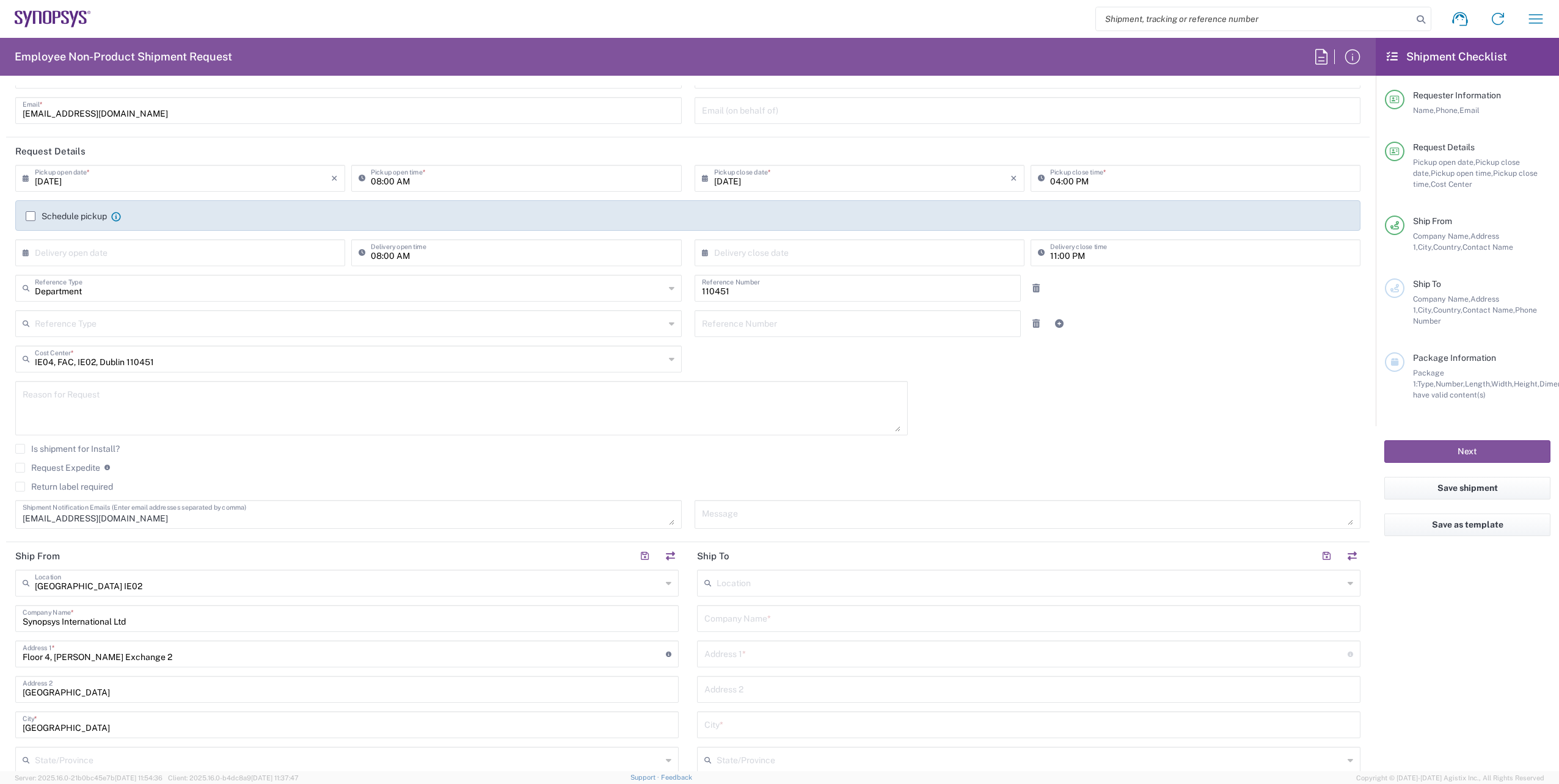
scroll to position [245, 0]
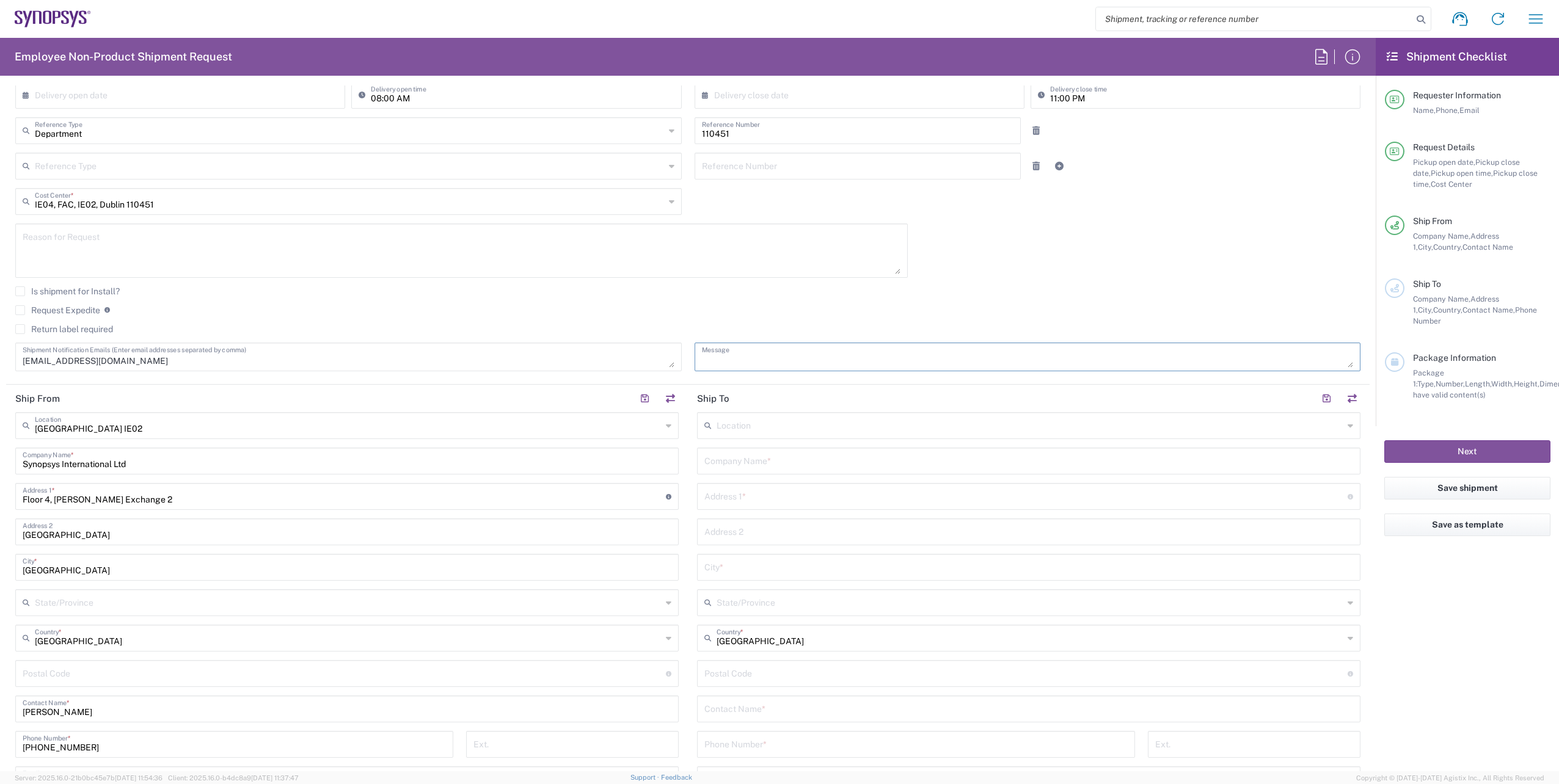
drag, startPoint x: 821, startPoint y: 360, endPoint x: 802, endPoint y: 363, distance: 19.2
click at [824, 359] on textarea at bounding box center [1028, 357] width 652 height 21
click at [797, 368] on div "Picture badge for Franz Message" at bounding box center [1027, 357] width 666 height 29
click at [891, 362] on textarea "Picture badge for Franz" at bounding box center [1028, 357] width 652 height 21
type textarea "Picture badge for Franz Lampel"
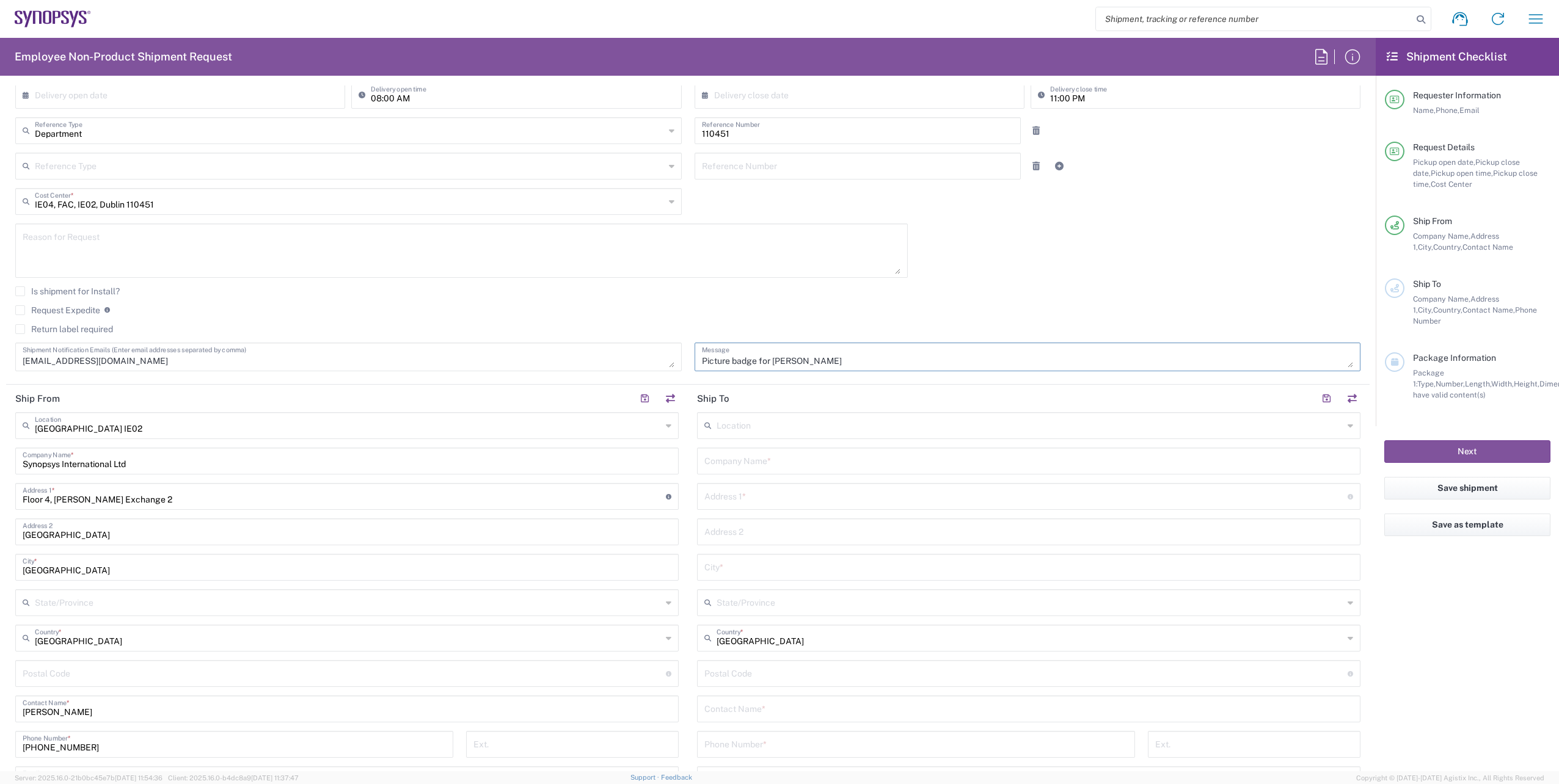
click at [1328, 431] on input "text" at bounding box center [1030, 424] width 627 height 21
type input "d"
click at [772, 449] on span "Eindhoven NL20" at bounding box center [1021, 452] width 657 height 19
type input "Eindhoven NL20"
type input "Synopsys Netherlands B.V."
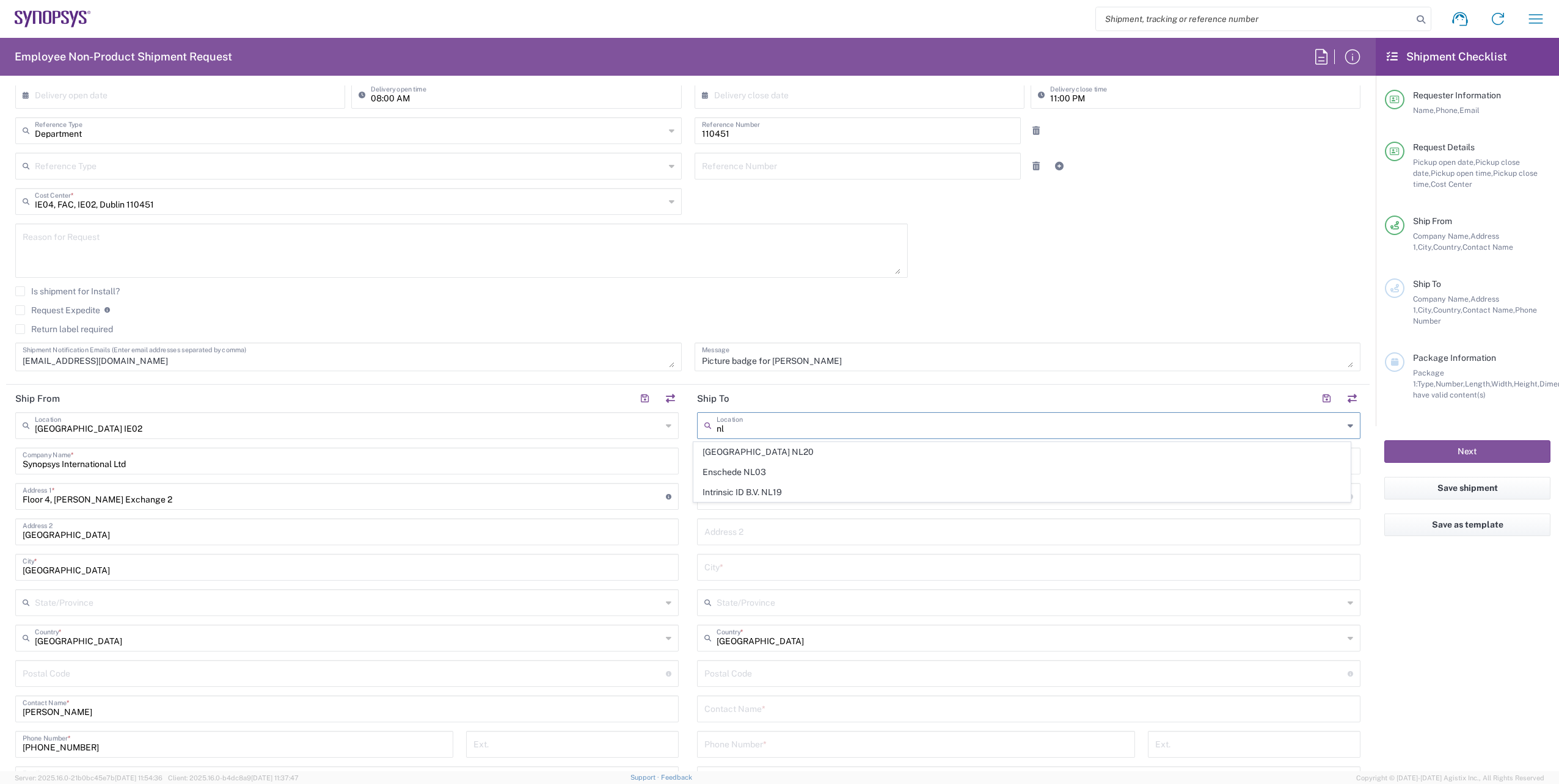
type input "High Tech Campus 41 Eindhoven"
type input "Edindhoven"
type input "Netherlands"
type input "5656 AE"
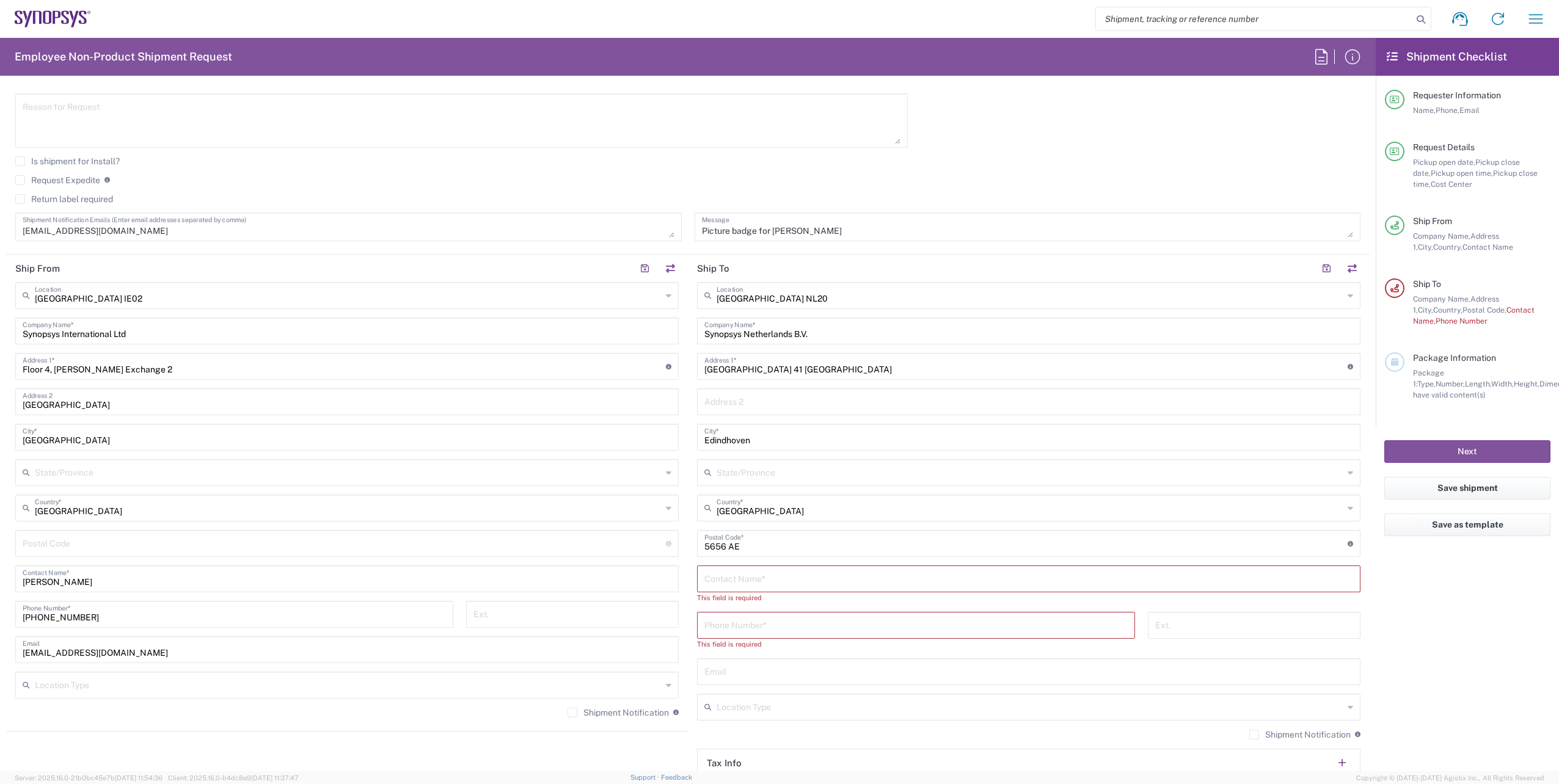
scroll to position [549, 0]
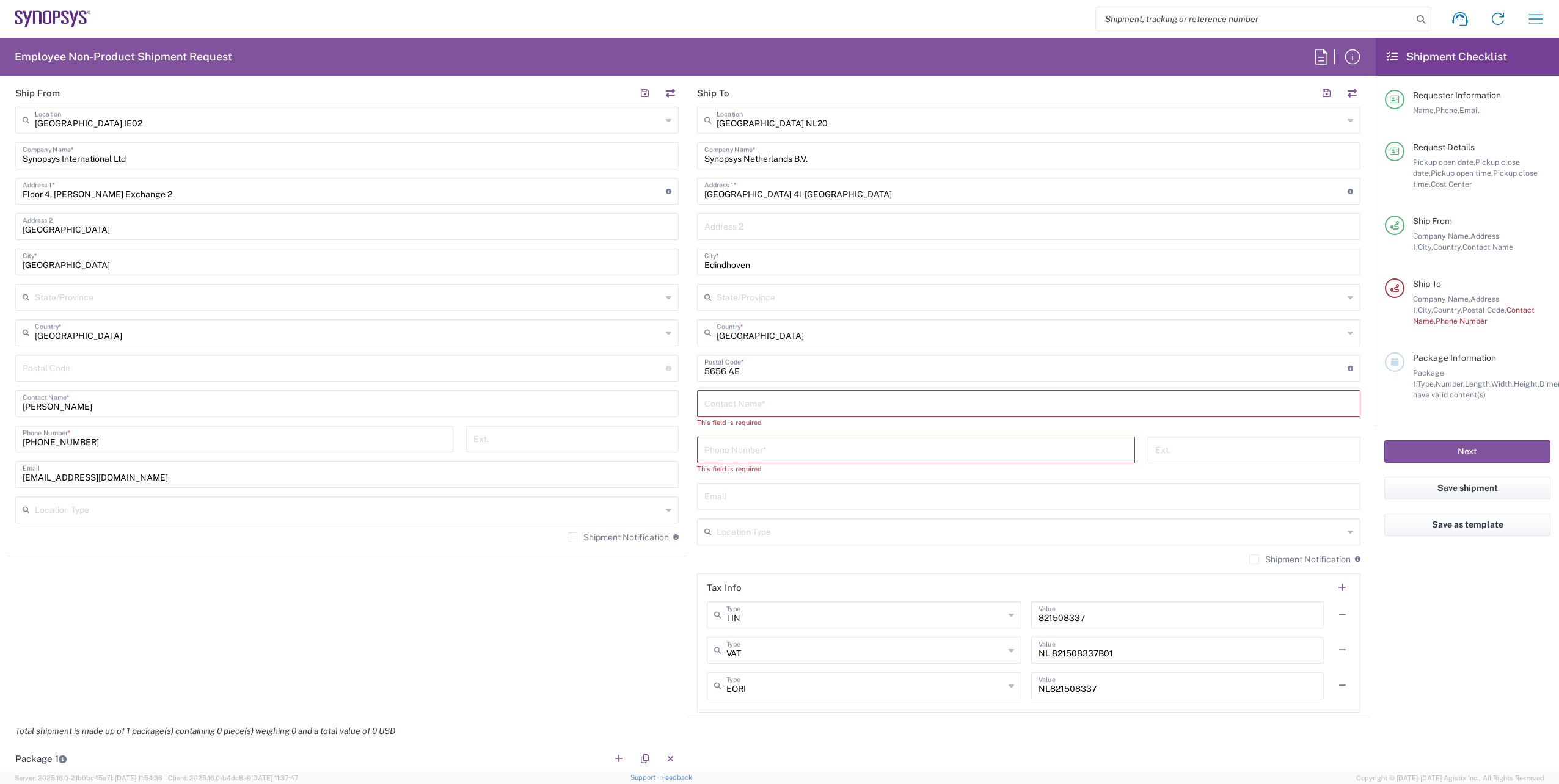
click at [727, 405] on input "text" at bounding box center [1028, 402] width 649 height 21
paste input "Renate Geelhoed"
type input "Renate Geelhoed"
click at [751, 488] on input "text" at bounding box center [1028, 484] width 649 height 21
paste input "renateg@synopsys.com"
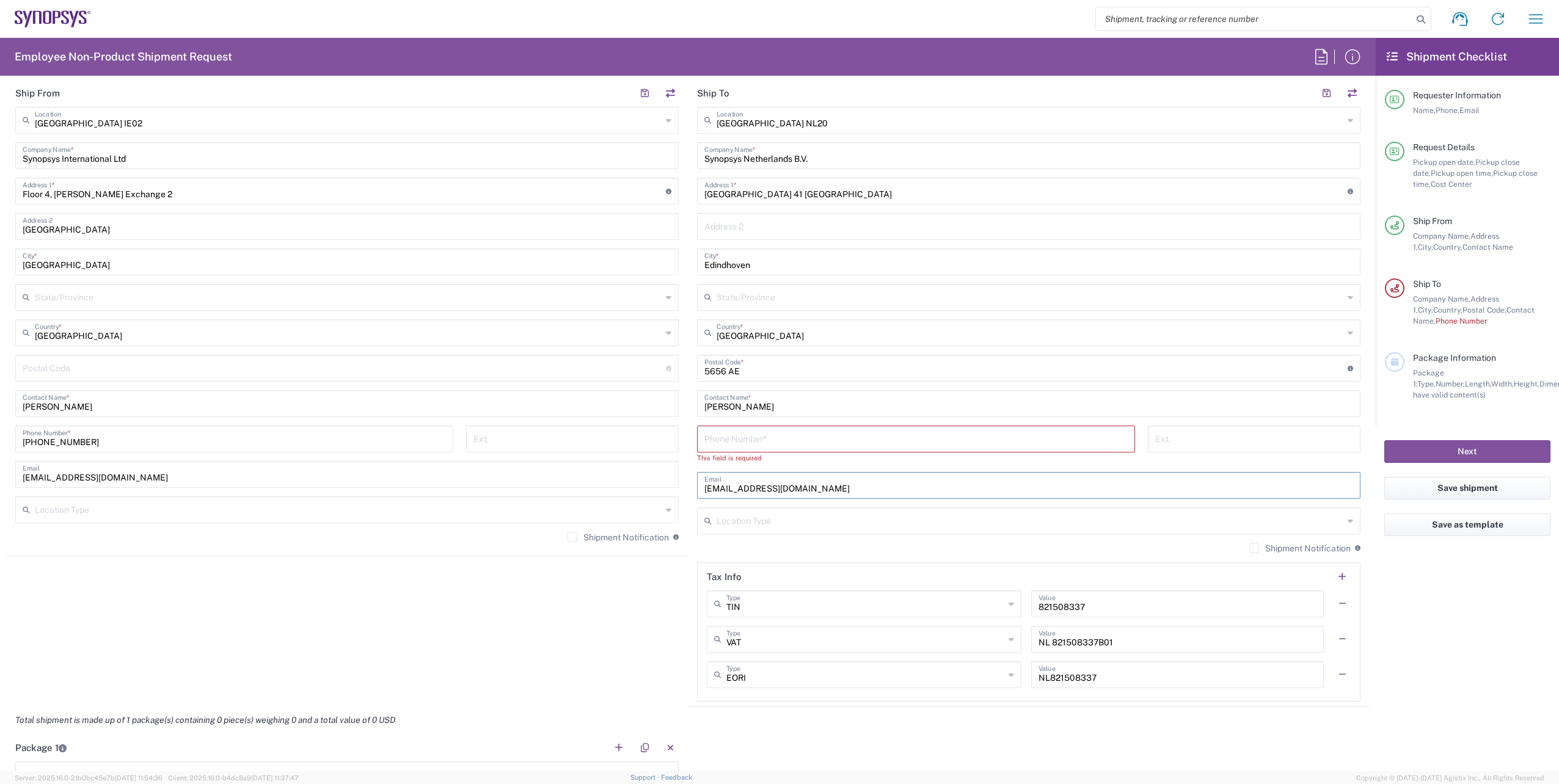
click at [714, 488] on input "renateg@synopsys.com" at bounding box center [1028, 484] width 649 height 21
type input "renateg@synopsys.com"
click at [732, 437] on input "tel" at bounding box center [916, 438] width 424 height 21
paste input "+31 40 798 8001"
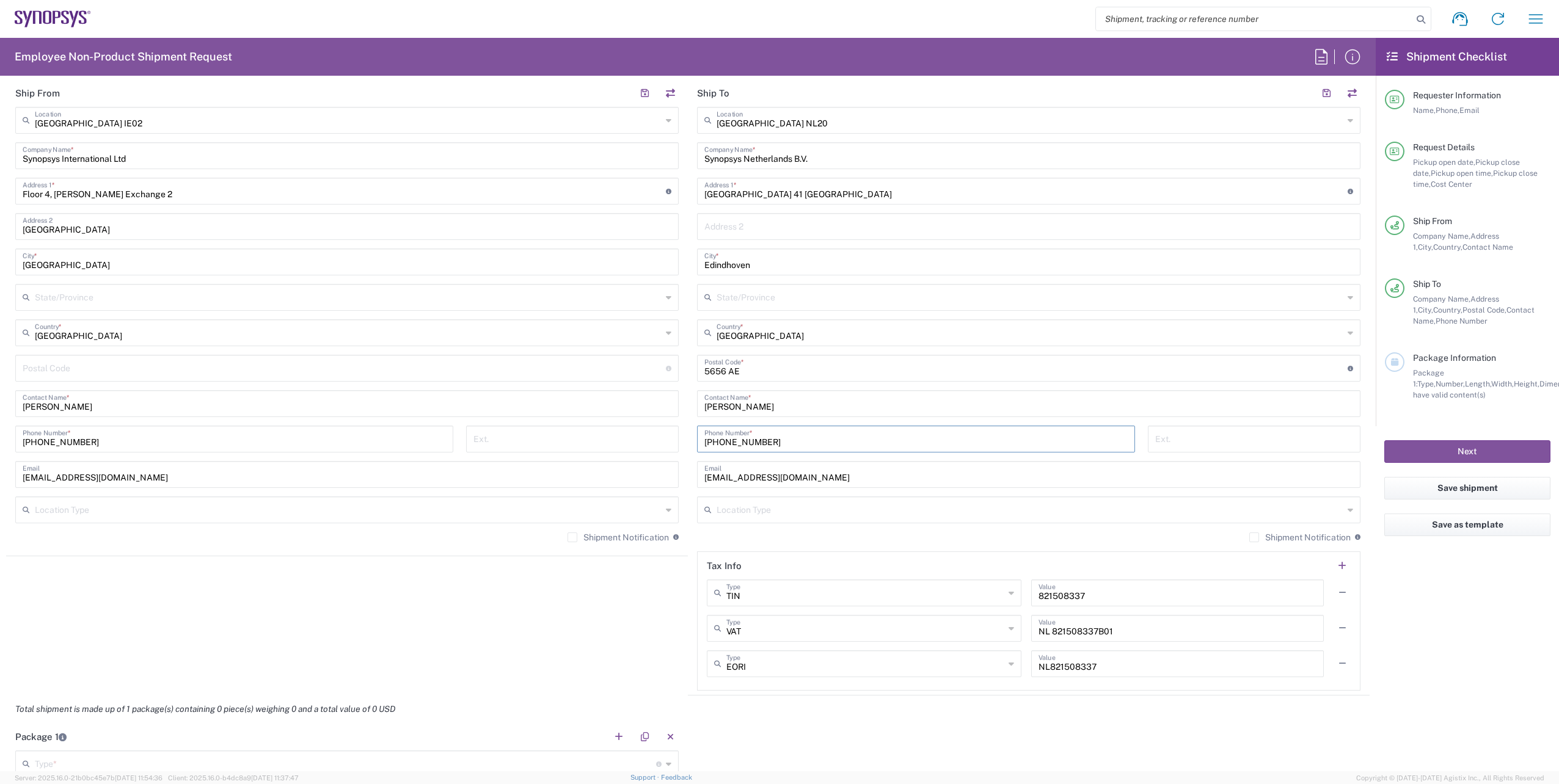
type input "+31 40 798 8001"
click at [1447, 635] on agx-form-checklist "Shipment Checklist Requester Information Name, Phone, Email Request Details Pic…" at bounding box center [1466, 404] width 183 height 733
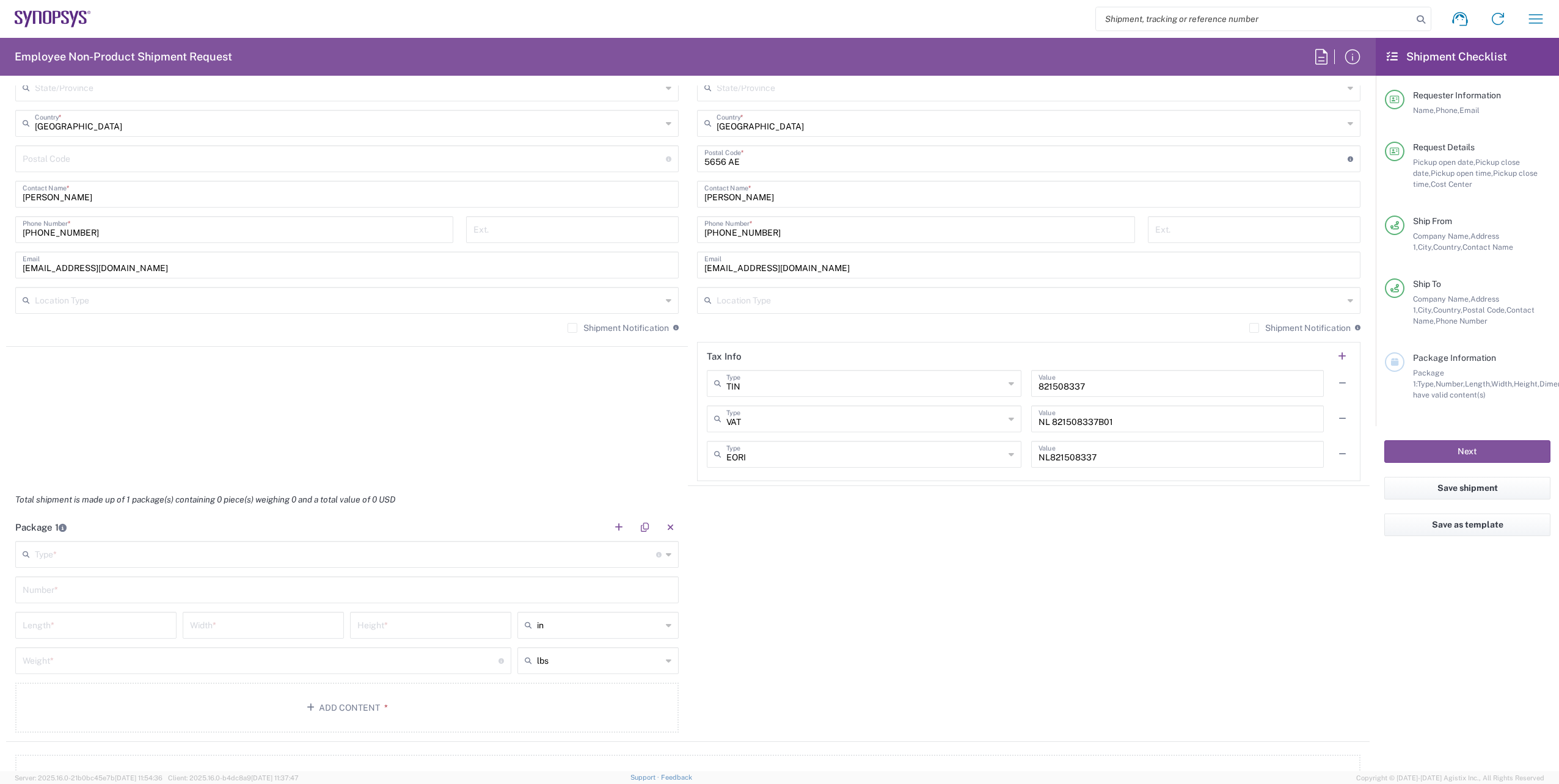
scroll to position [915, 0]
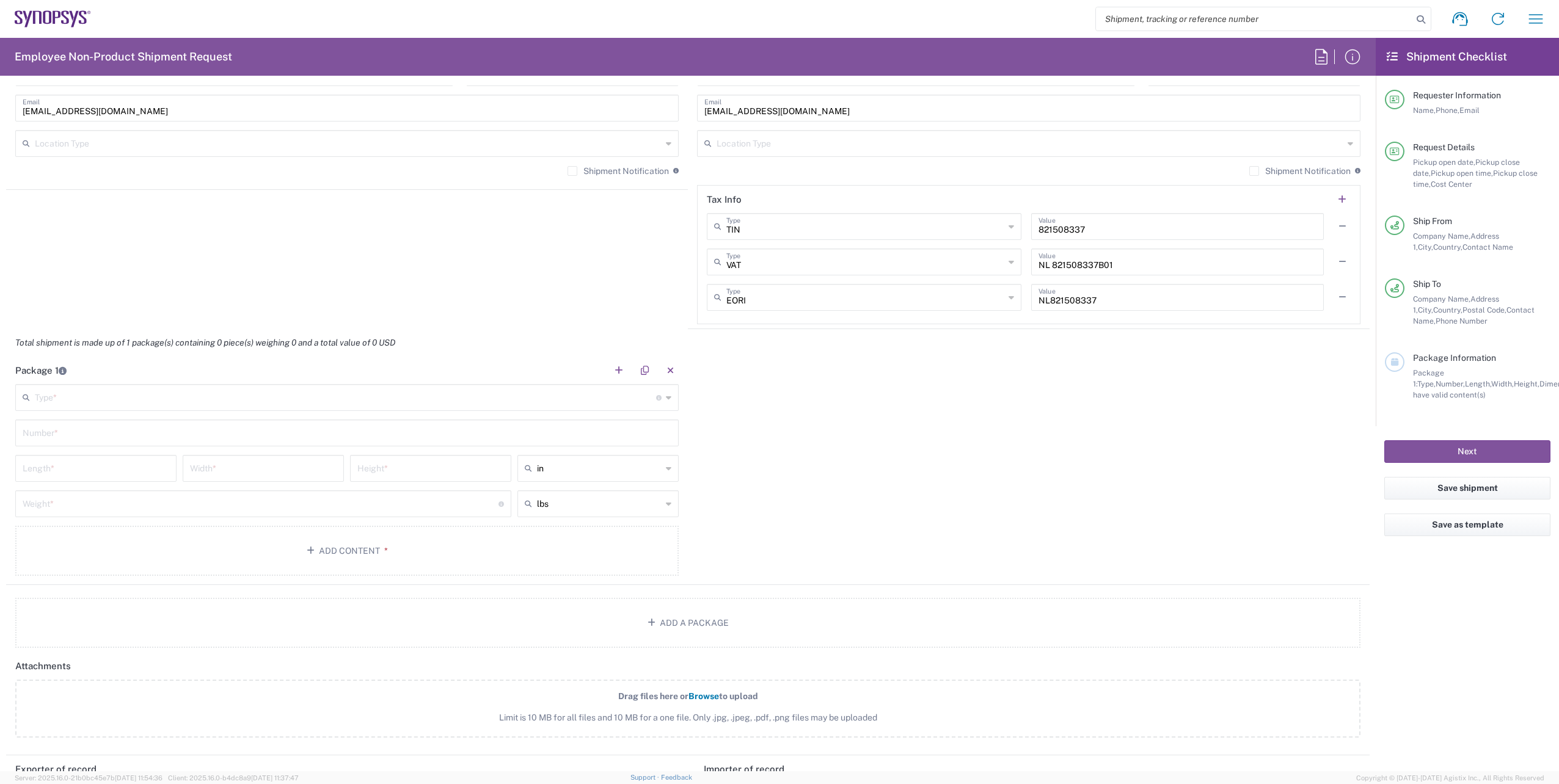
click at [659, 404] on div "Type * Material used to package goods" at bounding box center [347, 397] width 663 height 27
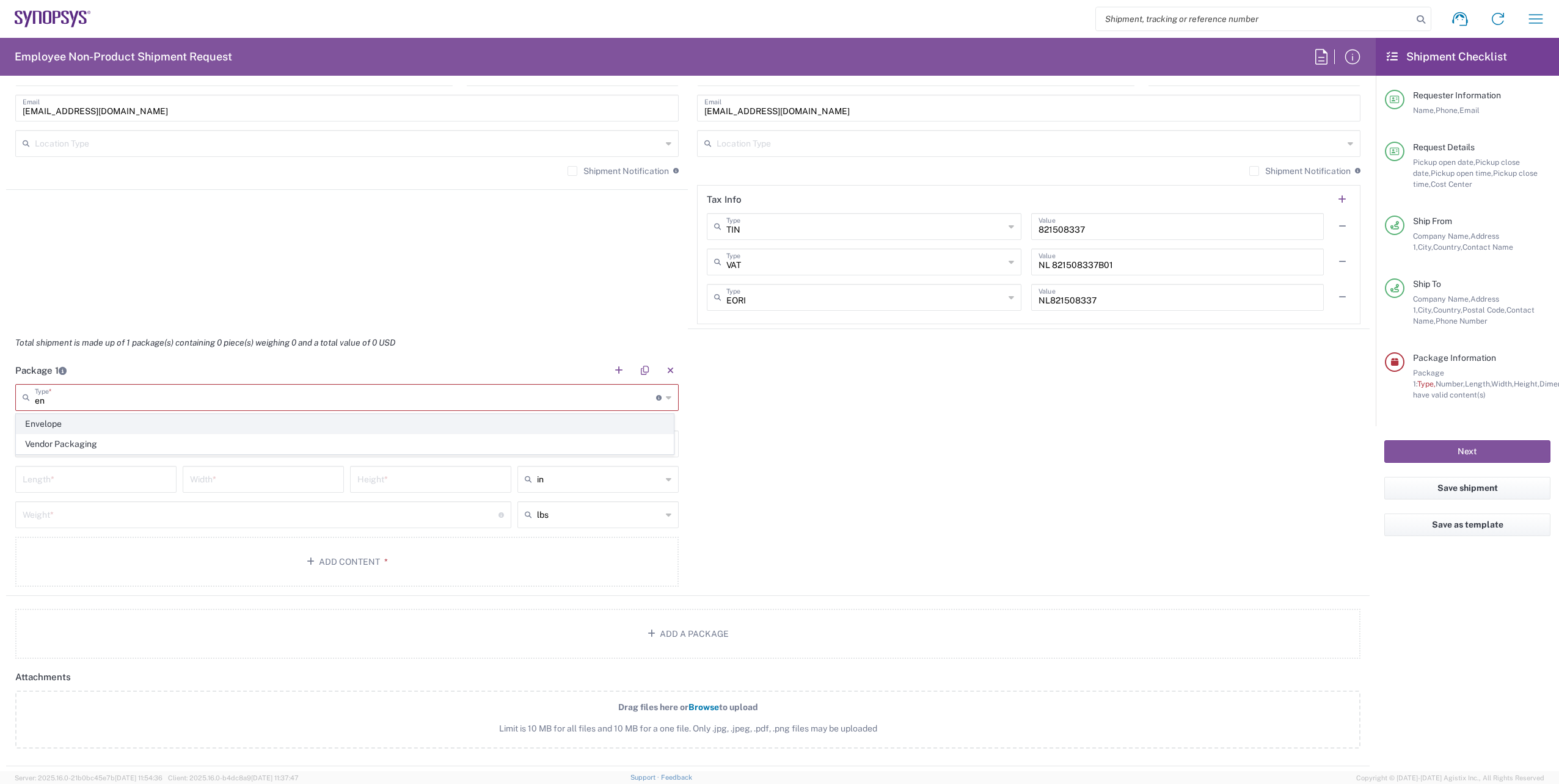
click at [114, 423] on span "Envelope" at bounding box center [344, 424] width 657 height 19
type input "Envelope"
type input "1"
type input "9.5"
type input "12.5"
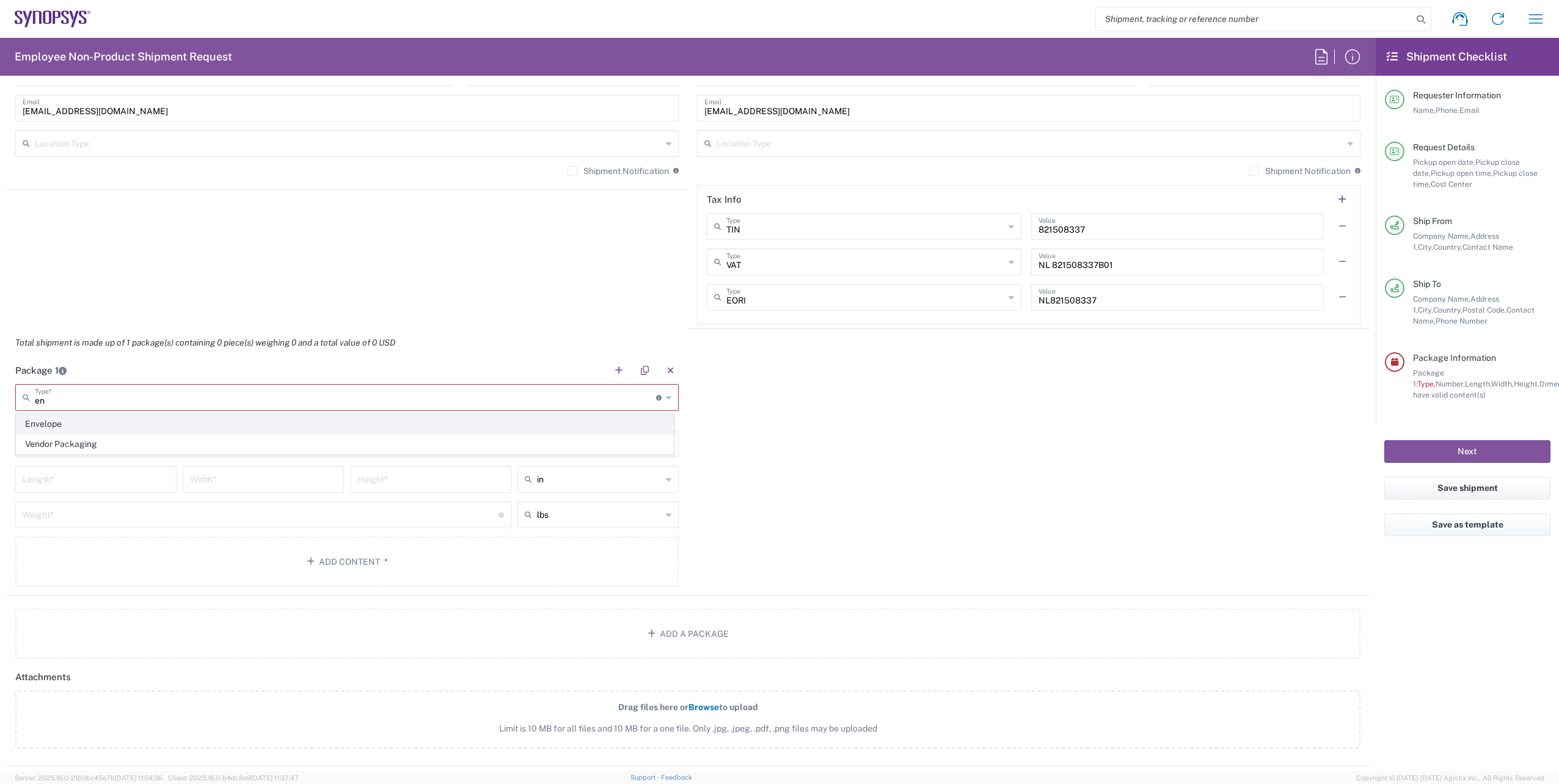
type input "0.25"
type input "1"
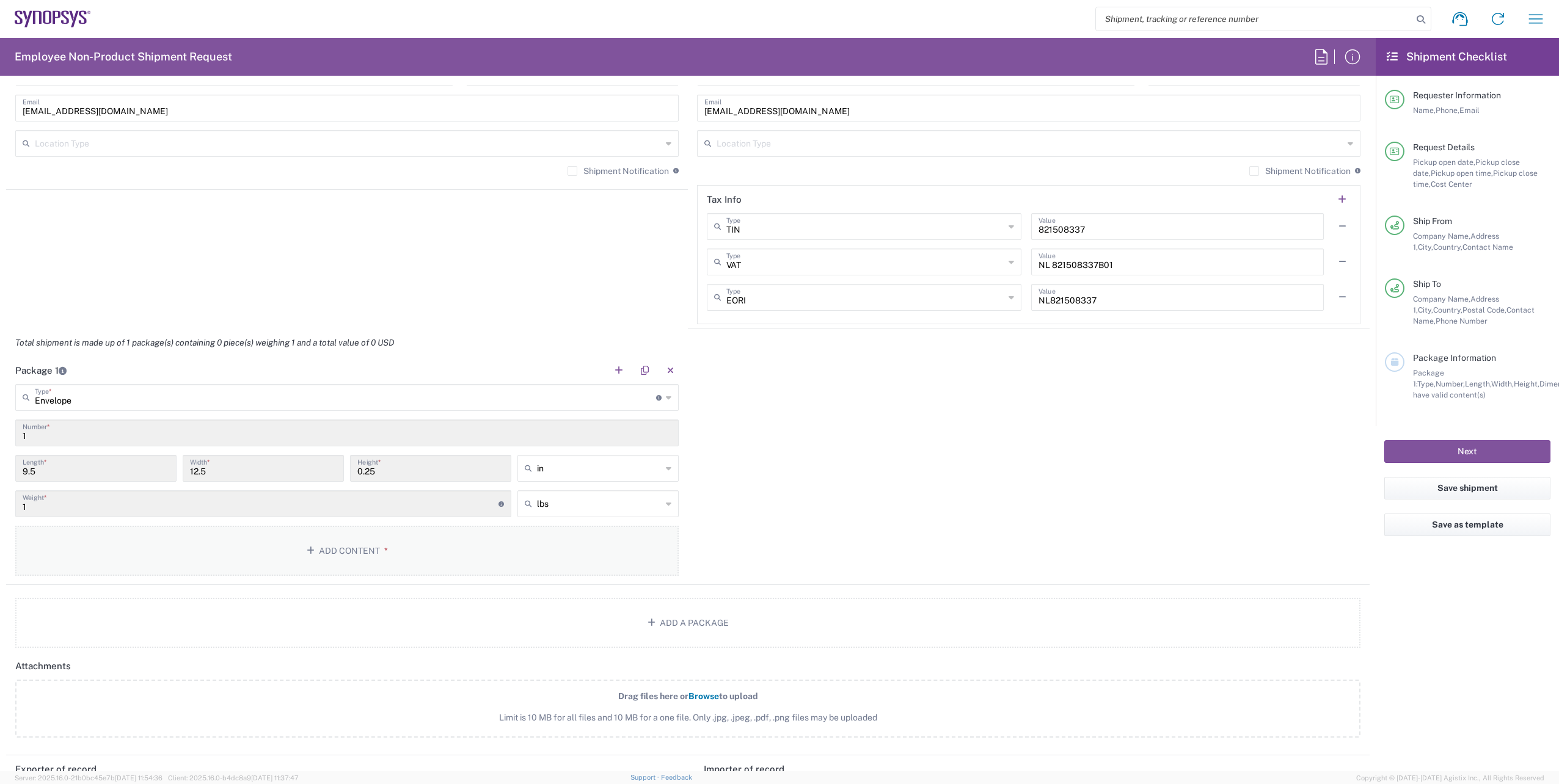
click at [422, 564] on button "Add Content *" at bounding box center [347, 551] width 663 height 50
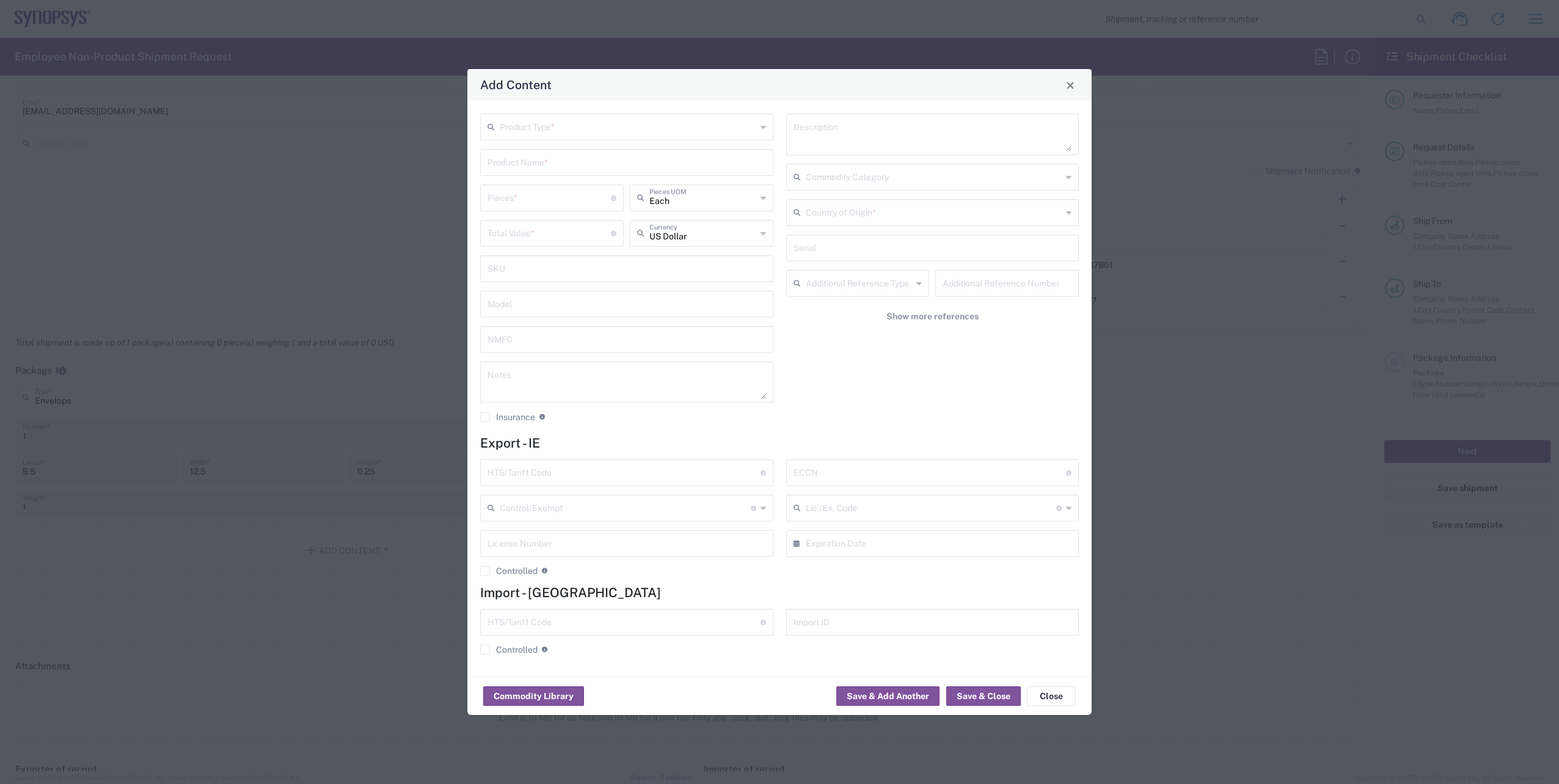
click at [762, 129] on icon at bounding box center [763, 127] width 6 height 19
click at [676, 174] on span "General Commodity" at bounding box center [627, 174] width 291 height 19
type input "General Commodity"
click at [559, 163] on input "text" at bounding box center [627, 161] width 279 height 21
click at [544, 211] on div "Badge/Smart Card" at bounding box center [627, 211] width 291 height 20
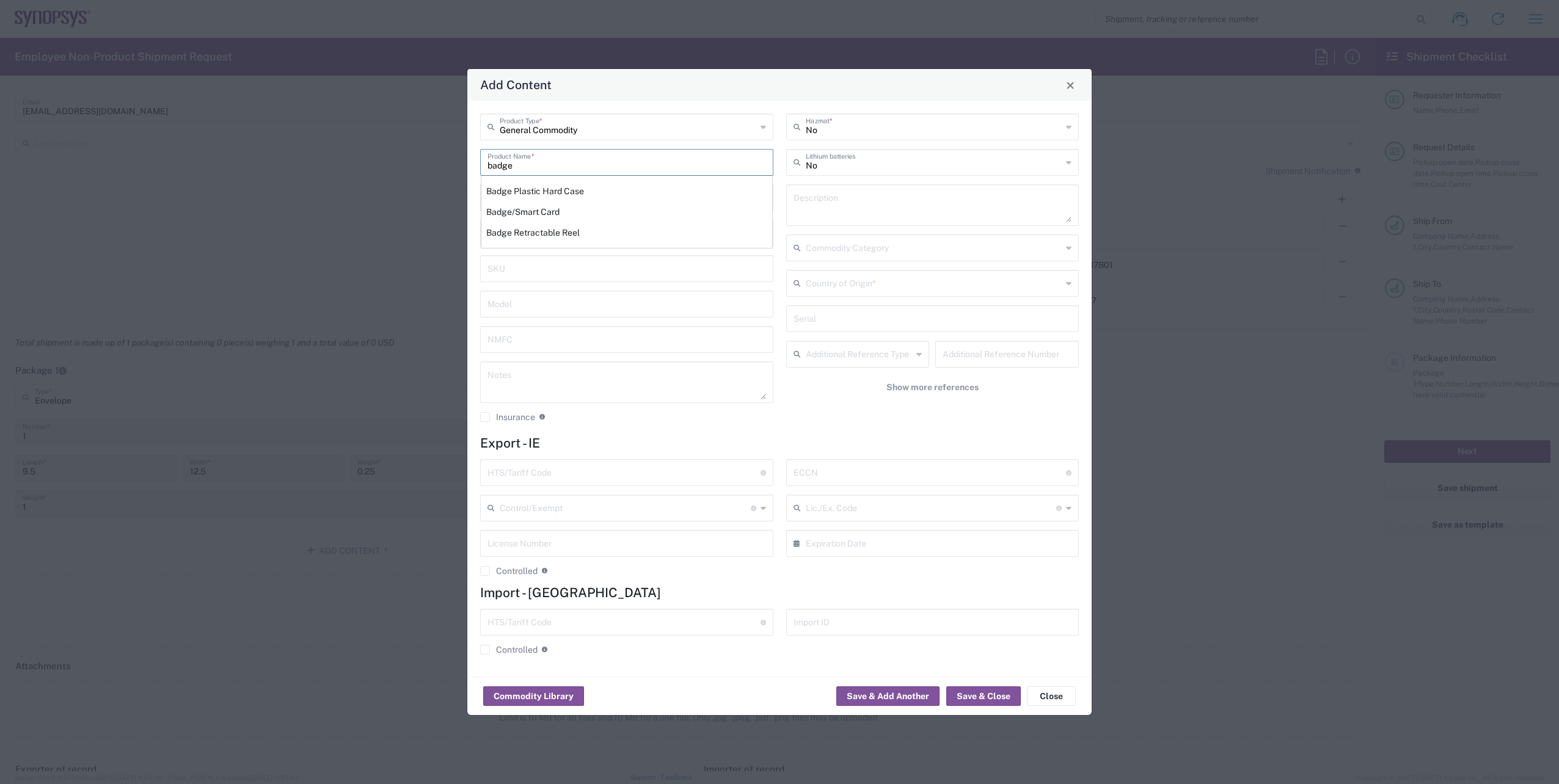
type input "Badge/Smart Card"
type input "10.15"
type textarea "Badge/Smart Card"
type input "8523.52.0090"
type input "BIS"
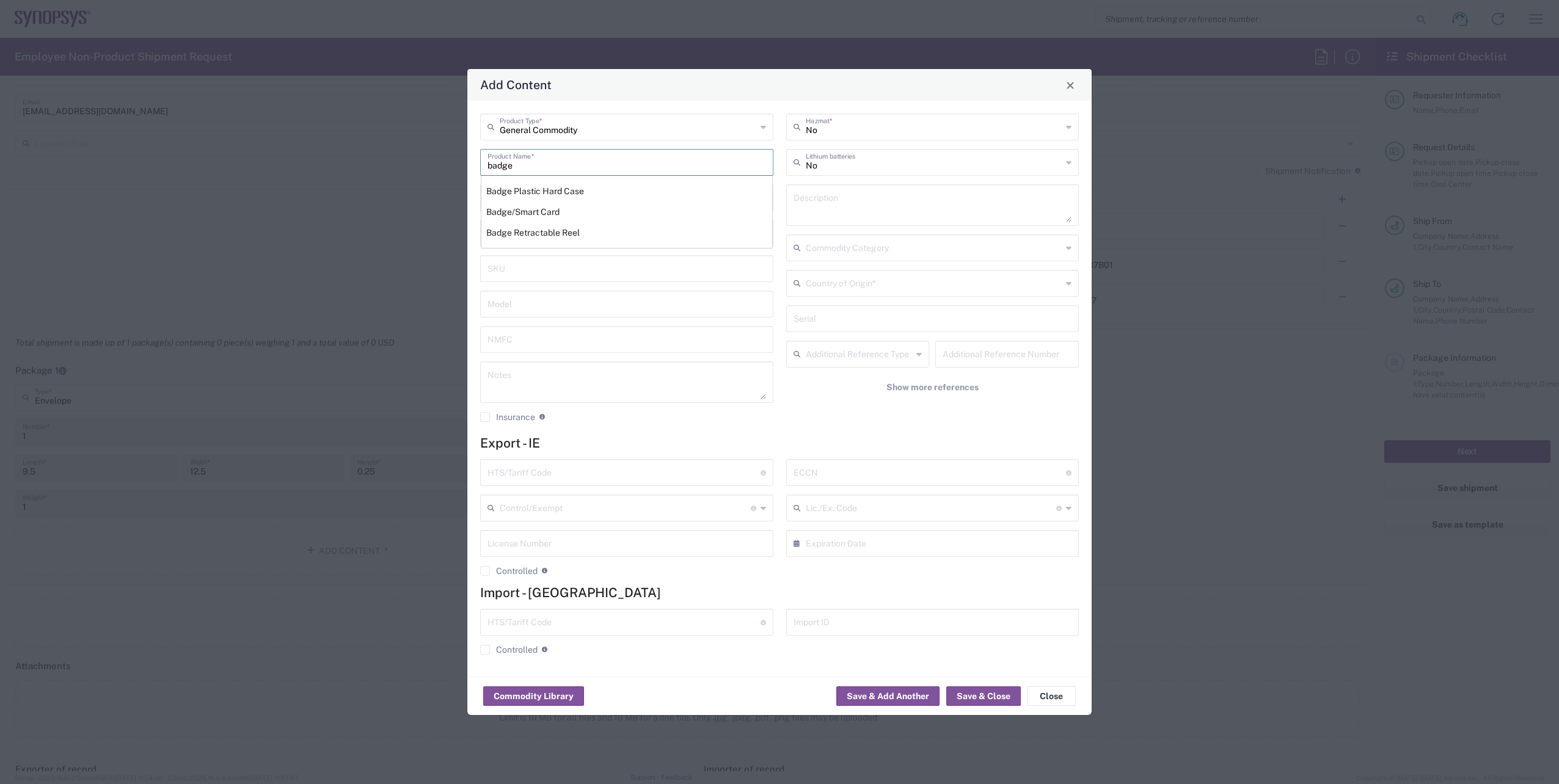
type input "EAR99"
type input "NLR - No License Required"
click at [1070, 286] on icon at bounding box center [1069, 283] width 6 height 19
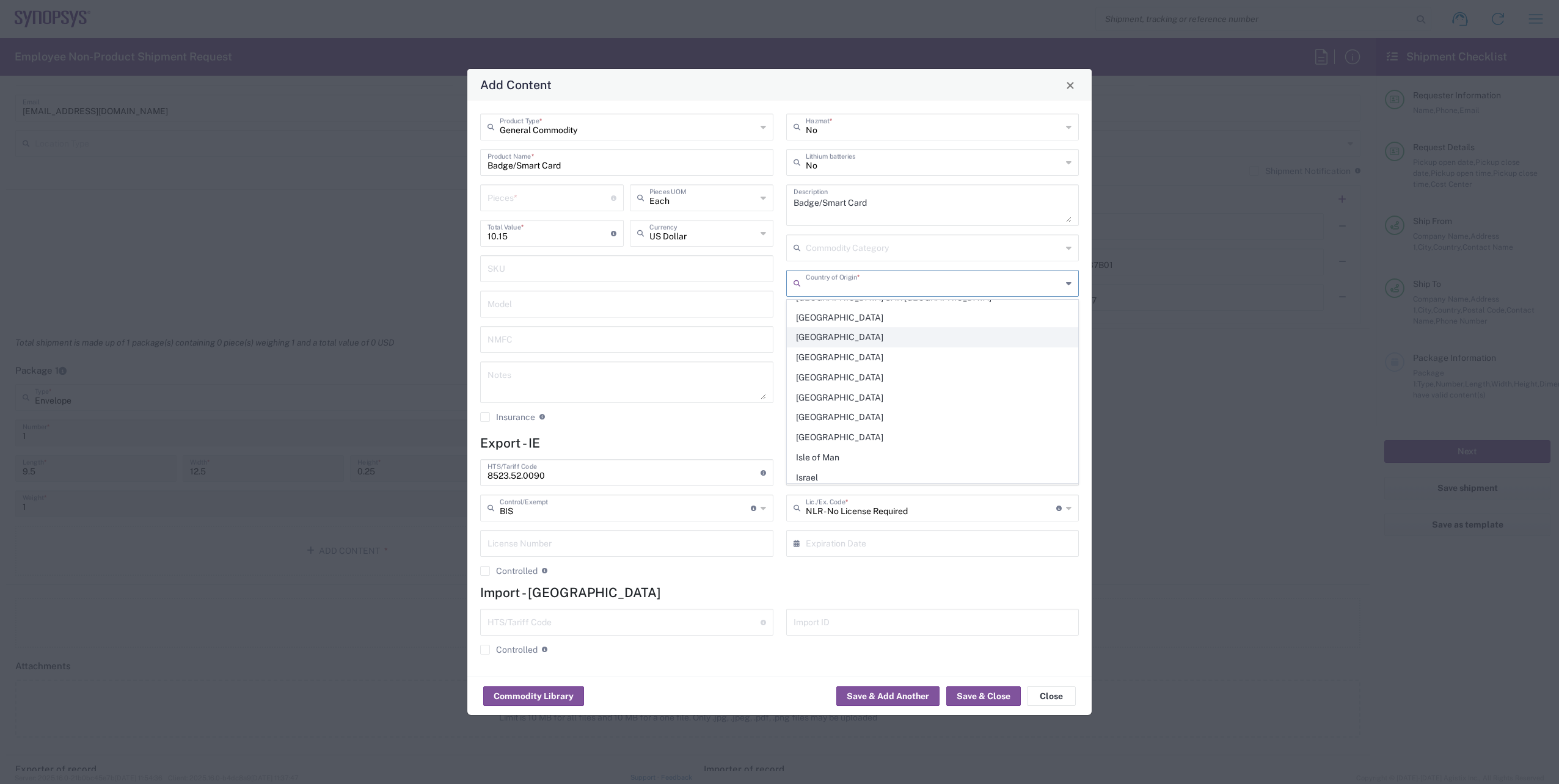
scroll to position [2076, 0]
click at [812, 372] on span "Ireland" at bounding box center [932, 377] width 291 height 19
type input "Ireland"
click at [512, 200] on input "number" at bounding box center [549, 197] width 124 height 21
type input "1"
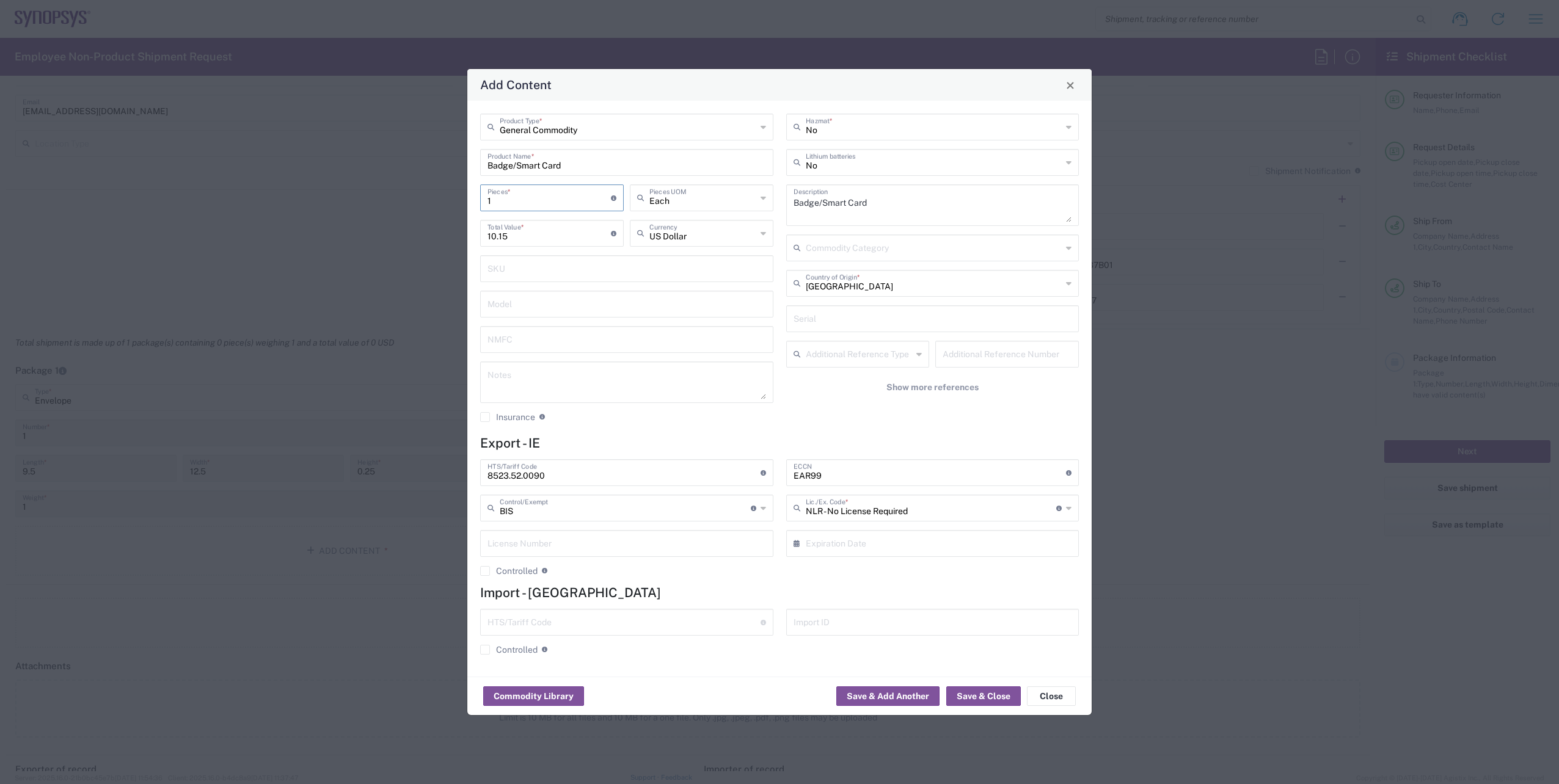
drag, startPoint x: 757, startPoint y: 433, endPoint x: 768, endPoint y: 438, distance: 12.1
click at [758, 433] on div "General Commodity Product Type * Badge/Smart Card Product Name * 1 Pieces * Num…" at bounding box center [779, 389] width 624 height 576
click at [988, 693] on button "Save & Close" at bounding box center [983, 696] width 74 height 19
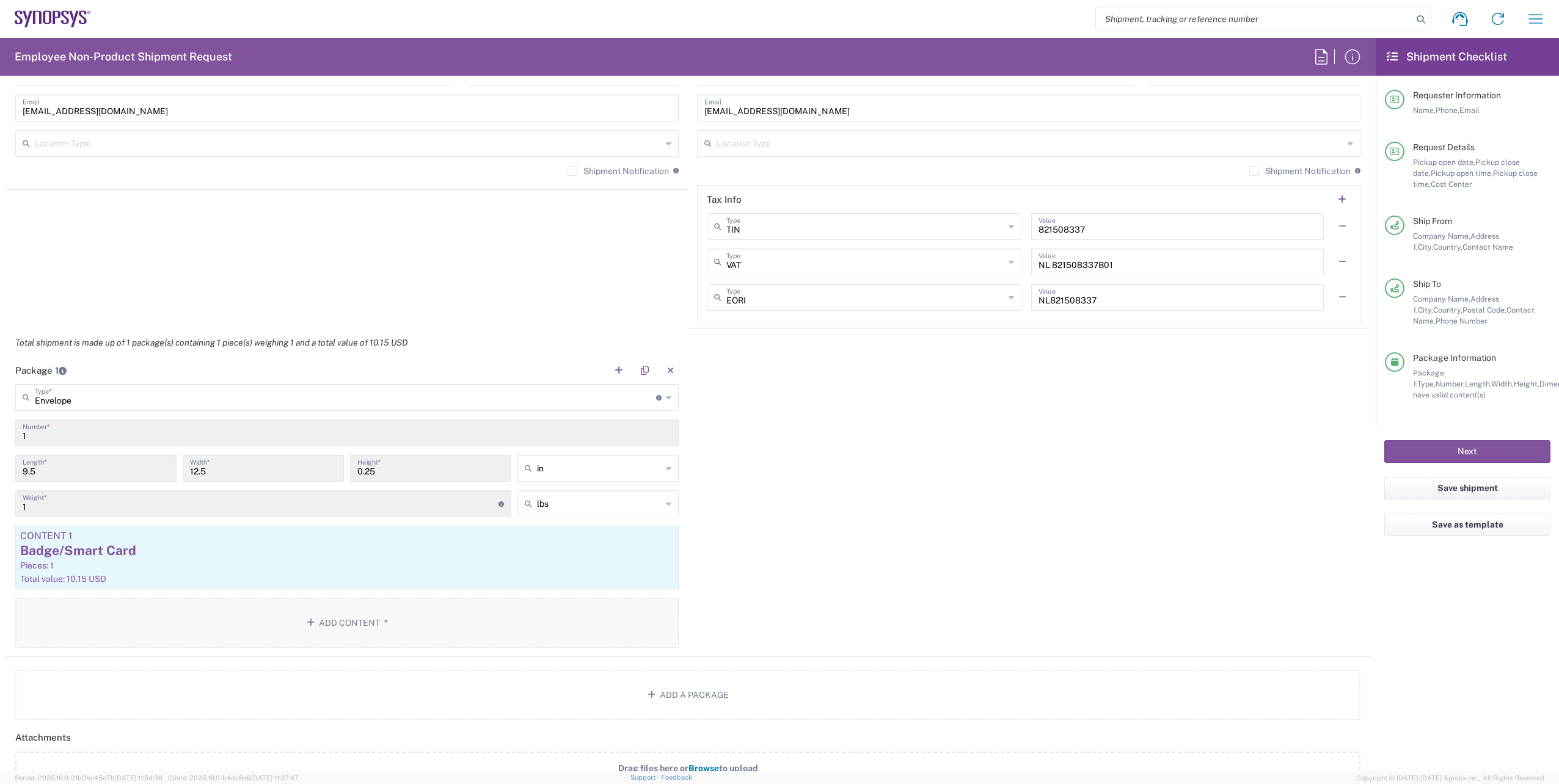
click at [358, 627] on button "Add Content *" at bounding box center [347, 623] width 663 height 50
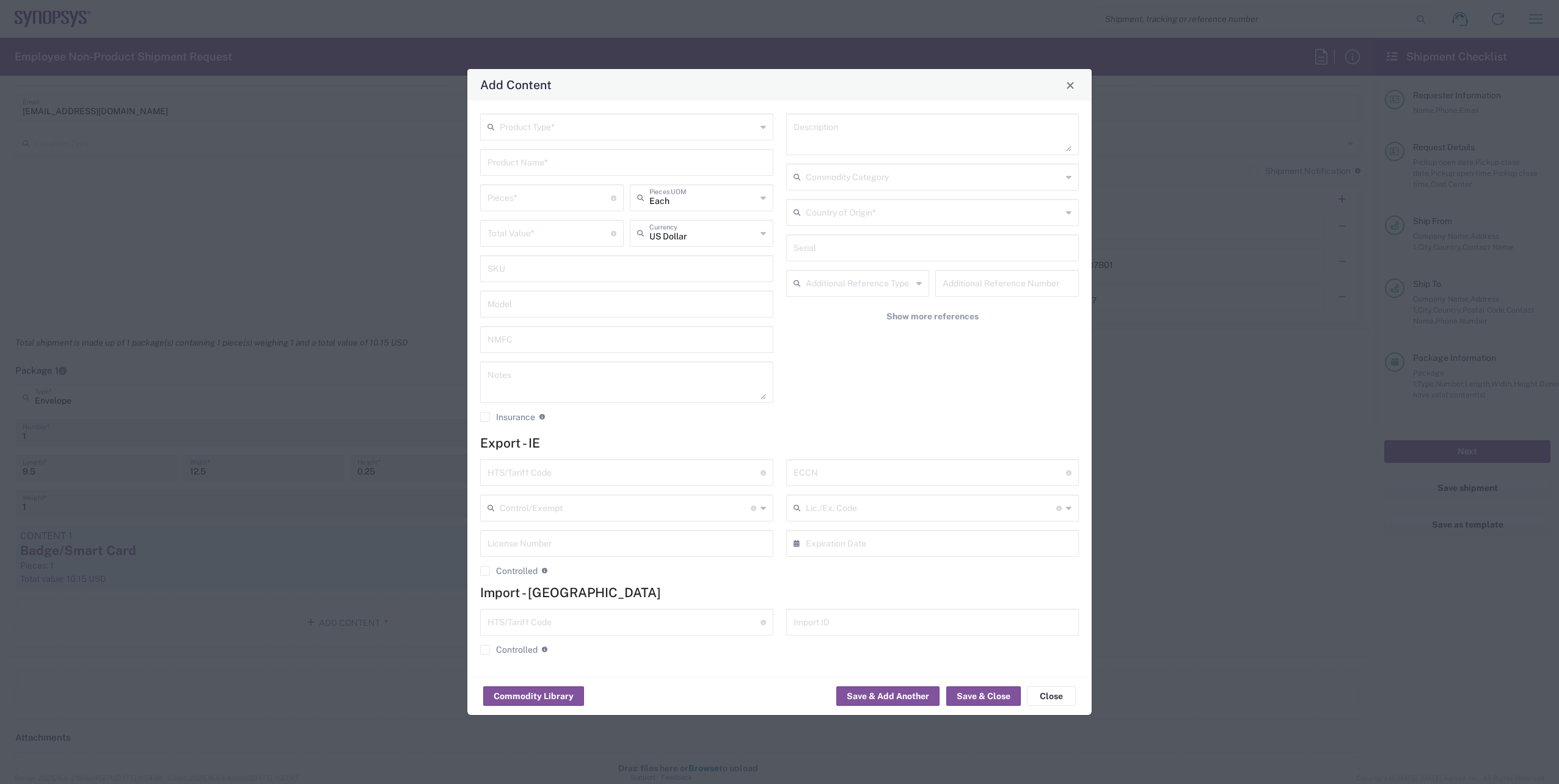
click at [760, 124] on icon at bounding box center [763, 127] width 6 height 19
click at [702, 176] on span "General Commodity" at bounding box center [627, 174] width 291 height 19
type input "General Commodity"
click at [630, 164] on input "text" at bounding box center [627, 161] width 279 height 21
click at [570, 193] on div "Badge Plastic Hard Case" at bounding box center [627, 190] width 291 height 20
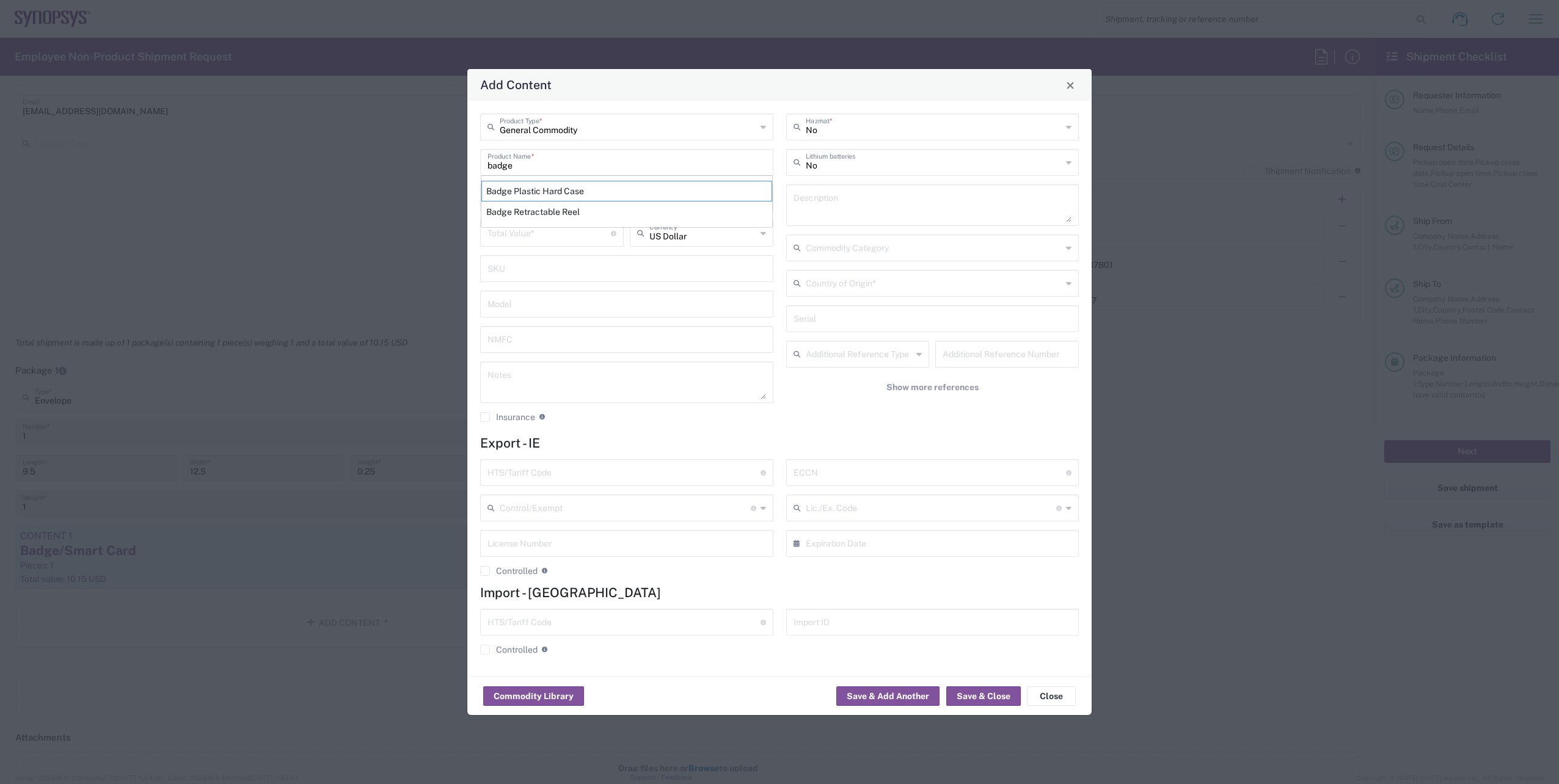
type input "Badge Plastic Hard Case"
type input "1.25"
type textarea "Badge Plastic Hard Case"
type input "United States"
type input "4202.32.0000"
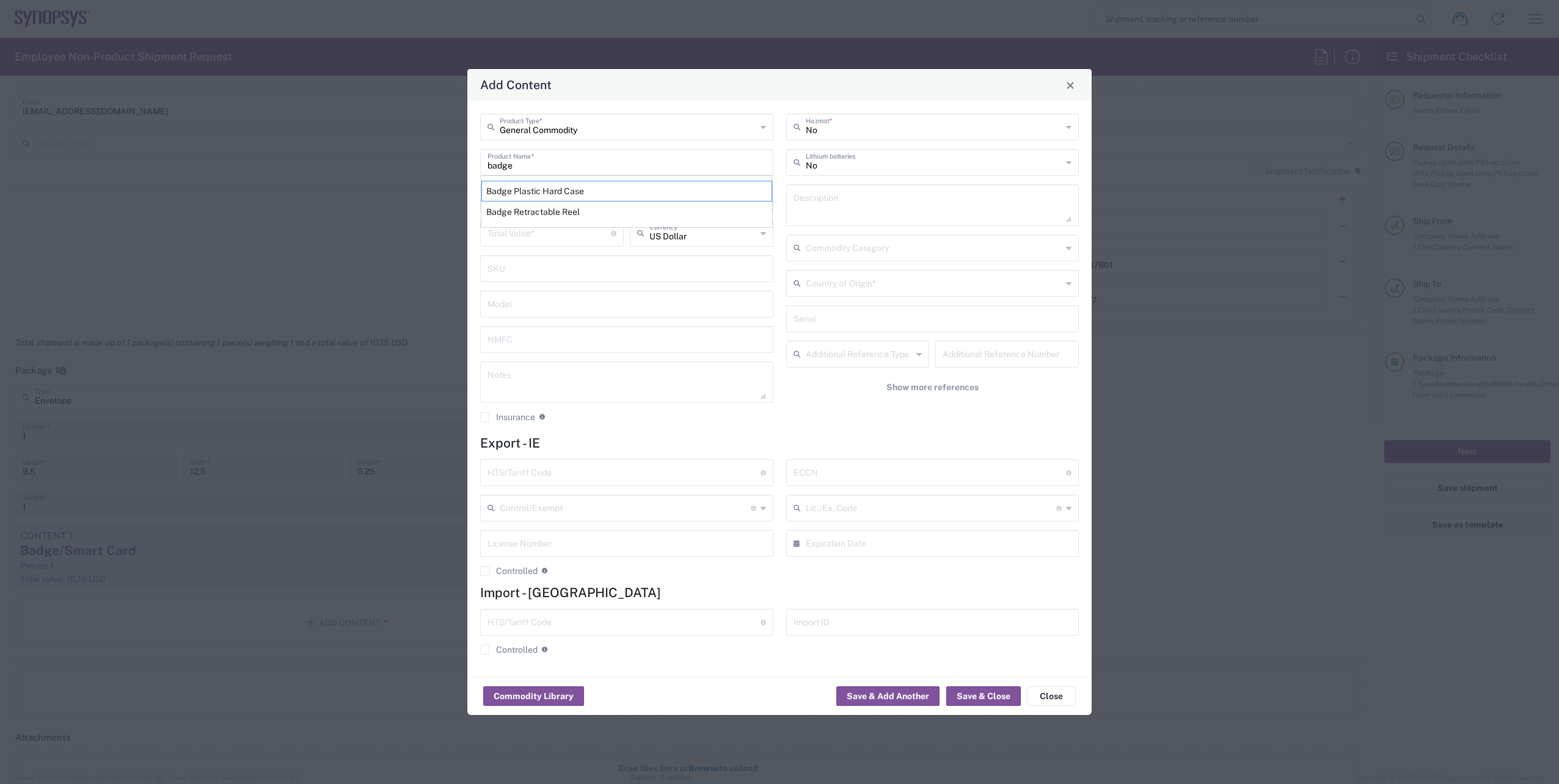
type input "BIS"
type input "EAR99"
type input "NLR - No License Required"
click at [551, 194] on input "number" at bounding box center [549, 197] width 124 height 21
type input "1"
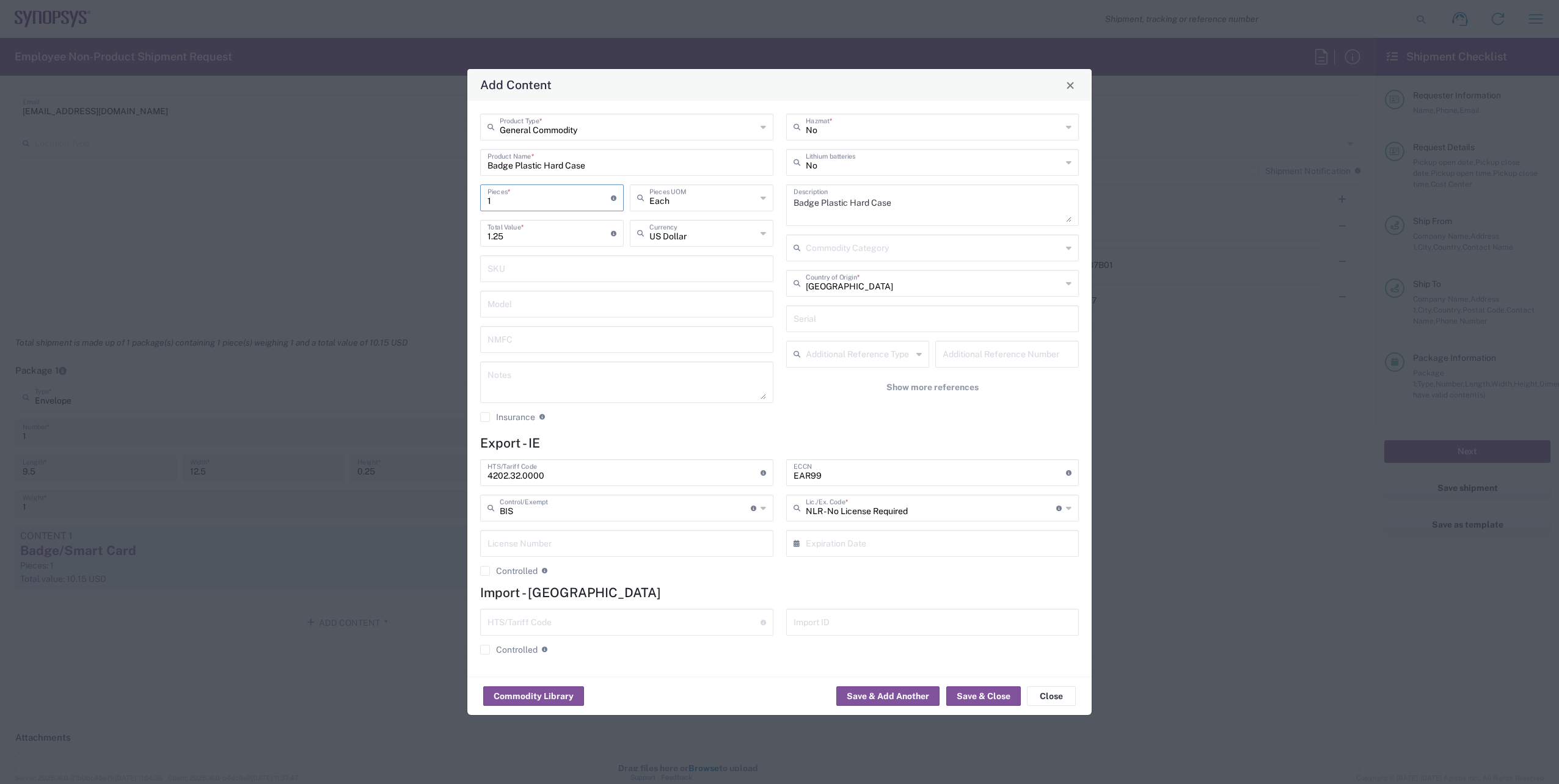
click at [801, 419] on div "No Hazmat * No Lithium batteries Badge Plastic Hard Case Description Commodity …" at bounding box center [932, 272] width 306 height 317
click at [974, 698] on button "Save & Close" at bounding box center [983, 696] width 74 height 19
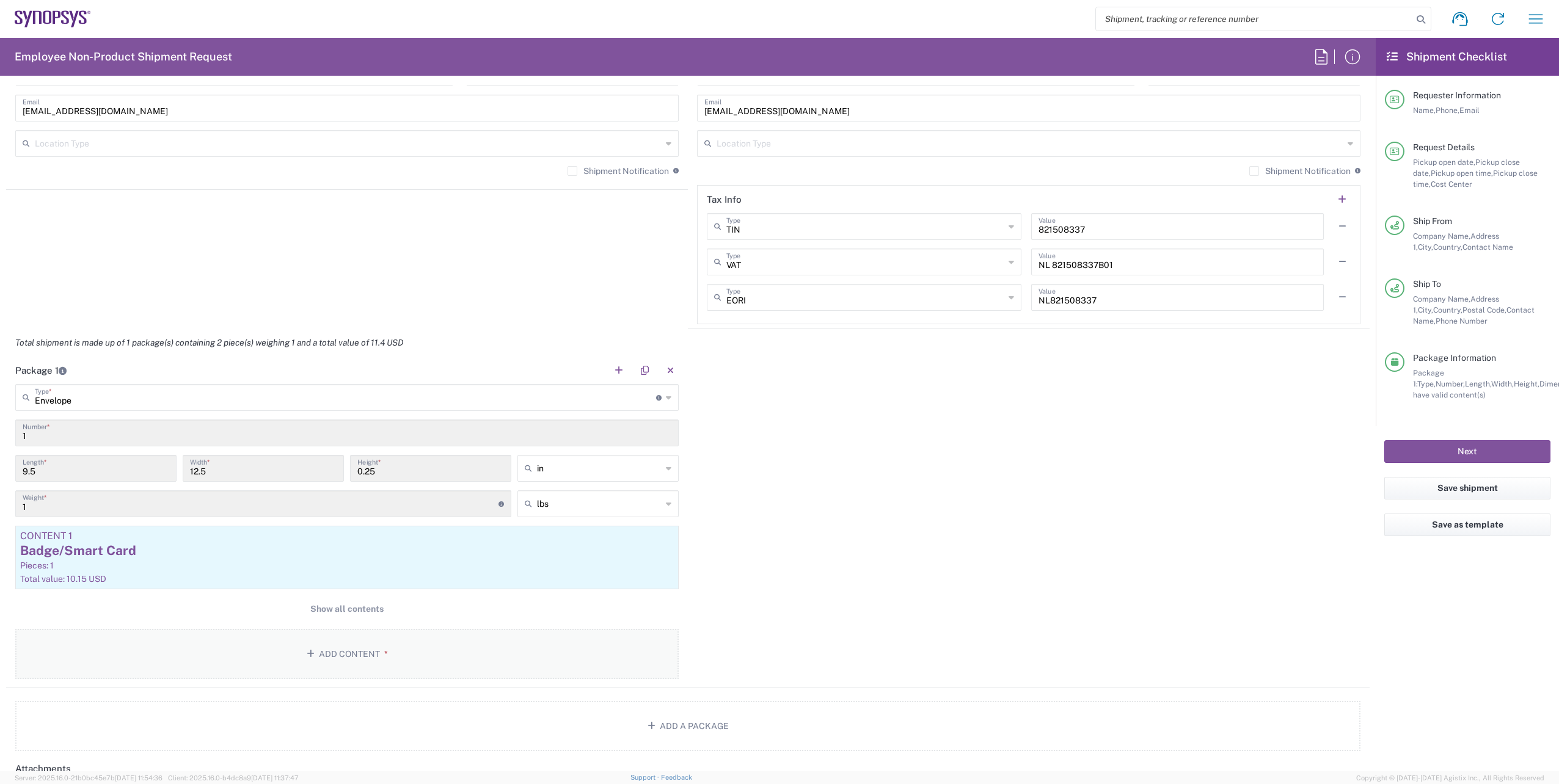
click at [350, 665] on button "Add Content *" at bounding box center [347, 653] width 663 height 50
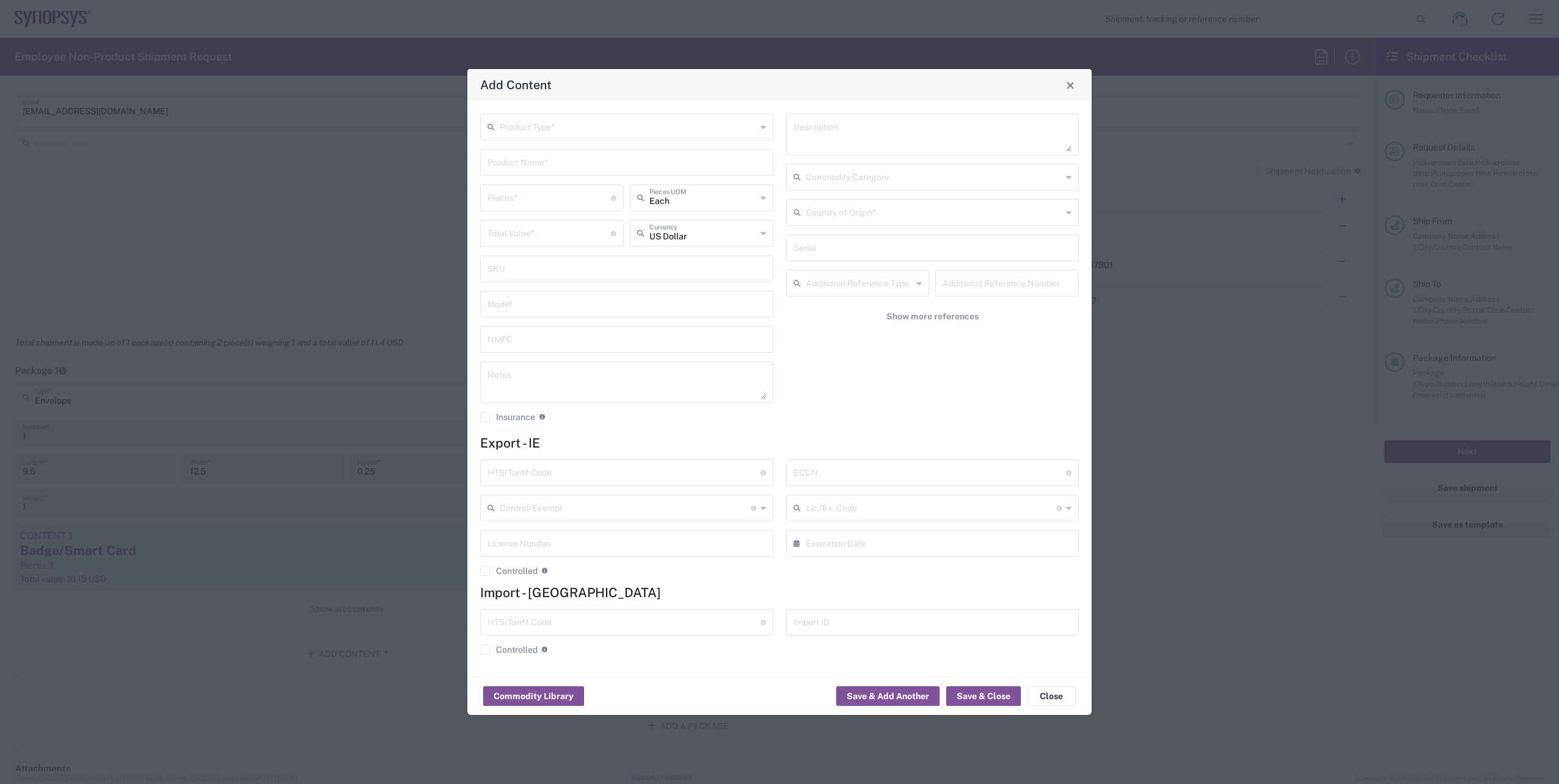
click at [763, 123] on icon at bounding box center [763, 127] width 6 height 19
click at [626, 172] on span "General Commodity" at bounding box center [627, 174] width 291 height 19
type input "General Commodity"
click at [574, 155] on input "text" at bounding box center [627, 161] width 279 height 21
drag, startPoint x: 553, startPoint y: 190, endPoint x: 524, endPoint y: 164, distance: 38.9
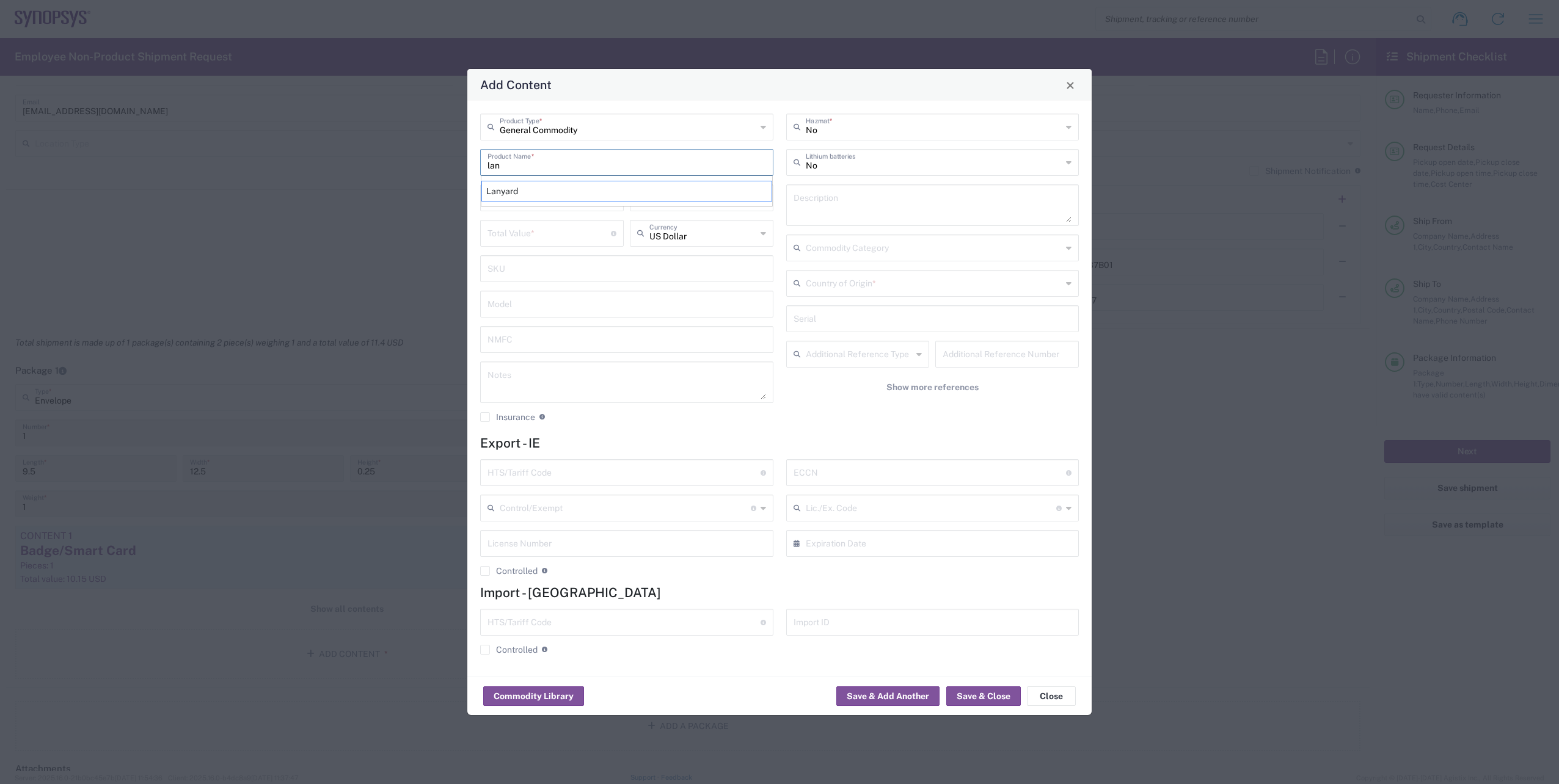
click at [553, 190] on div "Lanyard" at bounding box center [627, 190] width 291 height 20
type input "Lanyard"
type input "1.7"
type textarea "Lanyard for ID Badge"
type input "United States"
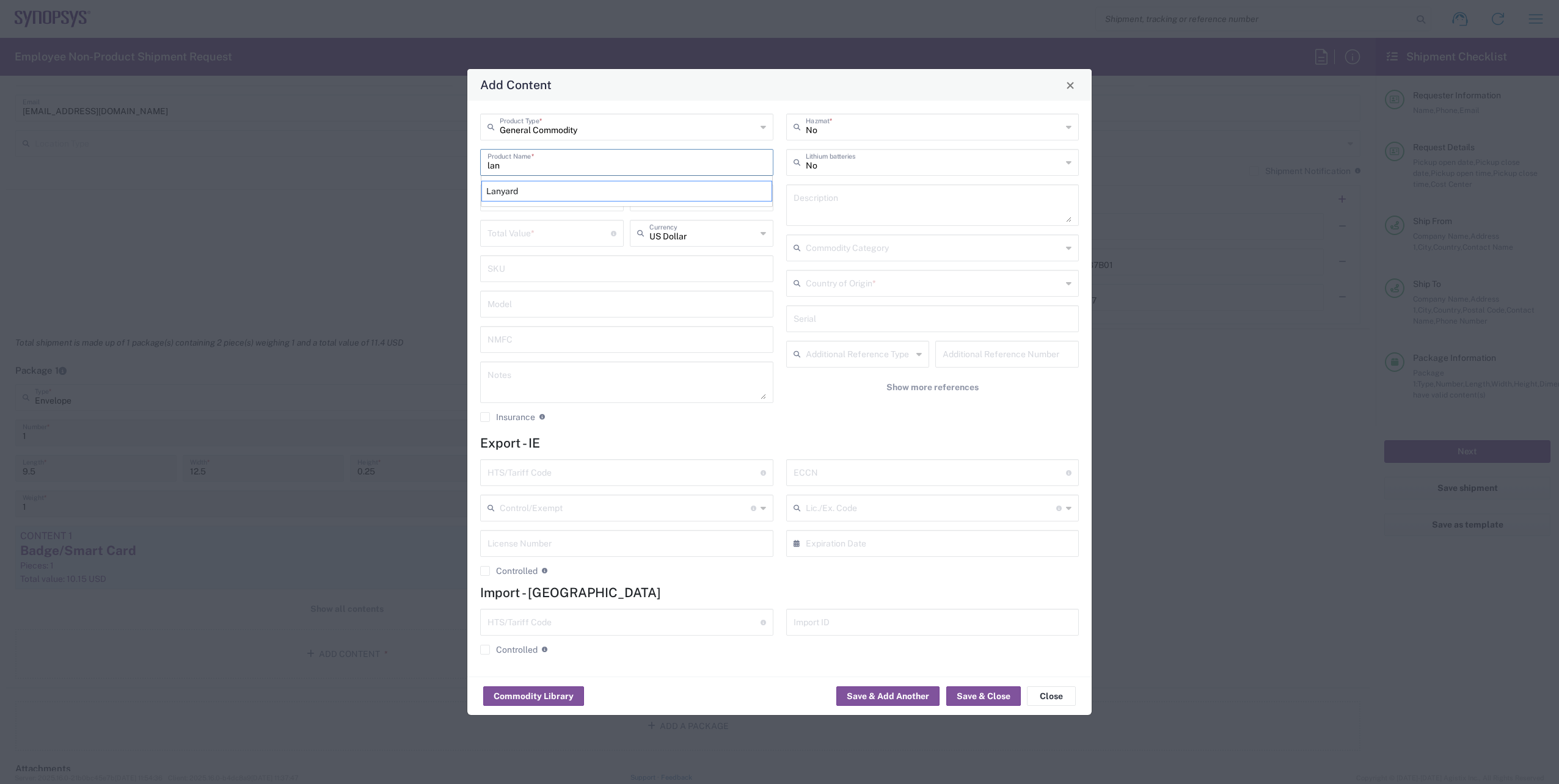
type input "5609.00.3000"
type input "BIS"
type input "EAR99"
type input "NLR - No License Required"
click at [503, 201] on input "number" at bounding box center [549, 197] width 124 height 21
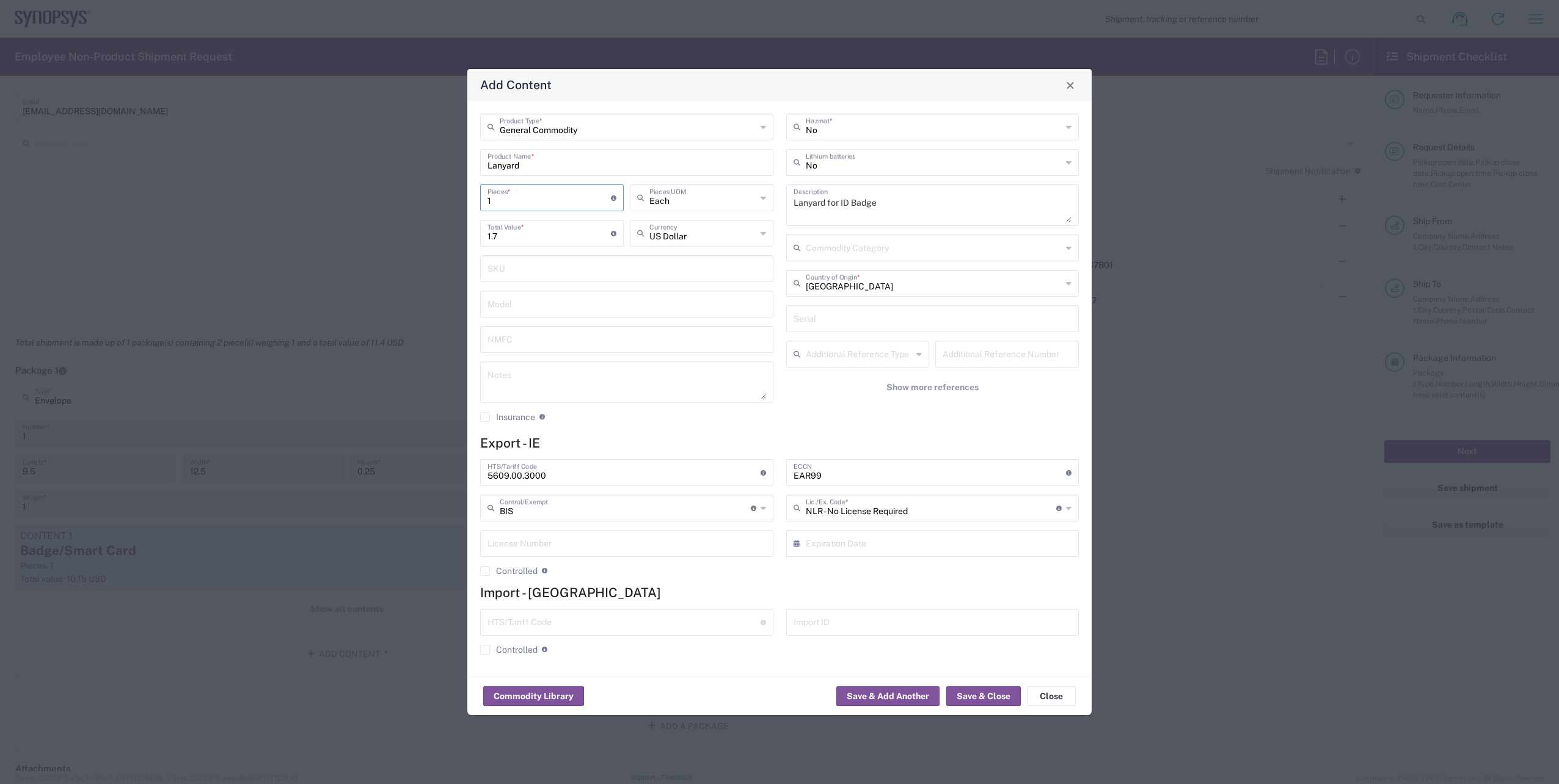
type input "1"
click at [767, 438] on h4 "Export - IE" at bounding box center [779, 443] width 599 height 15
click at [985, 690] on button "Save & Close" at bounding box center [983, 696] width 74 height 19
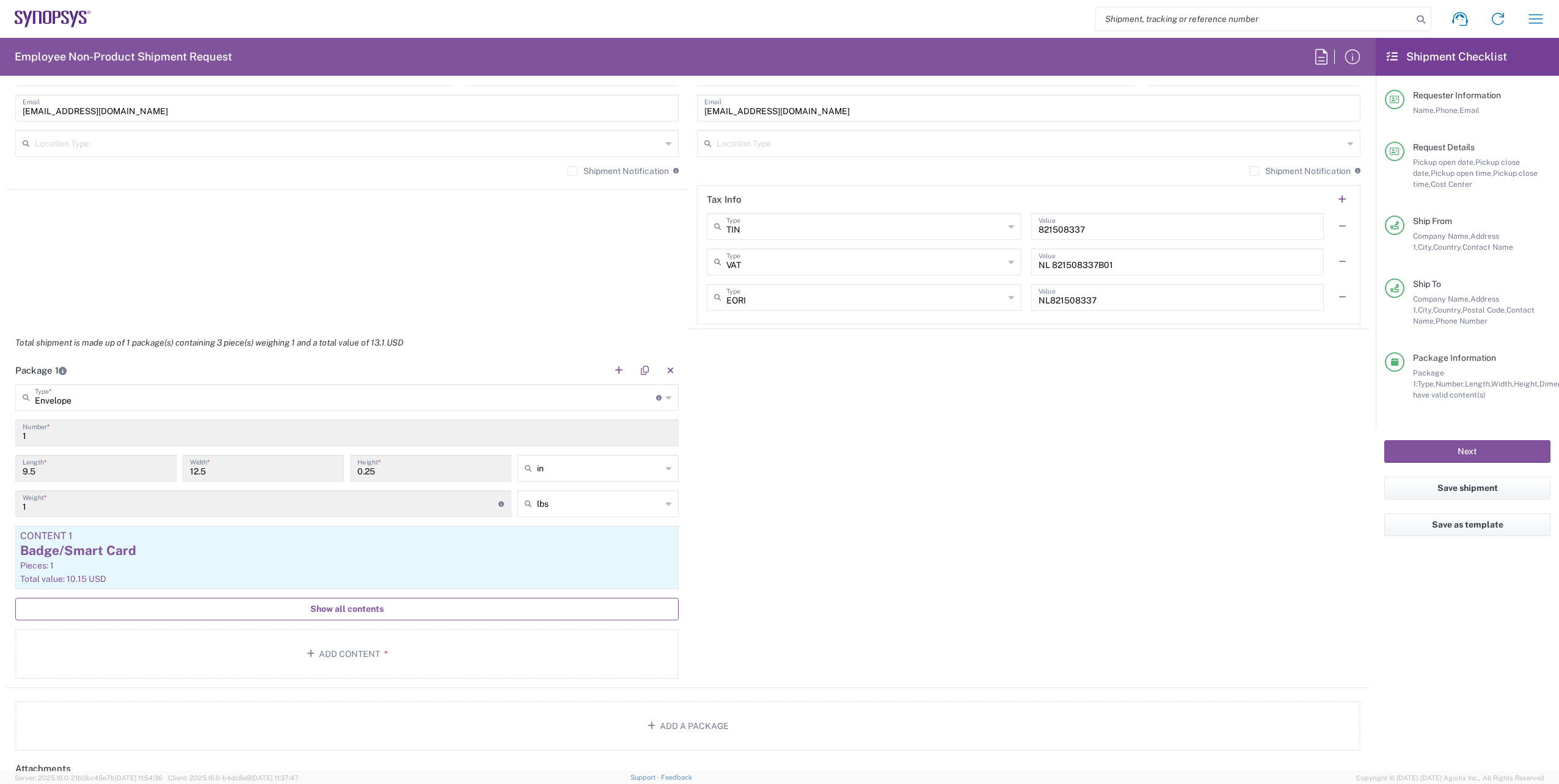
click at [380, 612] on span "Show all contents" at bounding box center [347, 609] width 74 height 12
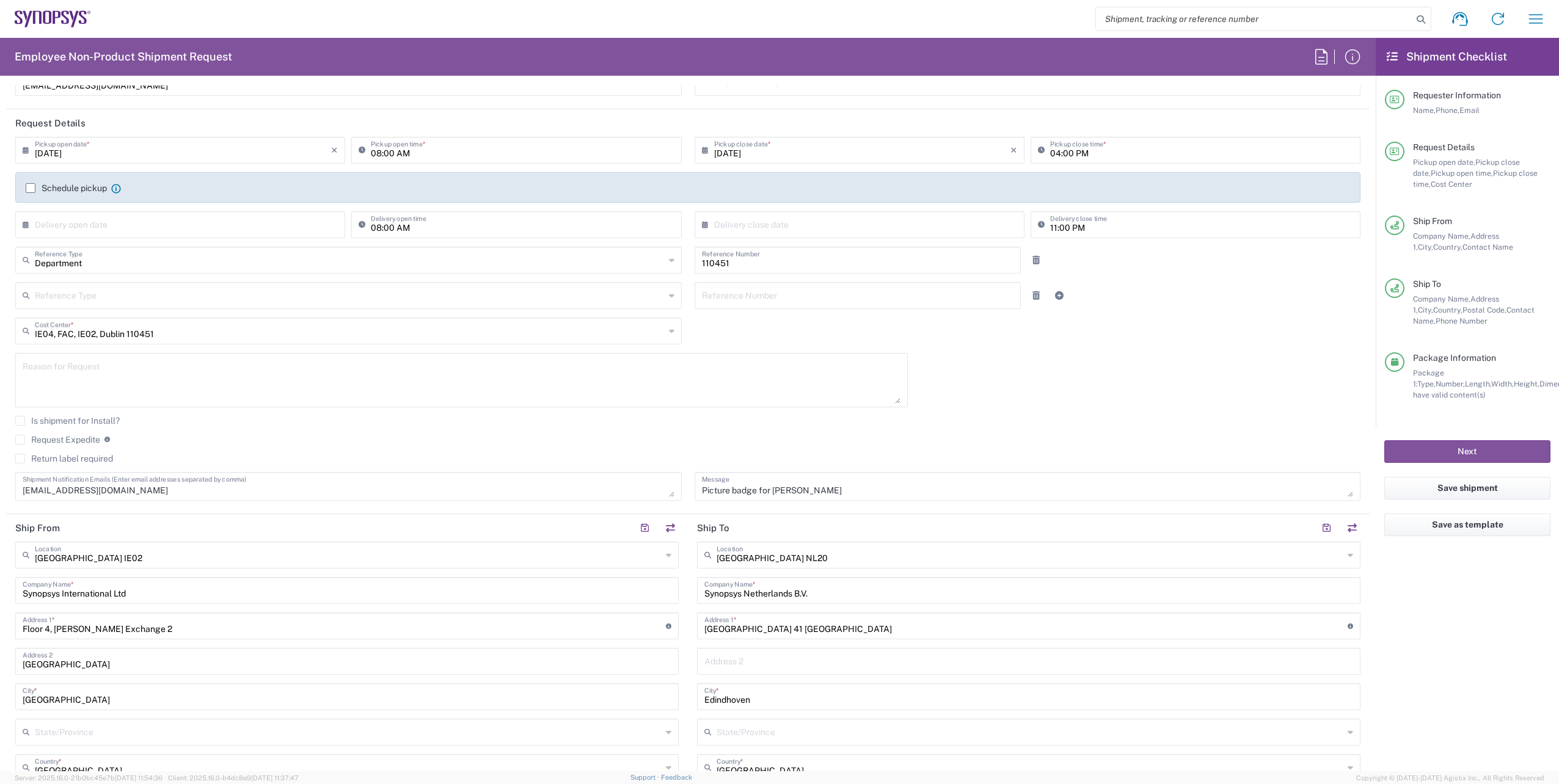
scroll to position [245, 0]
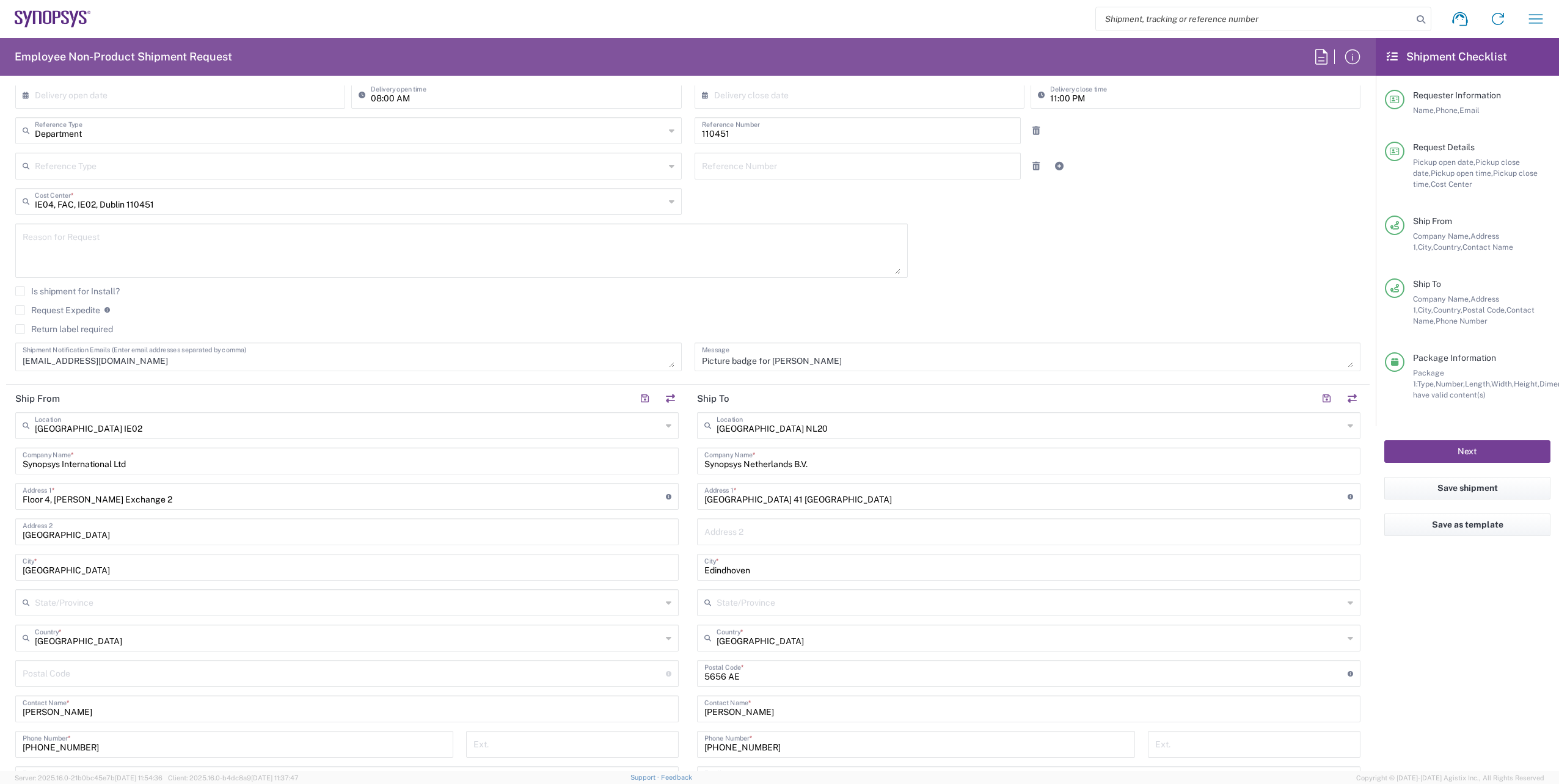
click at [1476, 456] on button "Next" at bounding box center [1467, 450] width 166 height 22
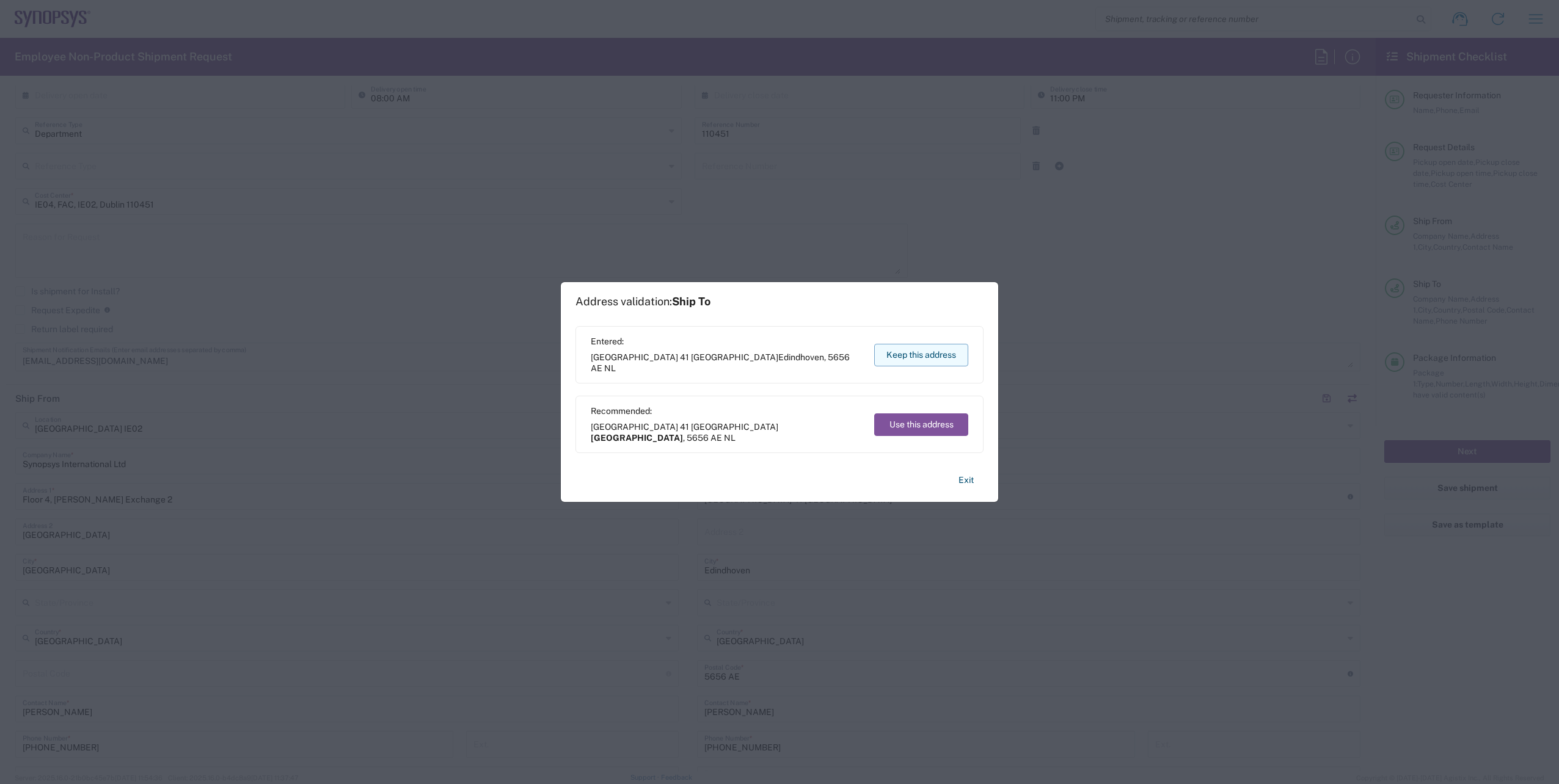
click at [917, 352] on button "Keep this address" at bounding box center [921, 355] width 94 height 22
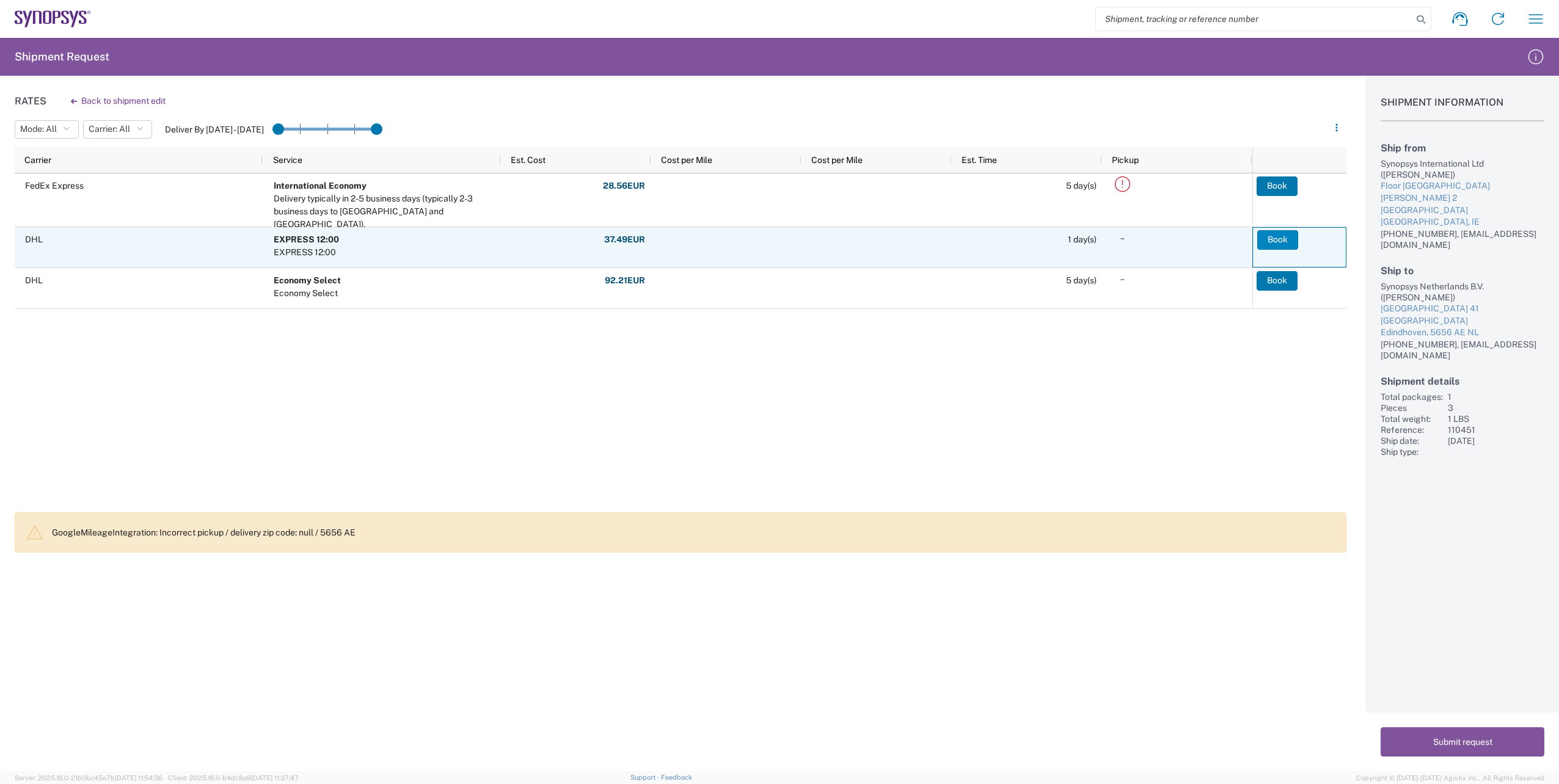
click at [1280, 240] on button "Book" at bounding box center [1278, 240] width 41 height 19
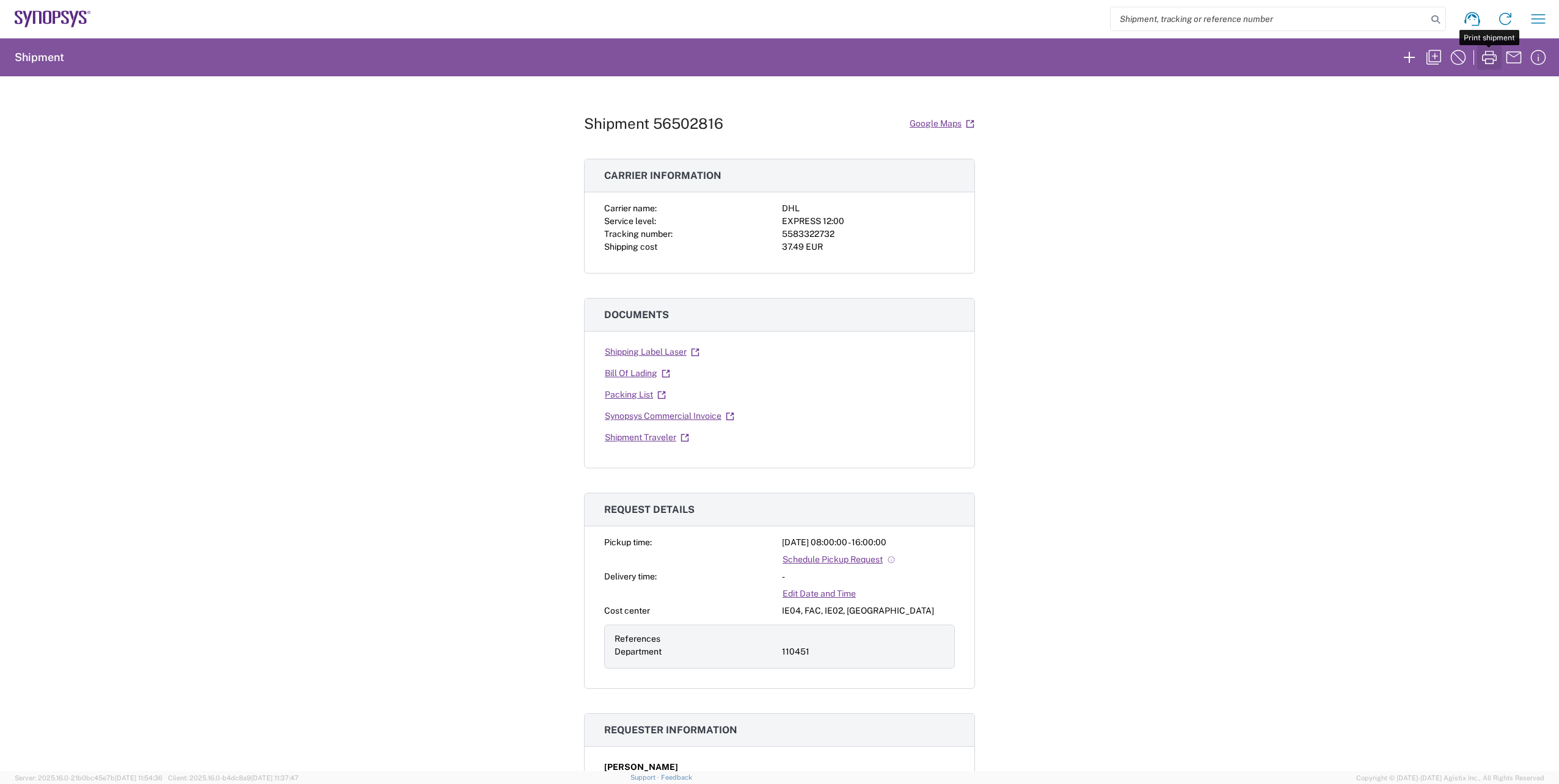
click at [1493, 58] on icon "button" at bounding box center [1489, 57] width 19 height 19
